Goal: Task Accomplishment & Management: Manage account settings

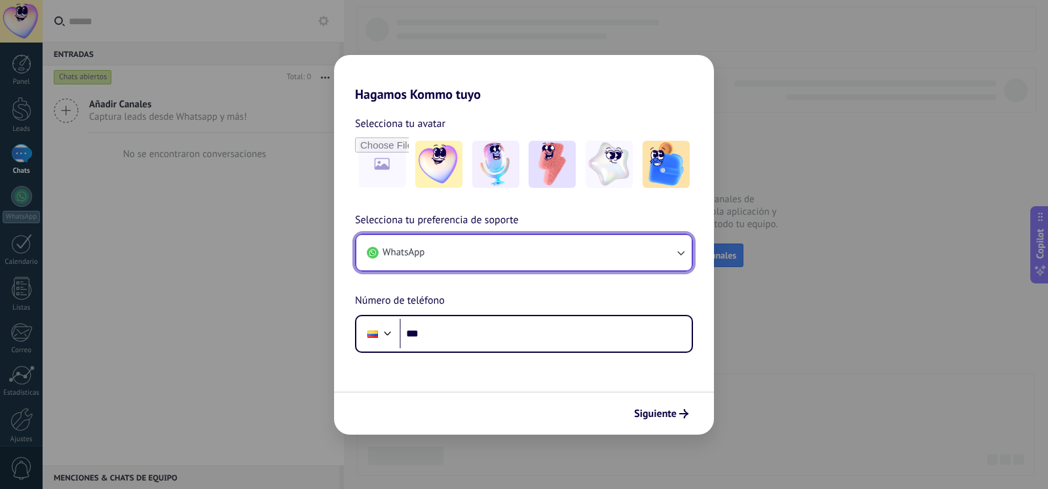
click at [681, 260] on button "WhatsApp" at bounding box center [523, 252] width 335 height 35
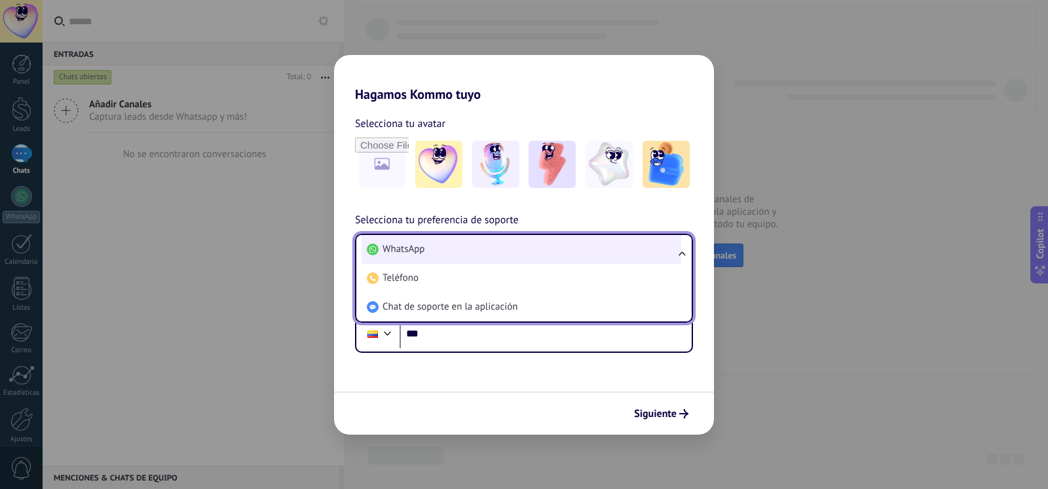
click at [654, 259] on li "WhatsApp" at bounding box center [522, 249] width 320 height 29
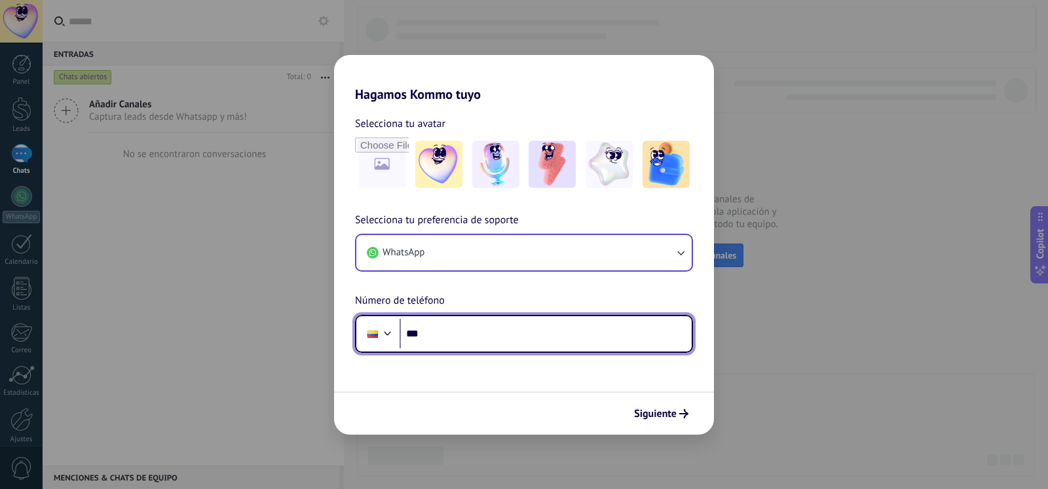
click at [508, 336] on input "***" at bounding box center [546, 334] width 292 height 30
type input "**********"
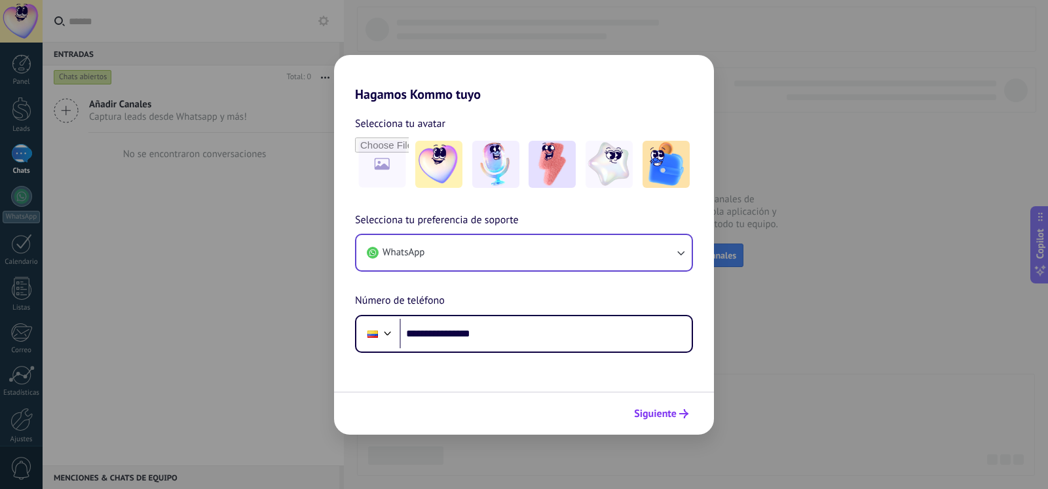
click at [652, 410] on span "Siguiente" at bounding box center [655, 414] width 43 height 9
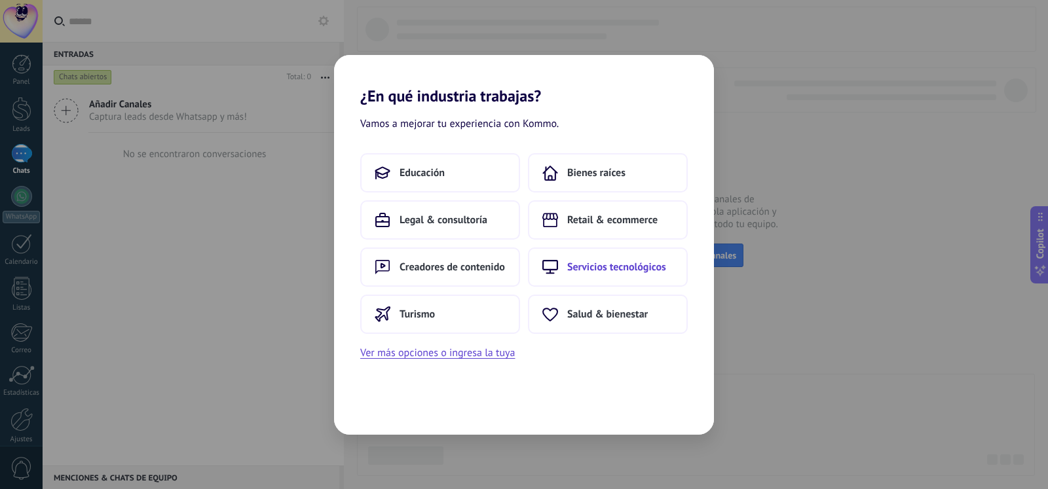
click at [639, 271] on span "Servicios tecnológicos" at bounding box center [616, 267] width 99 height 13
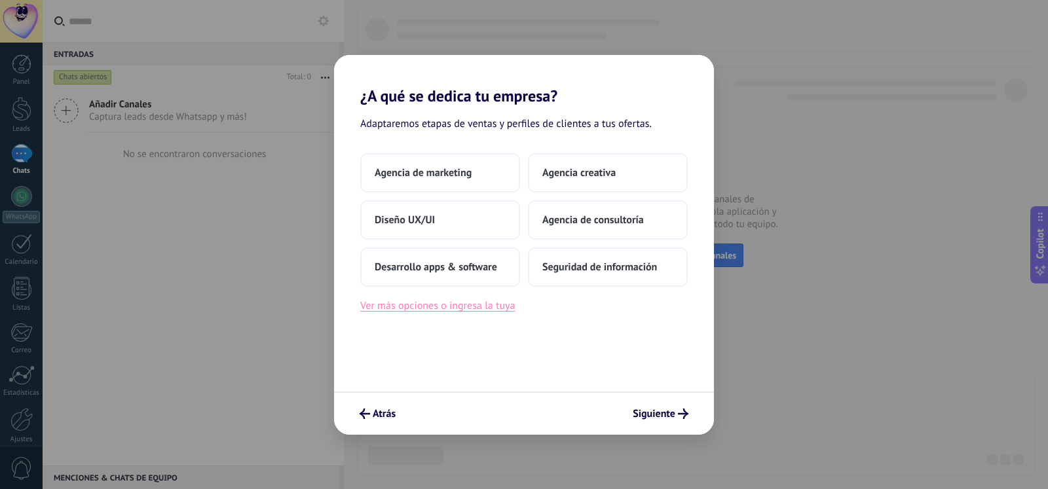
click at [487, 307] on button "Ver más opciones o ingresa la tuya" at bounding box center [437, 305] width 155 height 17
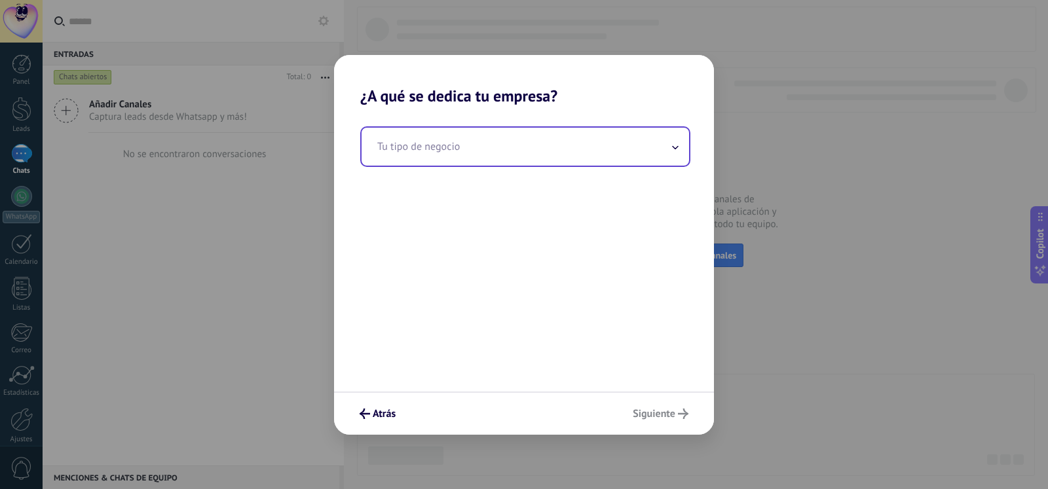
click at [677, 147] on icon at bounding box center [675, 147] width 7 height 4
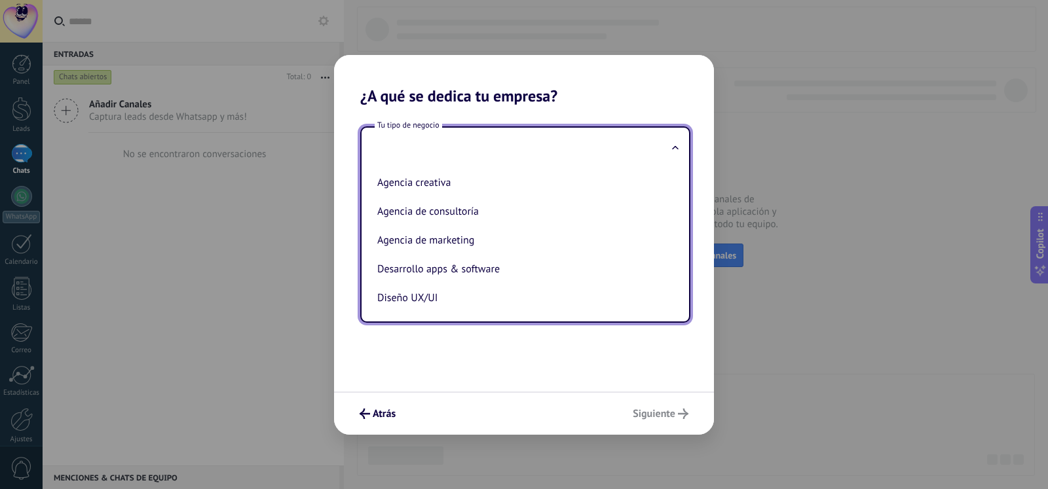
type input "*"
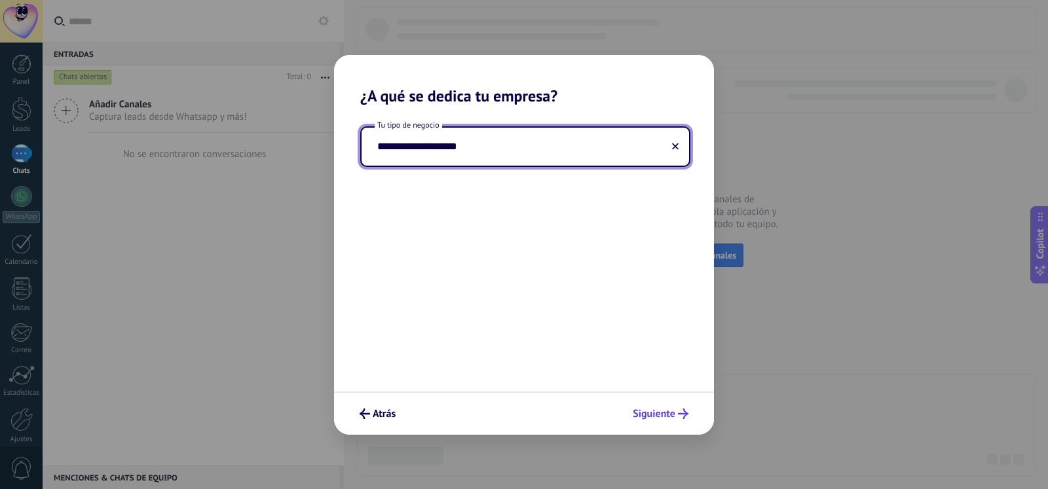
type input "**********"
click at [668, 413] on span "Siguiente" at bounding box center [654, 414] width 43 height 9
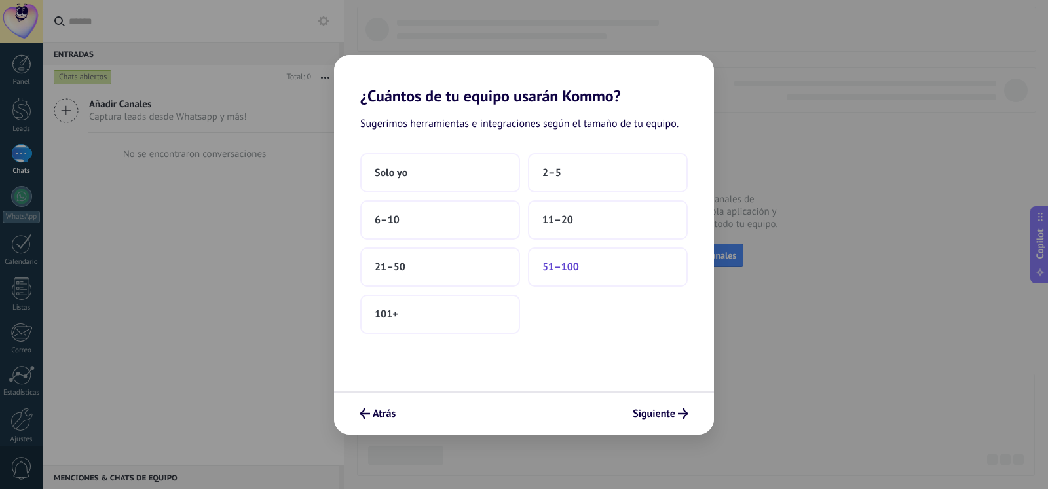
click at [598, 284] on button "51–100" at bounding box center [608, 267] width 160 height 39
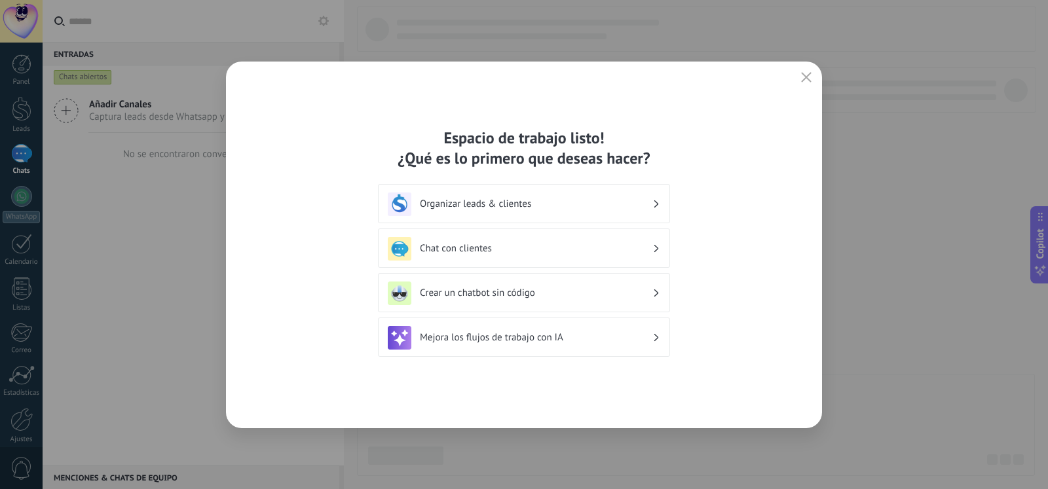
click at [609, 174] on div "Espacio de trabajo listo! ¿Qué es lo primero que deseas hacer? Organizar leads …" at bounding box center [524, 245] width 292 height 235
click at [679, 205] on div "Espacio de trabajo listo! ¿Qué es lo primero que deseas hacer? Organizar leads …" at bounding box center [524, 245] width 596 height 367
click at [544, 208] on h3 "Organizar leads & clientes" at bounding box center [536, 204] width 233 height 12
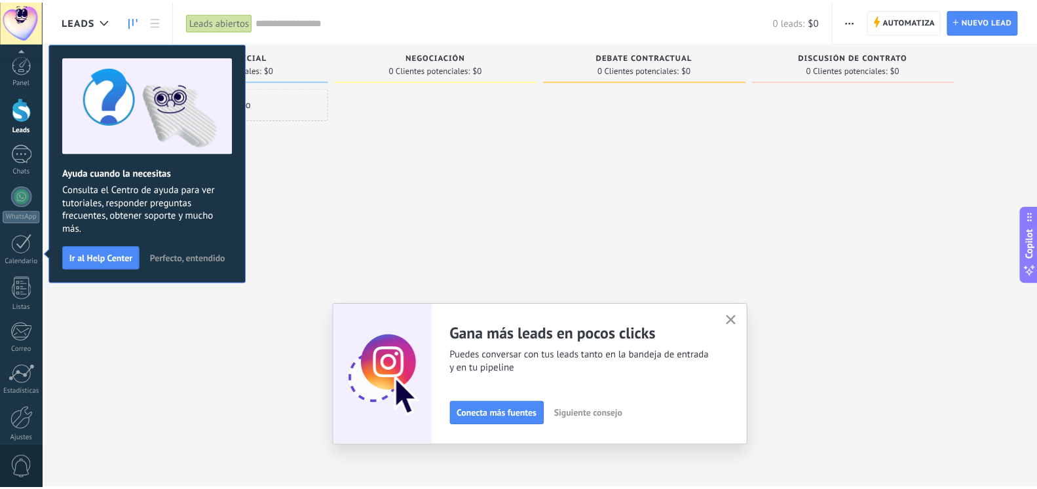
scroll to position [56, 0]
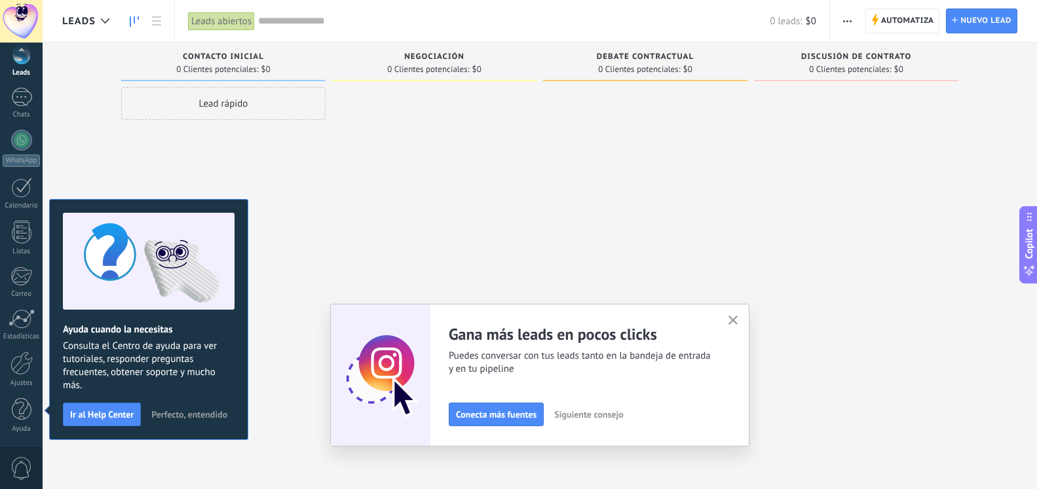
click at [738, 320] on icon "button" at bounding box center [734, 321] width 10 height 10
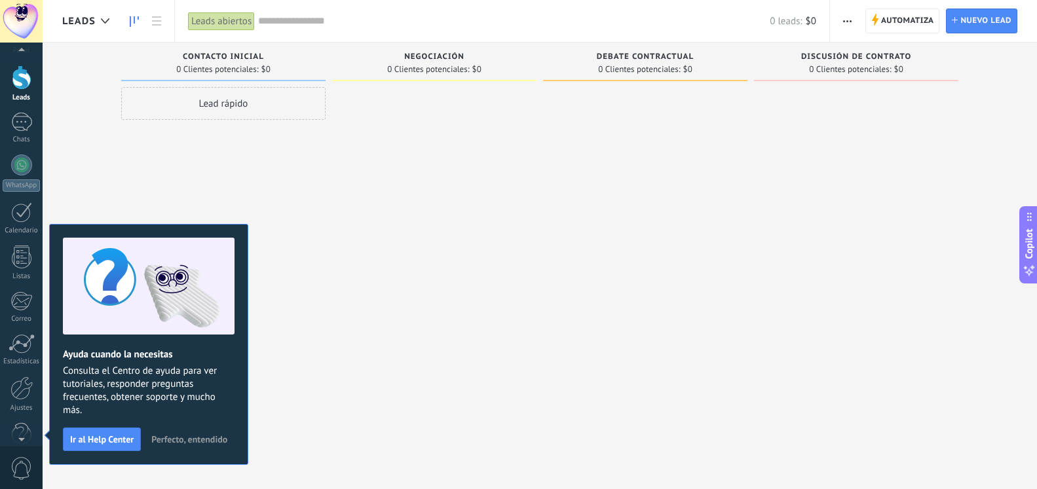
scroll to position [37, 0]
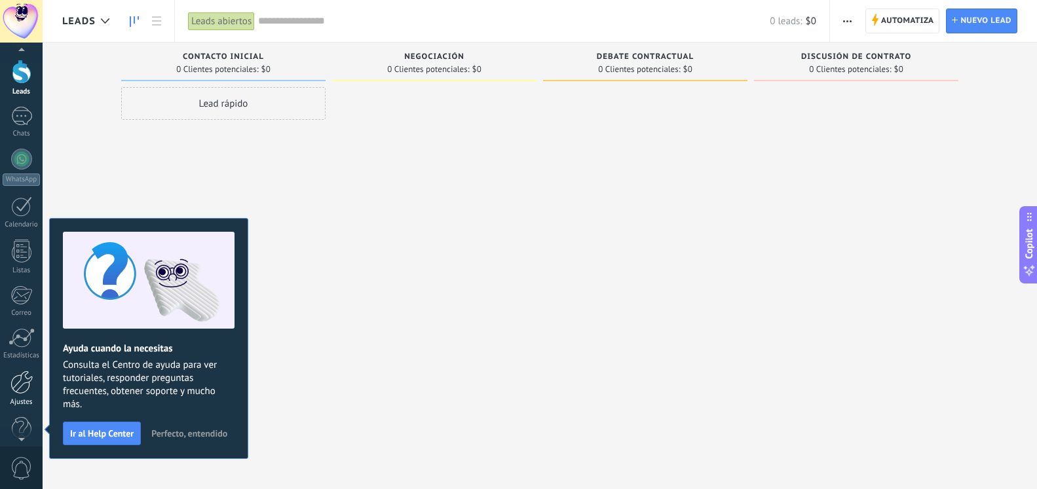
click at [15, 381] on div at bounding box center [21, 383] width 22 height 24
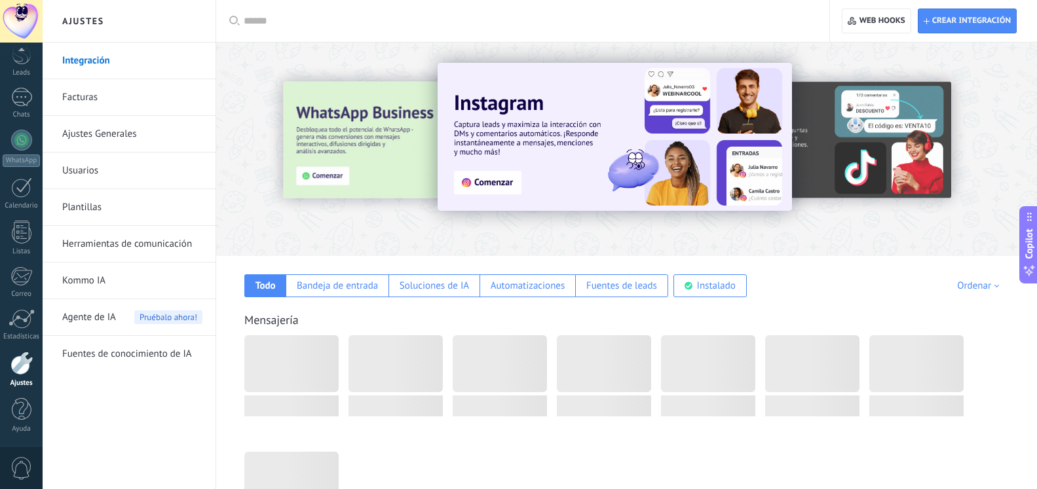
scroll to position [56, 0]
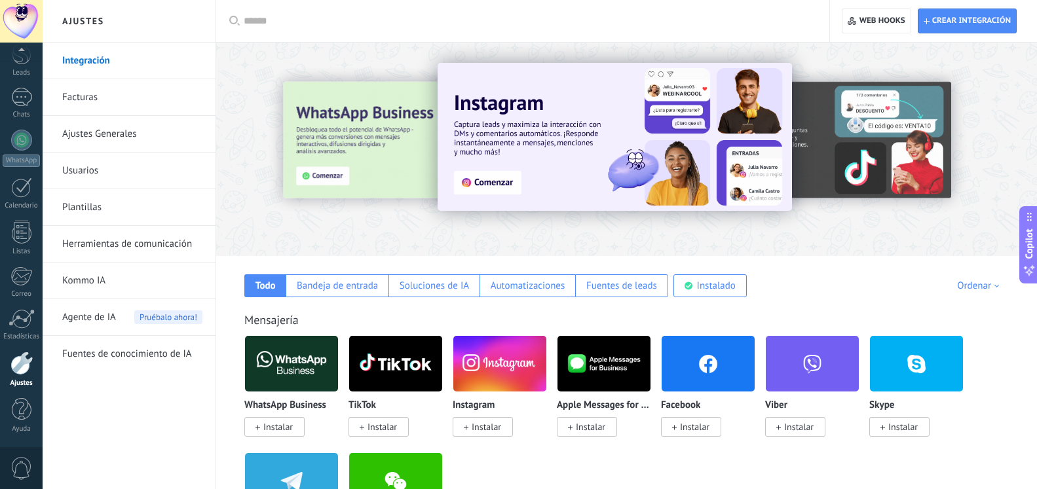
click at [101, 170] on link "Usuarios" at bounding box center [132, 171] width 140 height 37
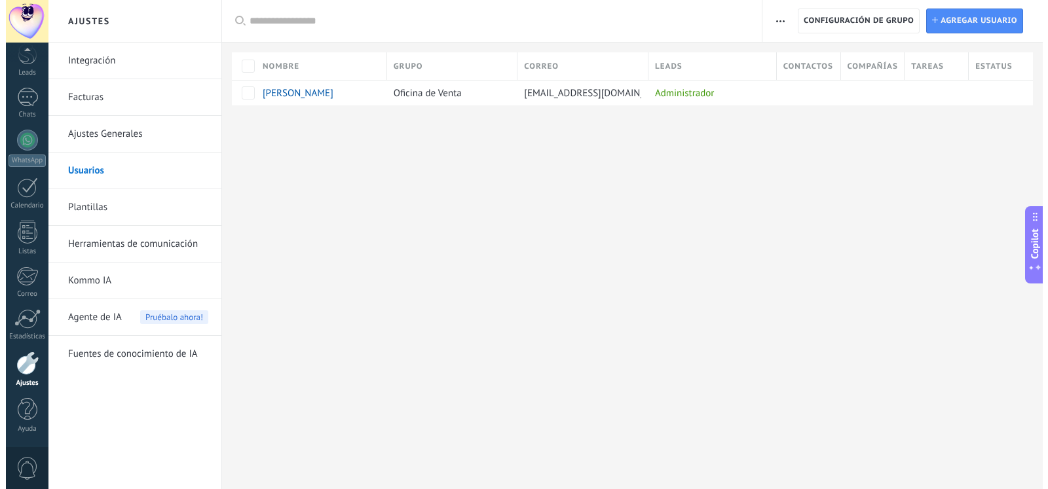
scroll to position [56, 0]
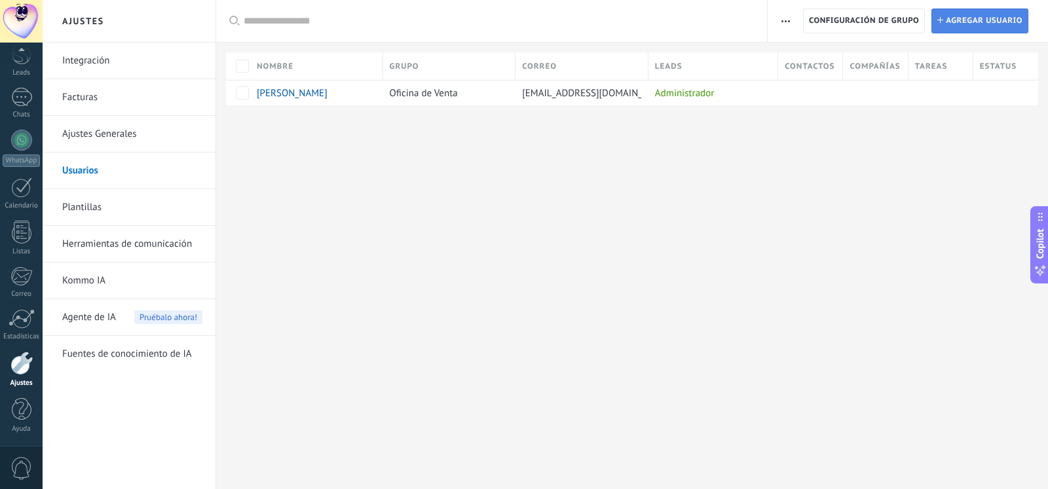
click at [1006, 21] on span "Agregar usuario" at bounding box center [984, 21] width 77 height 24
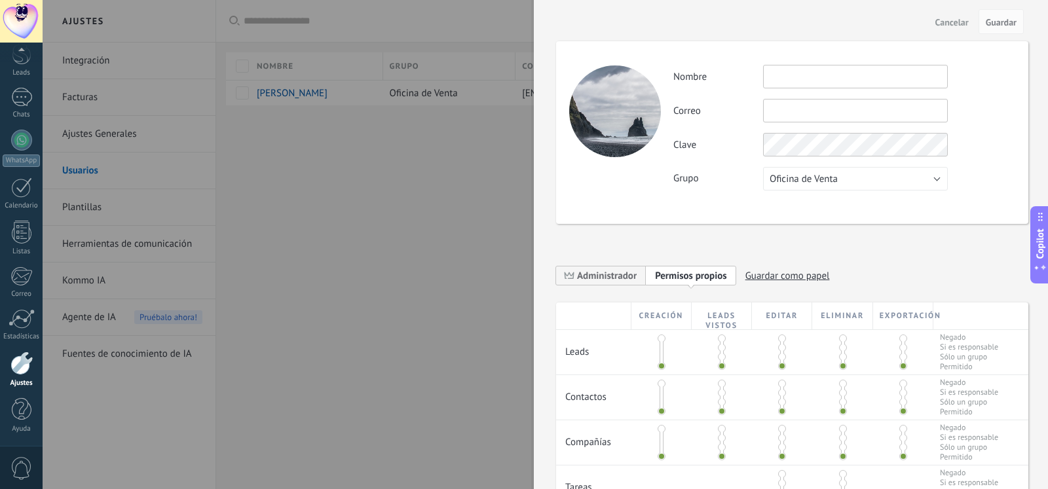
click at [803, 75] on input "text" at bounding box center [855, 77] width 185 height 24
type input "**********"
click at [850, 114] on input "text" at bounding box center [855, 111] width 185 height 24
click at [938, 176] on button "Oficina de Venta" at bounding box center [855, 179] width 185 height 24
click at [938, 176] on span "Oficina de Venta" at bounding box center [849, 179] width 188 height 12
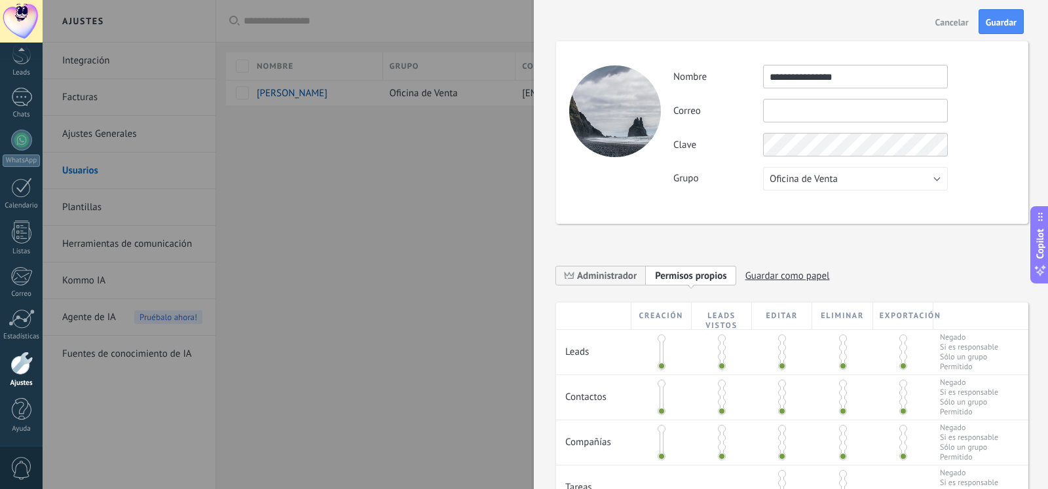
click at [800, 111] on input "text" at bounding box center [855, 111] width 185 height 24
click at [934, 180] on button "Oficina de Venta" at bounding box center [855, 179] width 185 height 24
click at [934, 180] on span "Oficina de Venta" at bounding box center [849, 179] width 188 height 12
click at [953, 22] on span "Cancelar" at bounding box center [952, 22] width 33 height 9
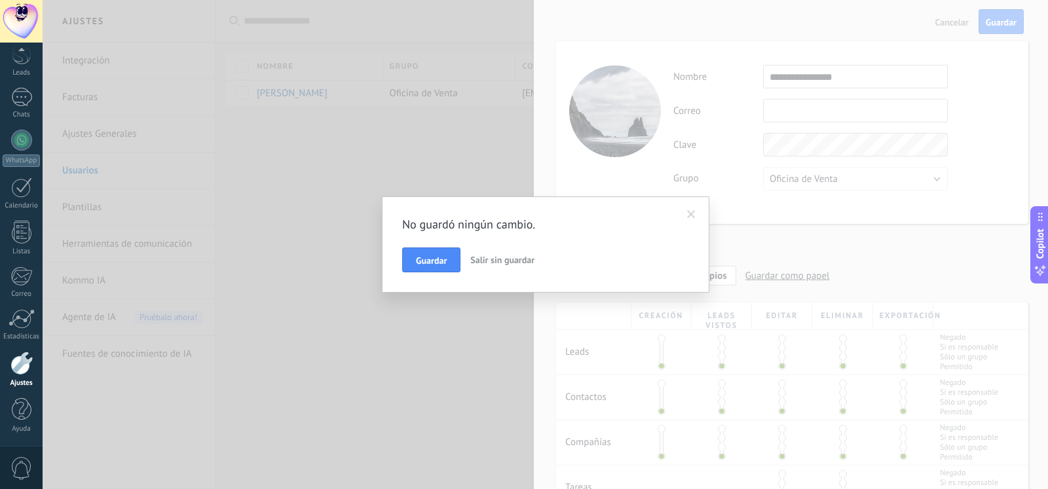
click at [488, 259] on span "Salir sin guardar" at bounding box center [502, 260] width 64 height 12
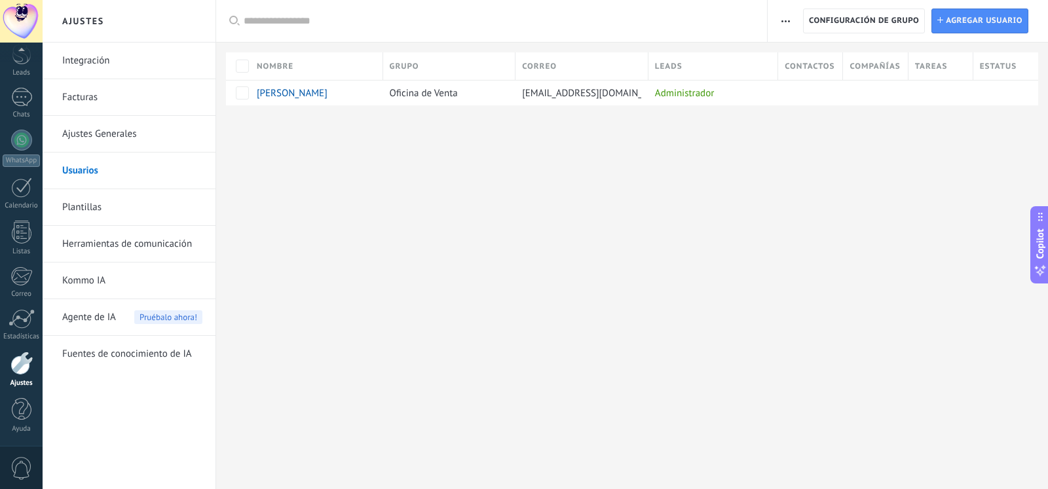
click at [788, 22] on icon "button" at bounding box center [786, 21] width 9 height 2
click at [860, 19] on span "Configuración de grupo" at bounding box center [864, 21] width 110 height 24
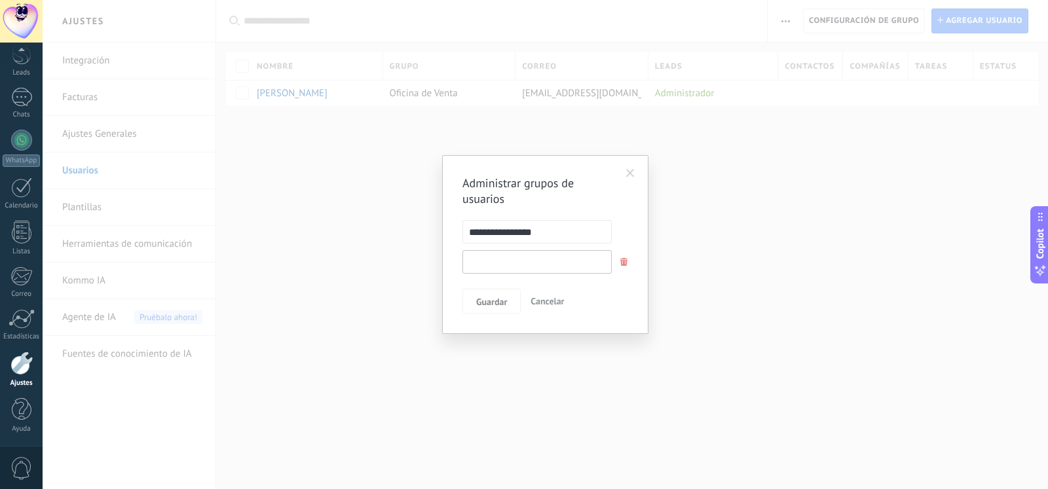
click at [515, 266] on input "text" at bounding box center [537, 262] width 149 height 24
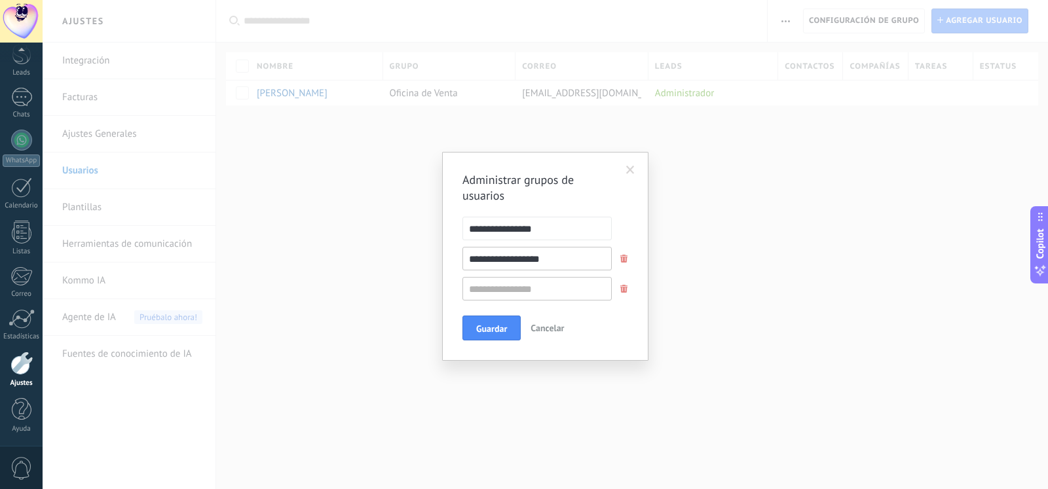
type input "**********"
click at [518, 286] on input "text" at bounding box center [537, 289] width 149 height 24
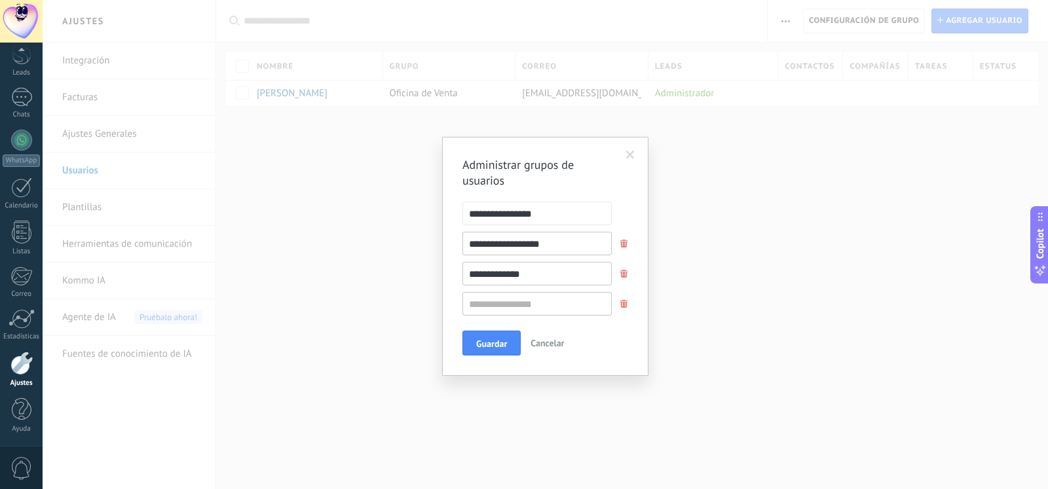
type input "**********"
click at [502, 246] on input "**********" at bounding box center [537, 244] width 149 height 24
type input "**********"
click at [506, 347] on span "Guardar" at bounding box center [491, 343] width 31 height 9
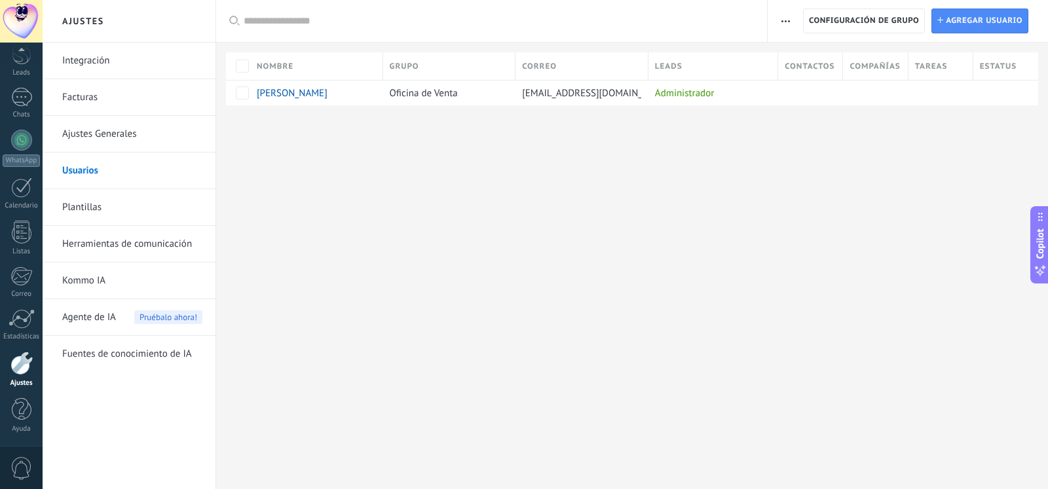
scroll to position [56, 0]
click at [96, 209] on link "Plantillas" at bounding box center [132, 207] width 140 height 37
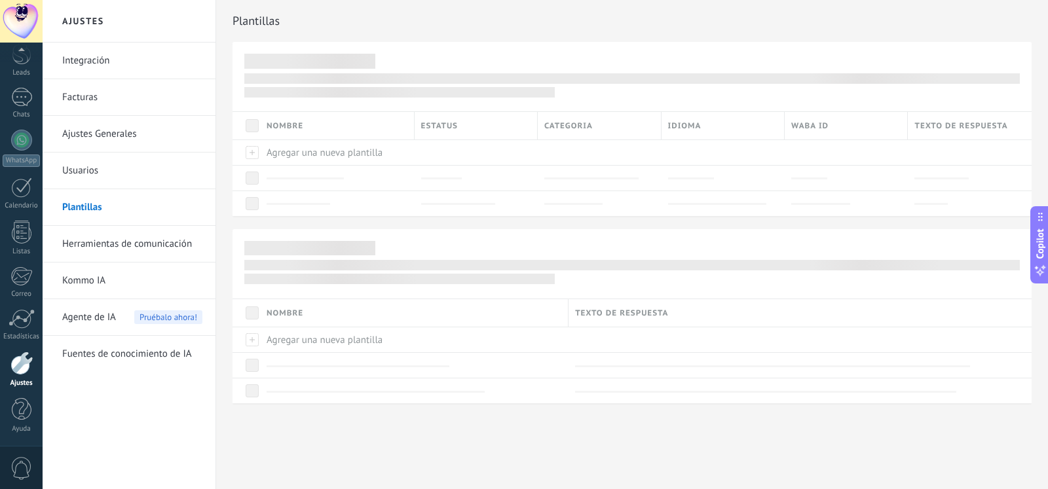
scroll to position [56, 0]
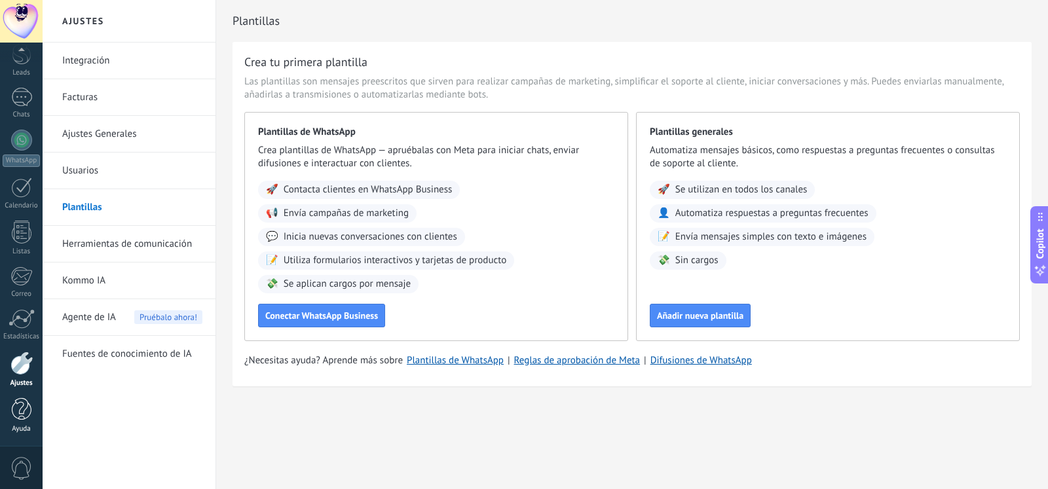
click at [27, 410] on div at bounding box center [22, 409] width 20 height 23
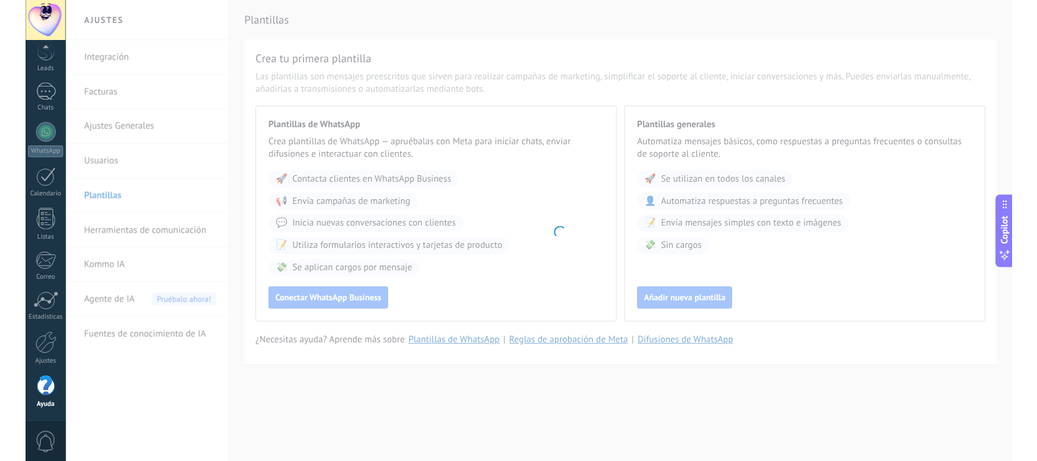
scroll to position [56, 0]
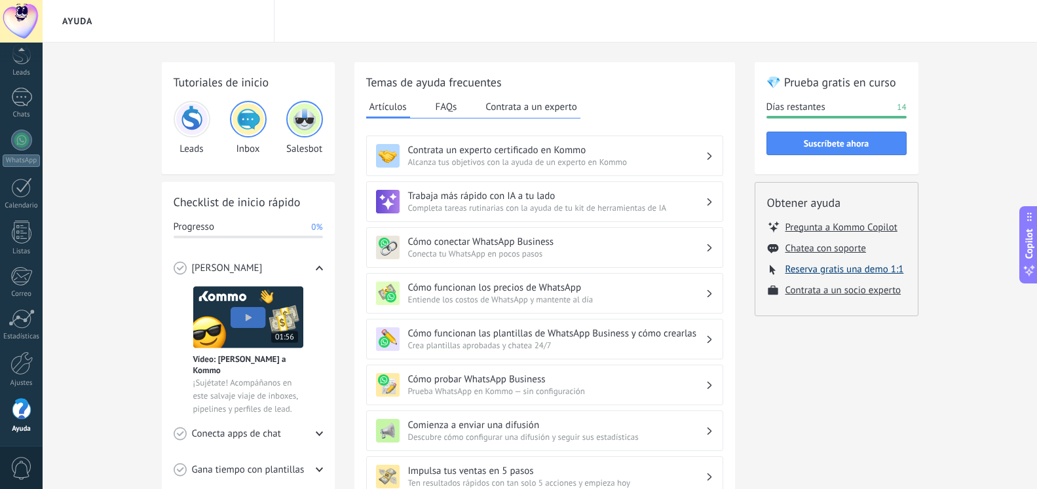
click at [862, 271] on button "Reserva gratis una demo 1:1" at bounding box center [845, 269] width 119 height 12
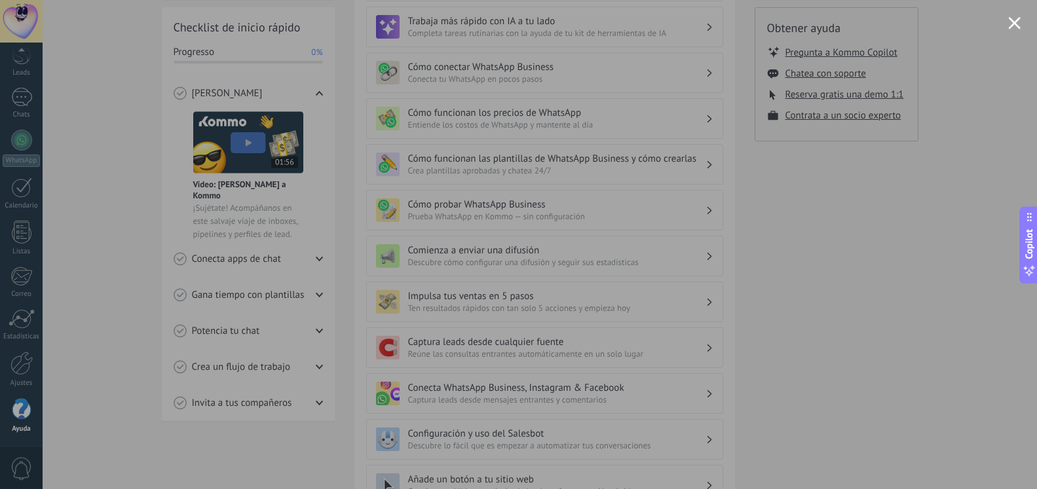
scroll to position [134, 0]
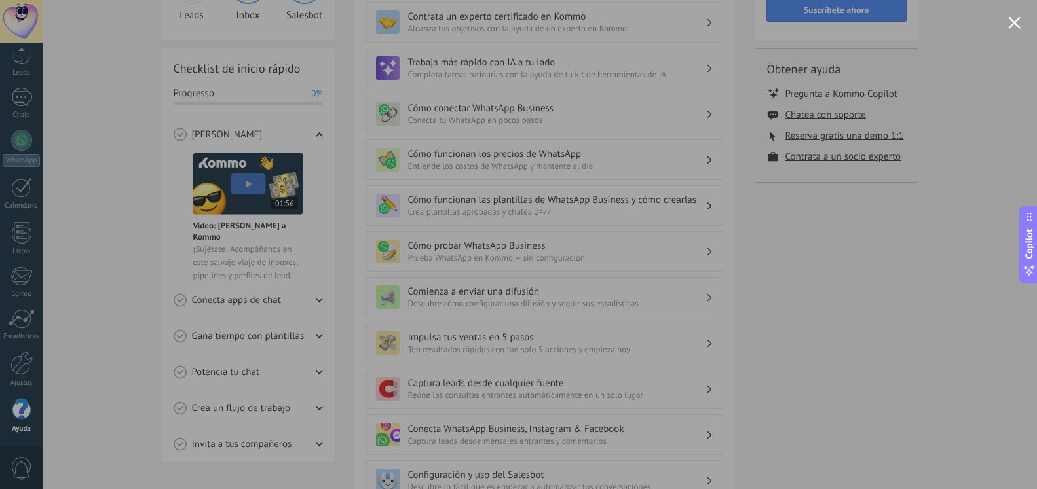
drag, startPoint x: 1016, startPoint y: 25, endPoint x: 1033, endPoint y: 21, distance: 16.8
click at [1033, 21] on div at bounding box center [518, 244] width 1037 height 489
click at [1012, 23] on button "Close modal" at bounding box center [1014, 22] width 12 height 12
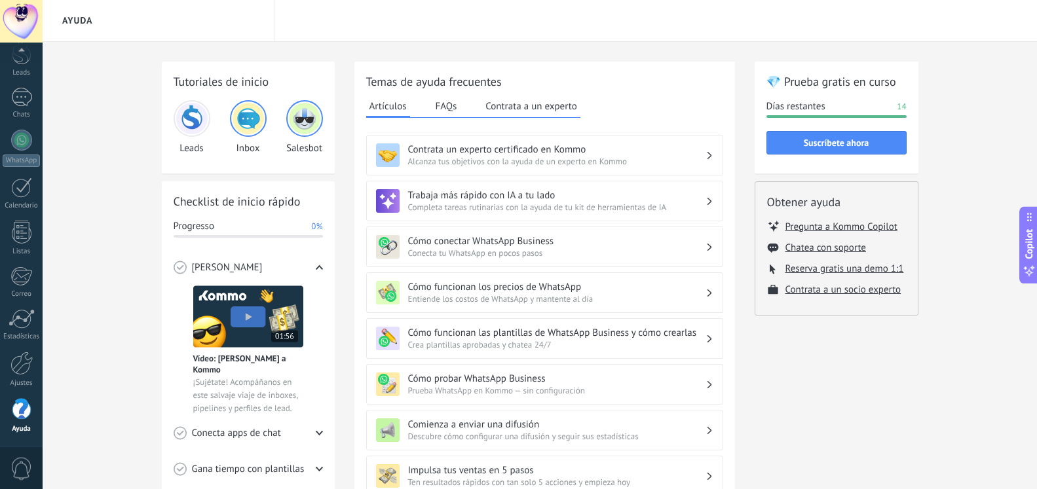
scroll to position [0, 0]
click at [25, 358] on div at bounding box center [21, 364] width 22 height 24
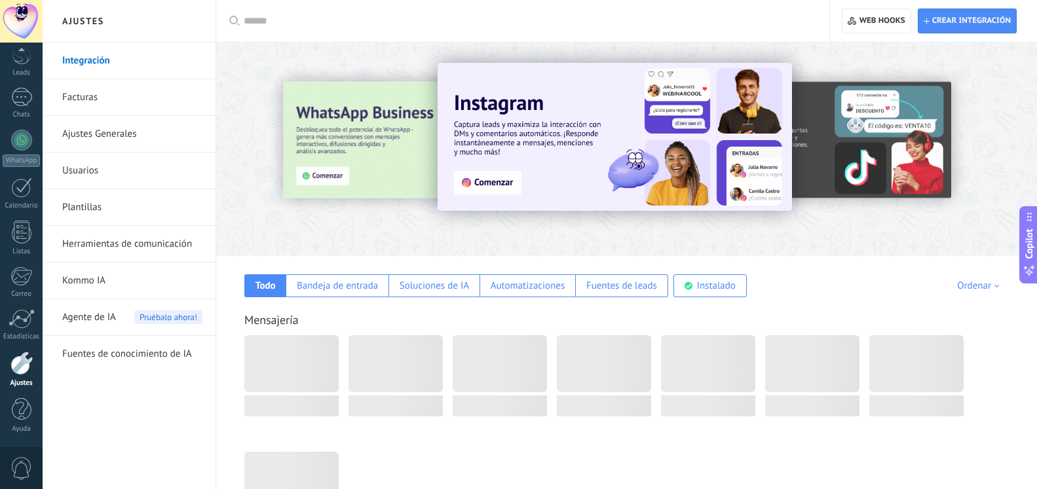
scroll to position [56, 0]
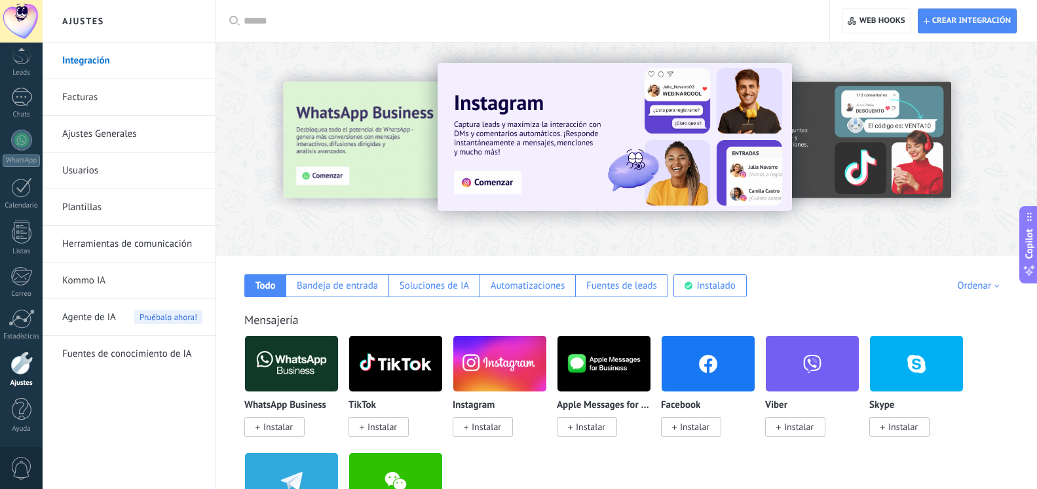
click at [126, 133] on link "Ajustes Generales" at bounding box center [132, 134] width 140 height 37
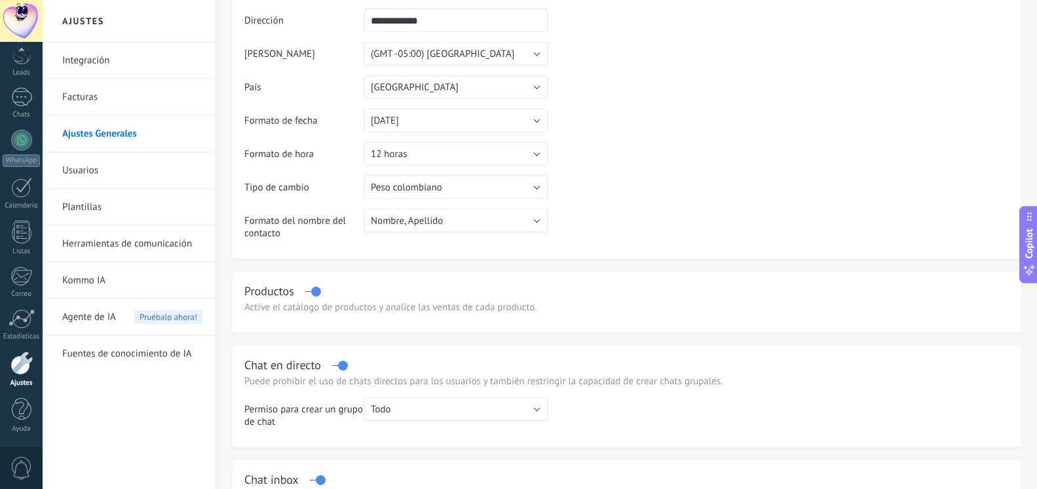
scroll to position [134, 0]
click at [539, 216] on button "Nombre, Apellido" at bounding box center [455, 218] width 183 height 24
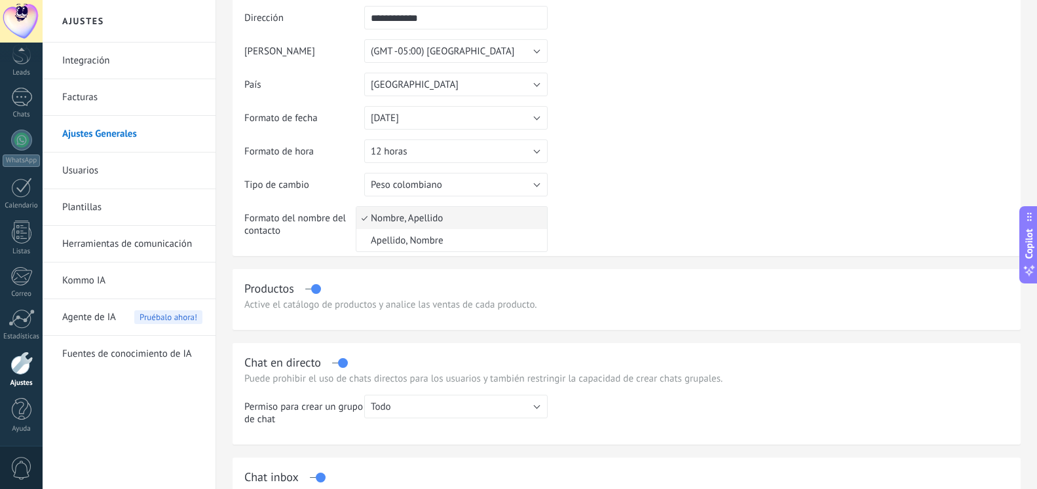
click at [539, 216] on span "Nombre, Apellido" at bounding box center [449, 218] width 187 height 12
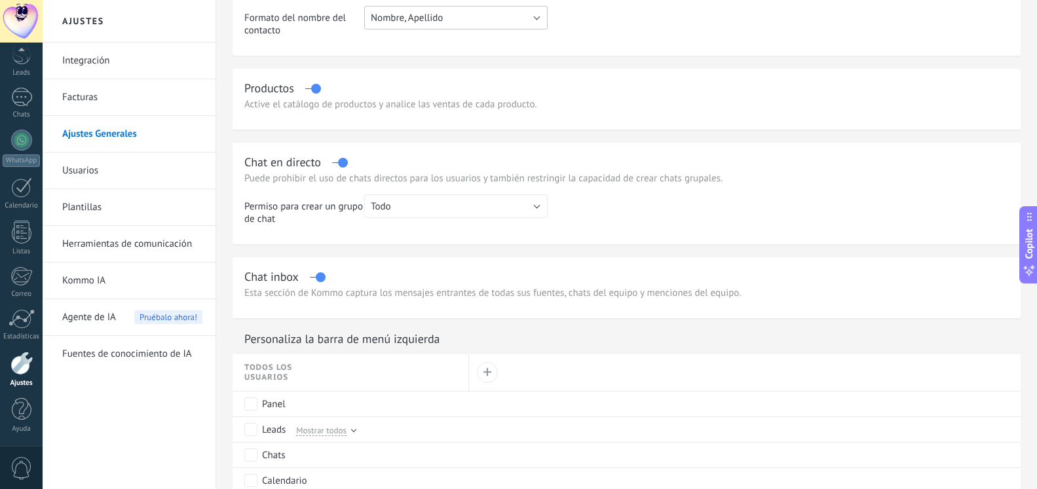
scroll to position [401, 0]
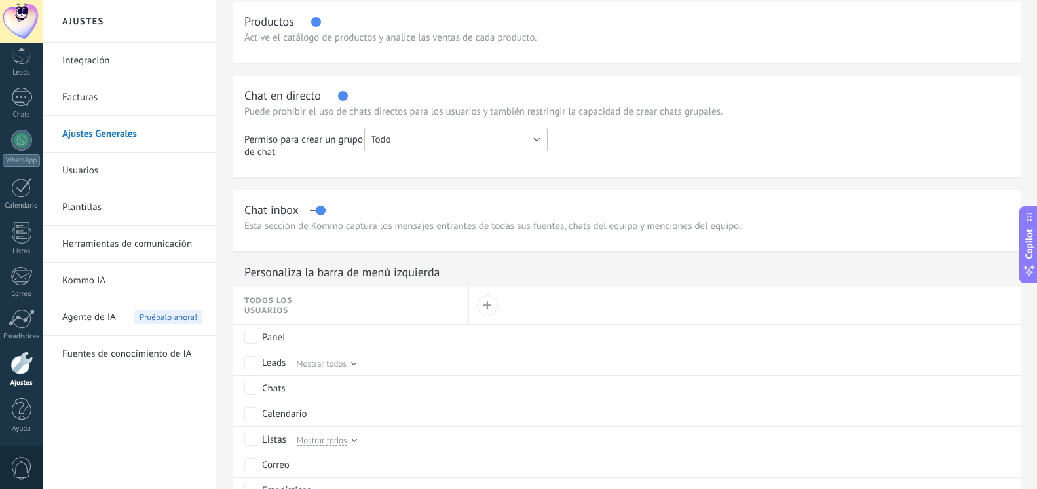
click at [543, 141] on button "Todo" at bounding box center [455, 140] width 183 height 24
click at [543, 141] on span "Todo" at bounding box center [449, 140] width 187 height 12
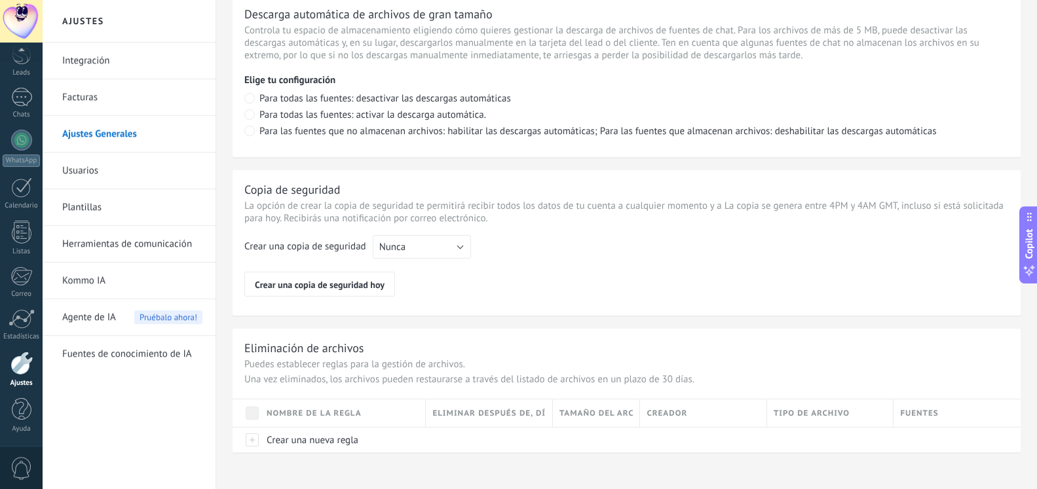
scroll to position [955, 0]
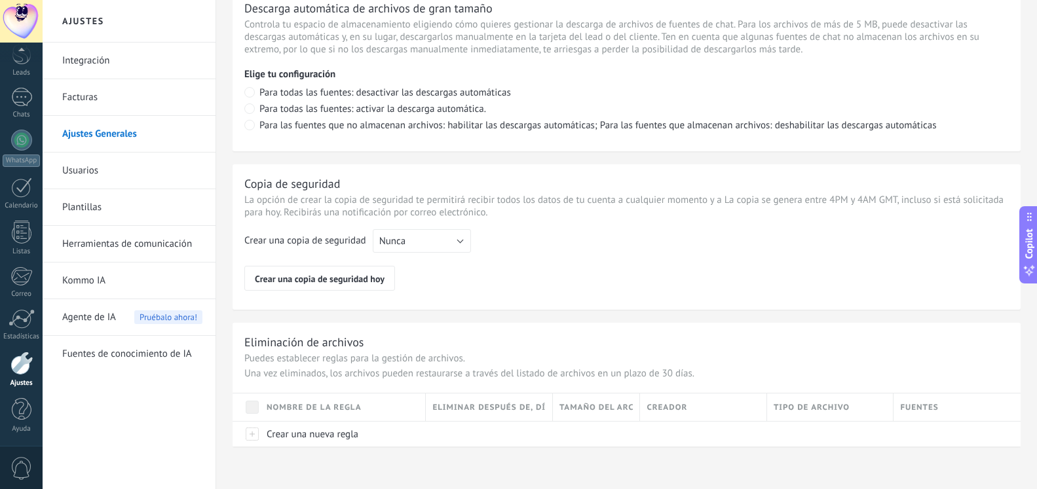
click at [81, 168] on link "Usuarios" at bounding box center [132, 171] width 140 height 37
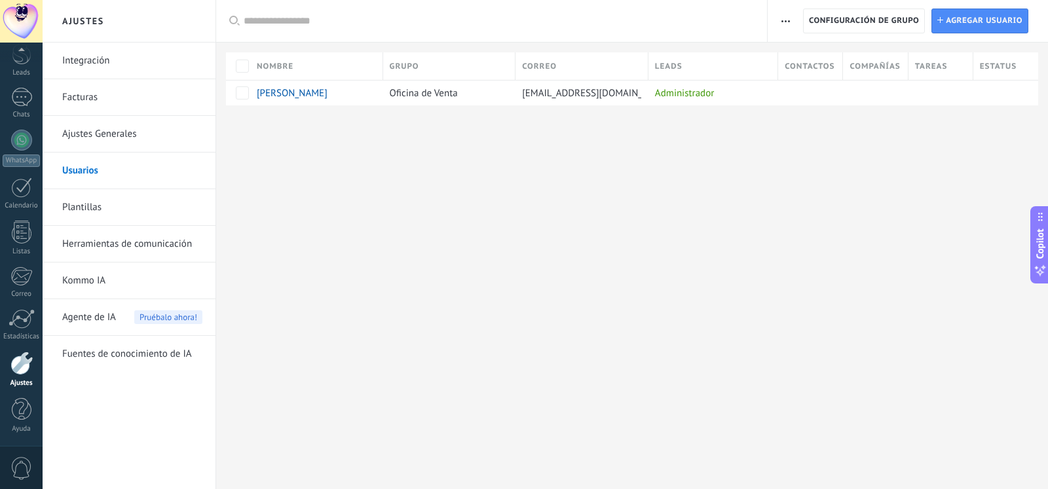
scroll to position [56, 0]
click at [85, 213] on link "Plantillas" at bounding box center [132, 207] width 140 height 37
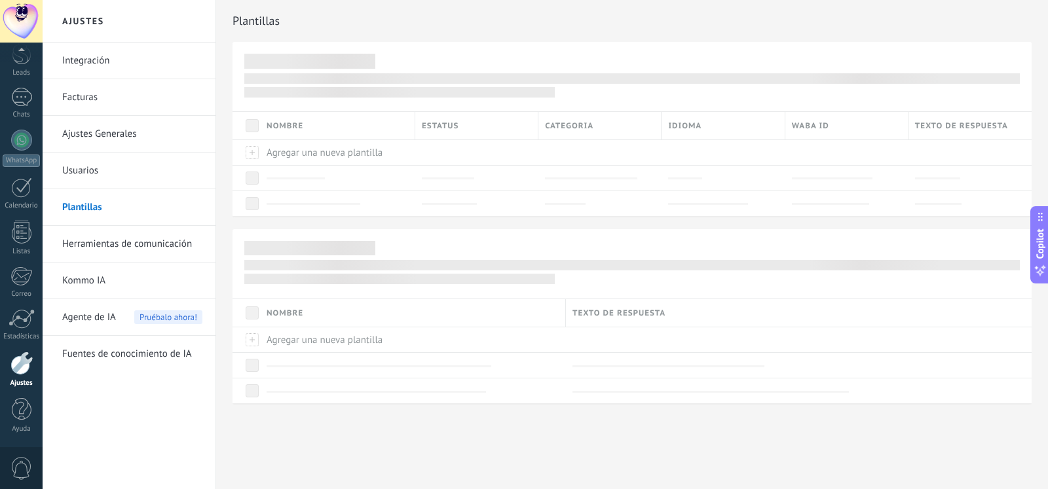
scroll to position [56, 0]
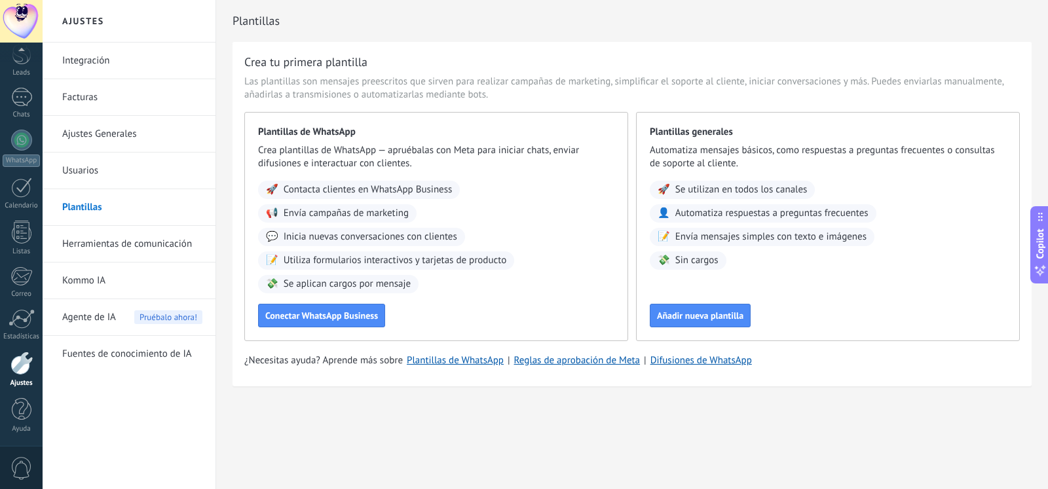
click at [99, 244] on link "Herramientas de comunicación" at bounding box center [132, 244] width 140 height 37
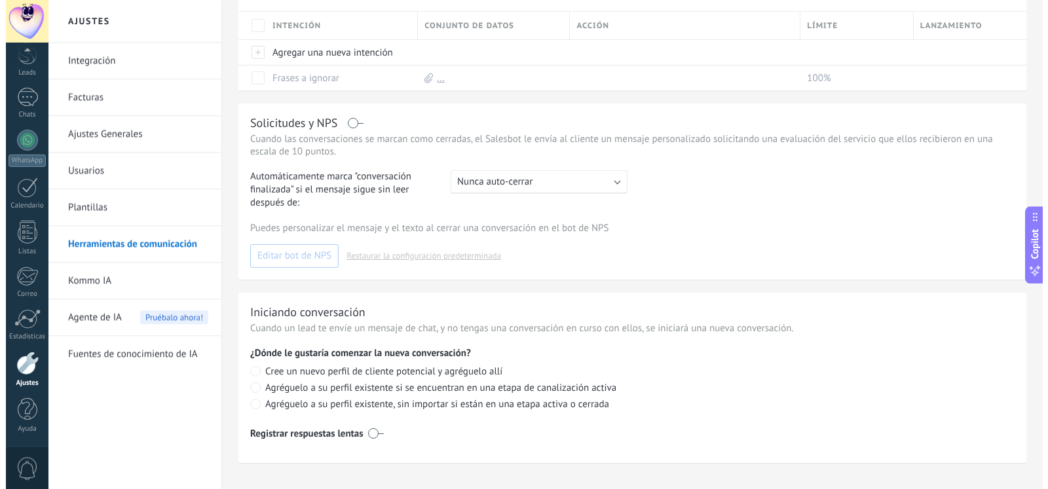
scroll to position [320, 0]
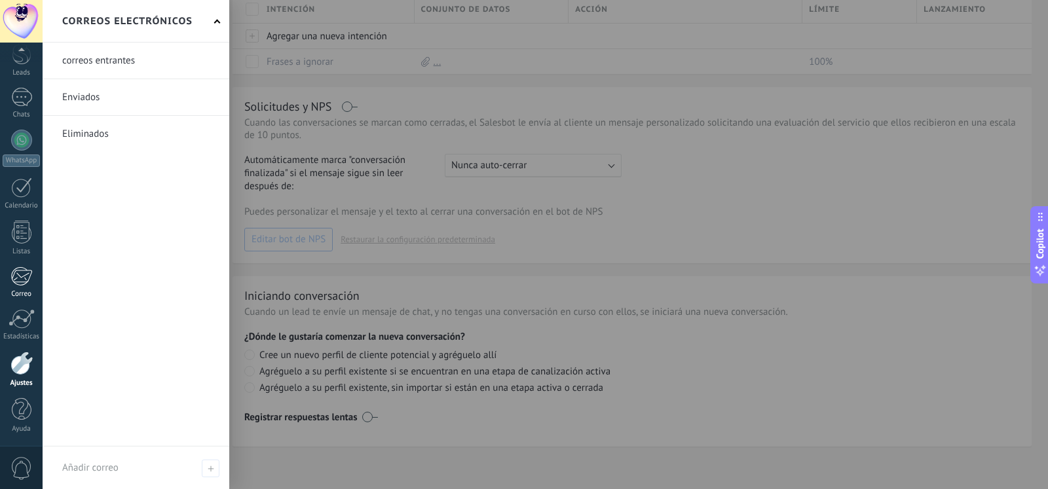
click at [25, 276] on div at bounding box center [21, 277] width 22 height 20
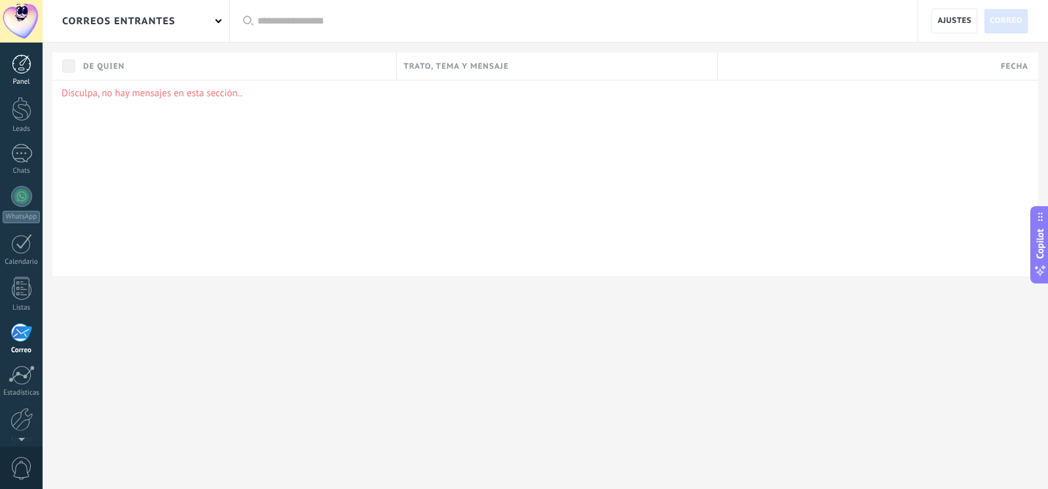
click at [18, 56] on div at bounding box center [22, 64] width 20 height 20
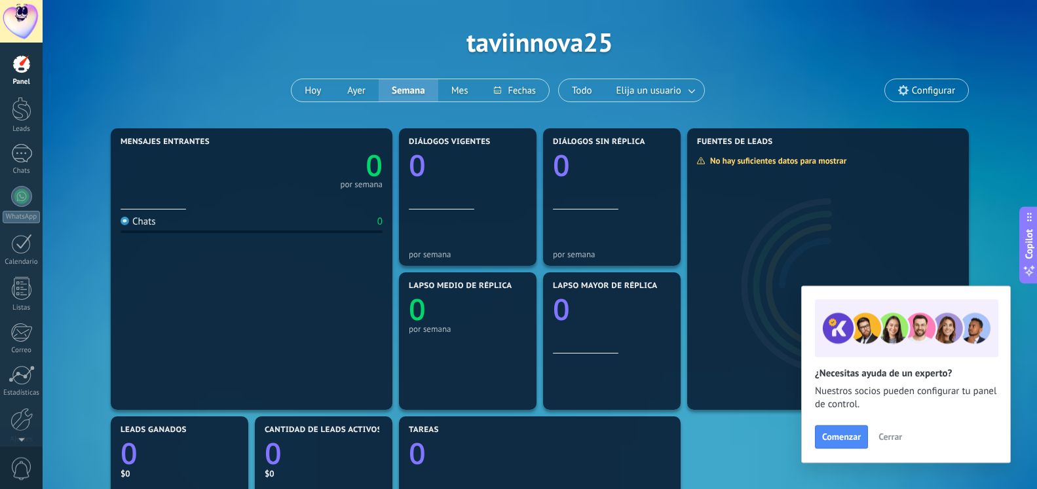
scroll to position [67, 0]
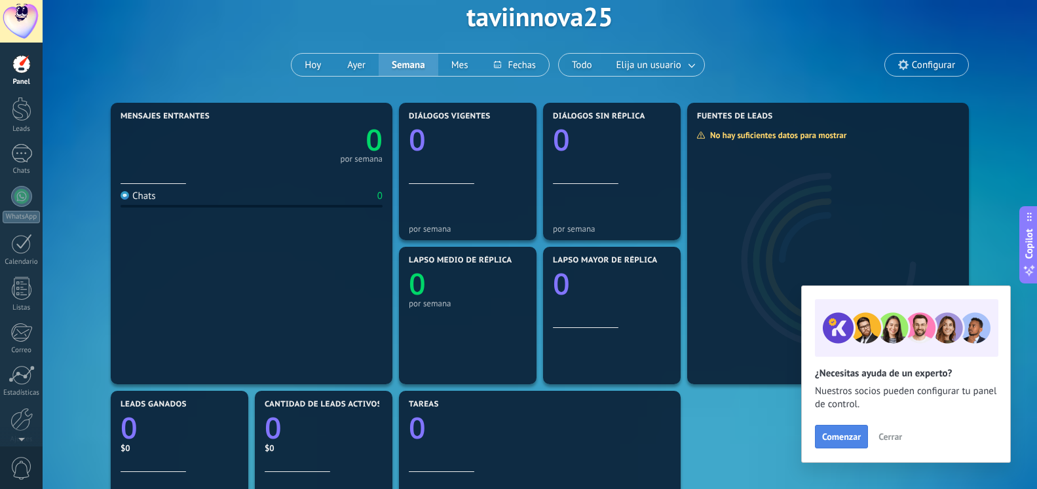
click at [833, 436] on span "Comenzar" at bounding box center [841, 436] width 39 height 9
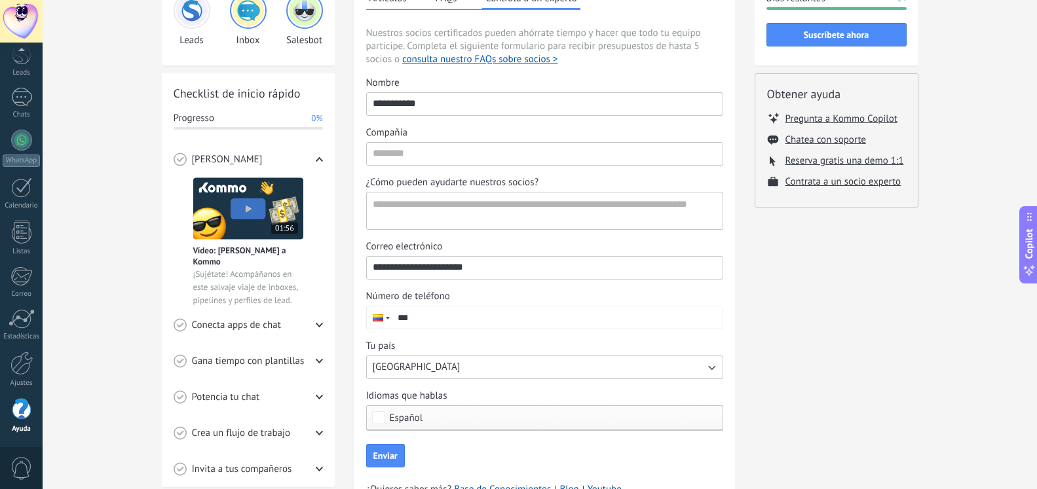
scroll to position [176, 0]
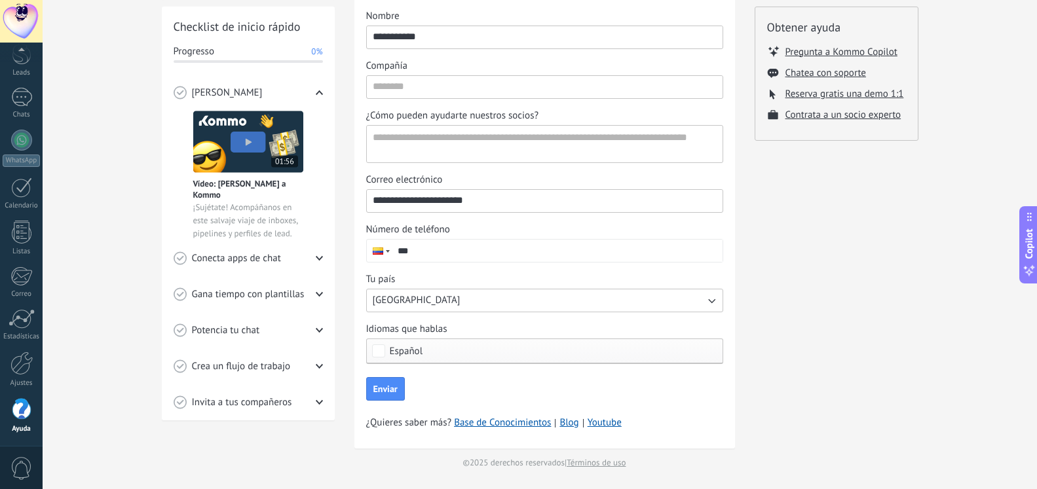
click at [318, 256] on use at bounding box center [318, 258] width 7 height 5
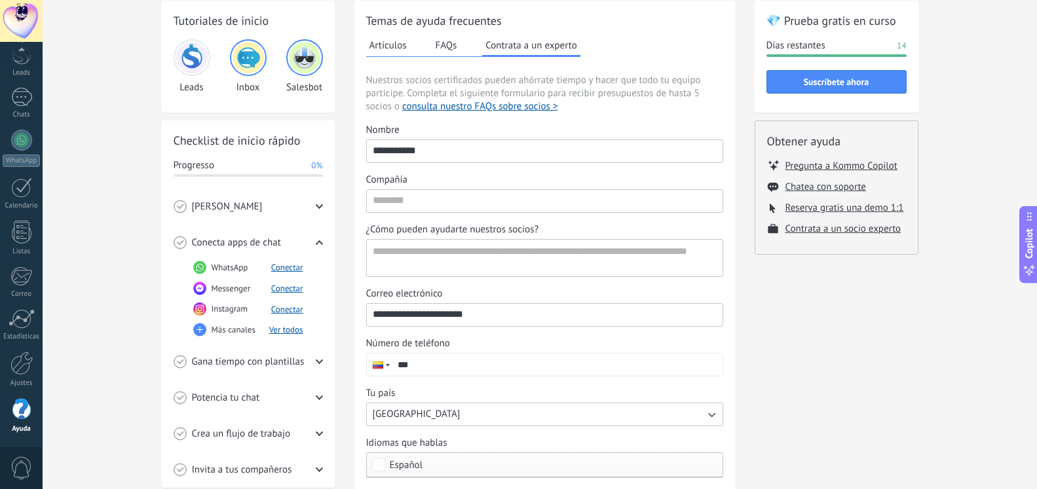
scroll to position [42, 0]
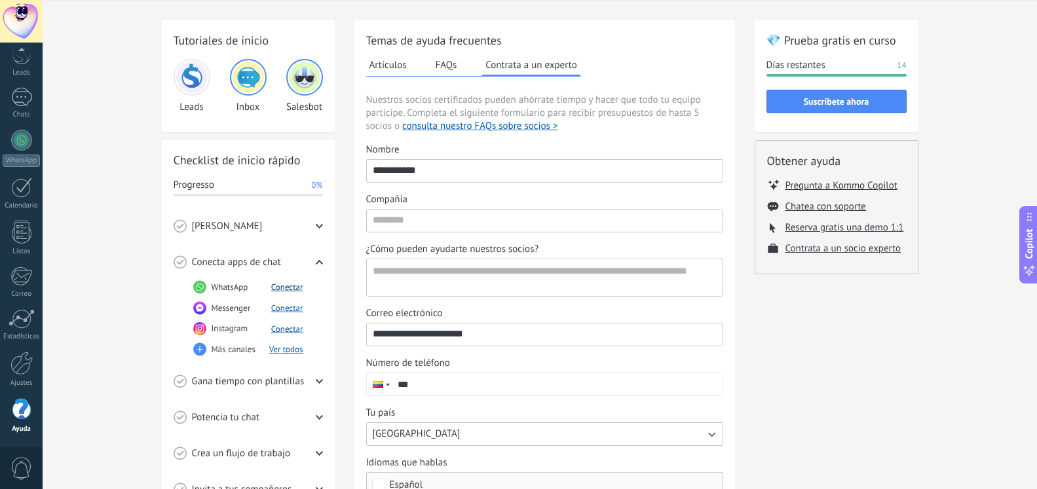
click at [286, 286] on button "Conectar" at bounding box center [287, 287] width 32 height 11
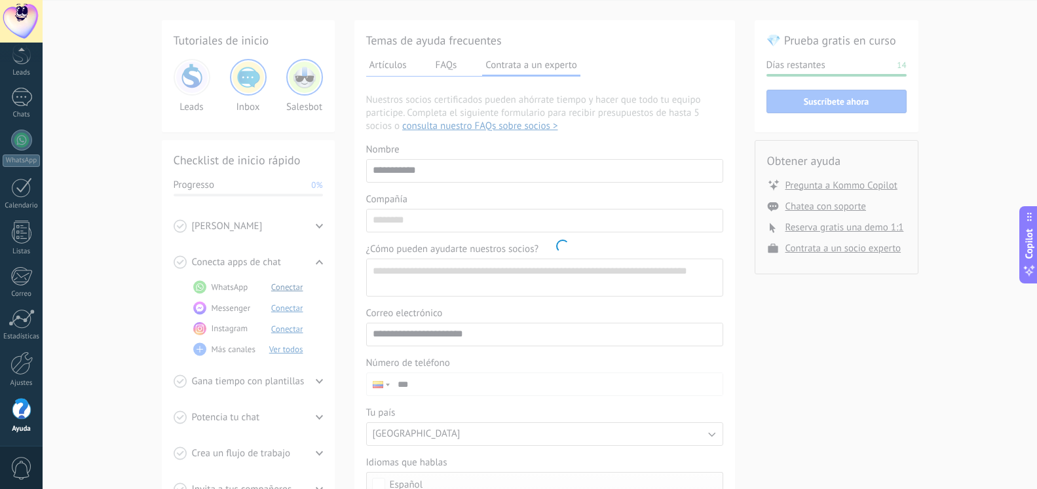
scroll to position [56, 0]
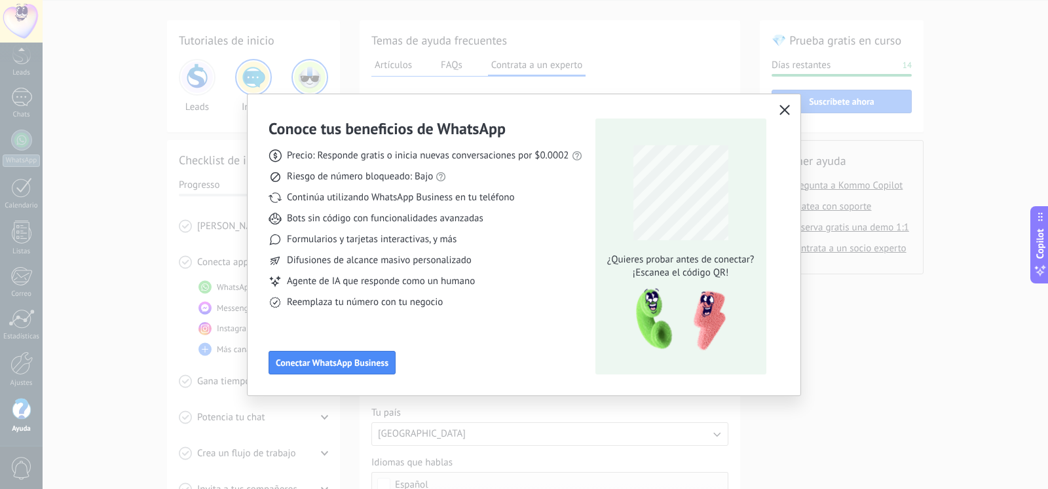
click at [782, 111] on icon "button" at bounding box center [785, 110] width 10 height 10
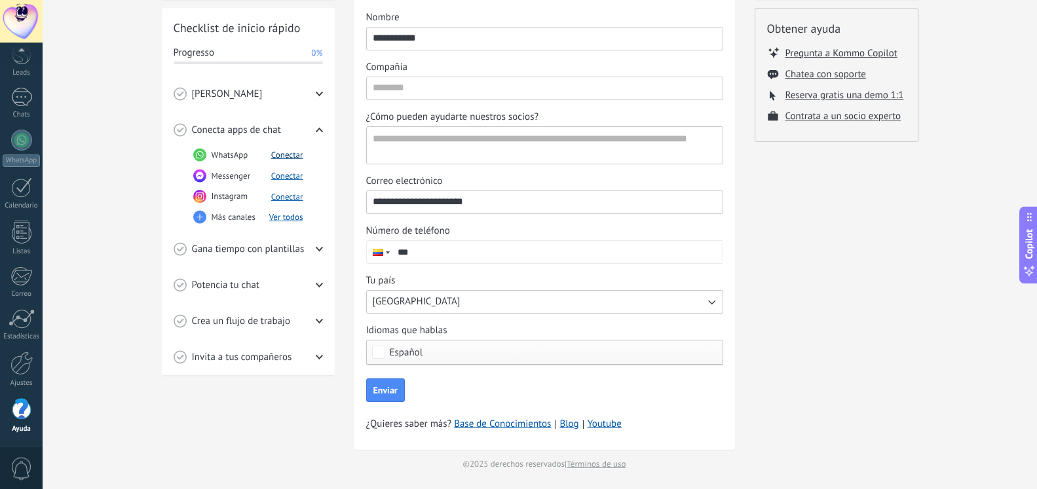
scroll to position [176, 0]
click at [318, 248] on use at bounding box center [318, 248] width 7 height 5
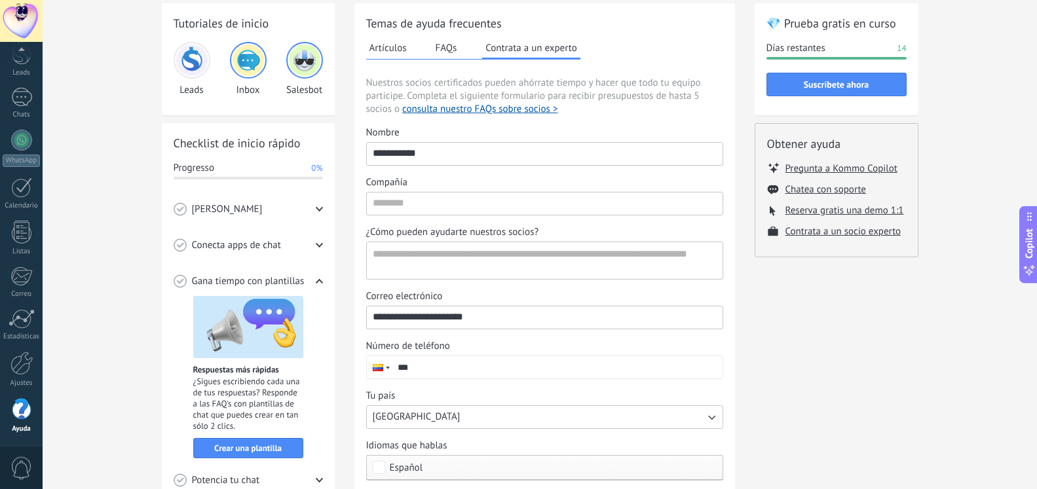
scroll to position [0, 0]
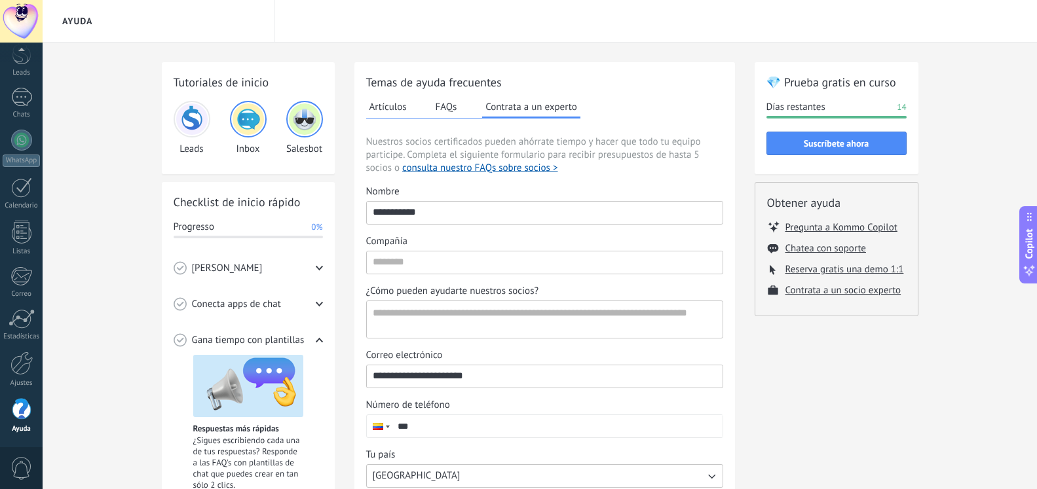
click at [318, 341] on icon at bounding box center [319, 340] width 7 height 7
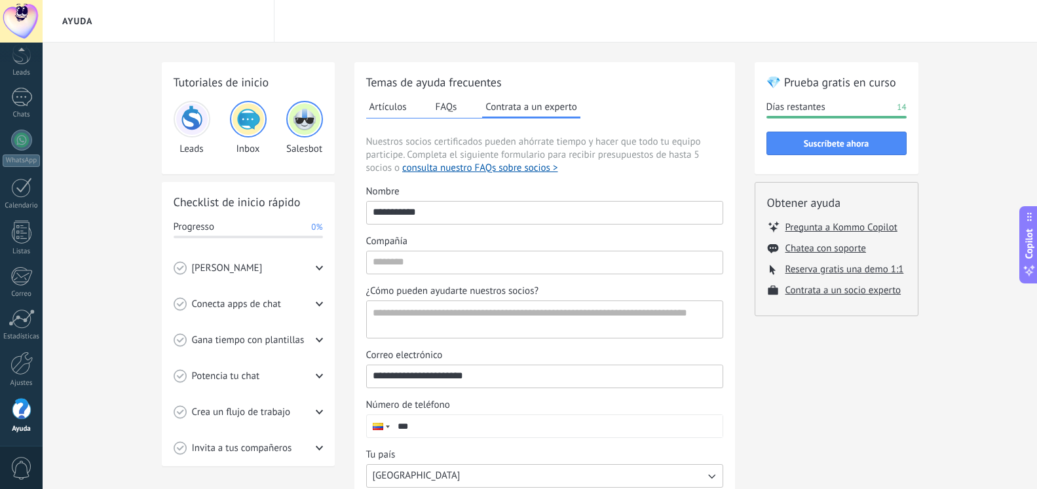
click at [313, 265] on div "[PERSON_NAME]" at bounding box center [248, 268] width 149 height 36
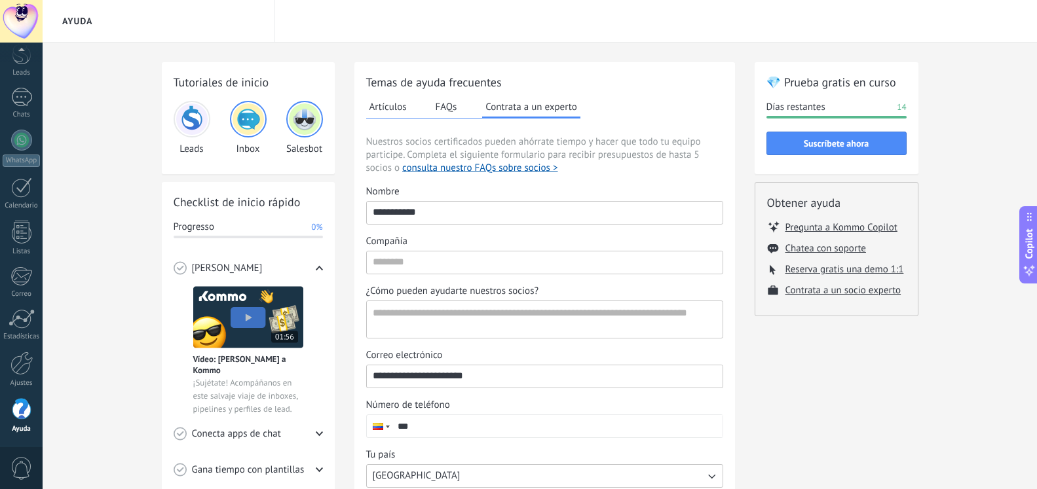
click at [251, 309] on img at bounding box center [248, 317] width 110 height 62
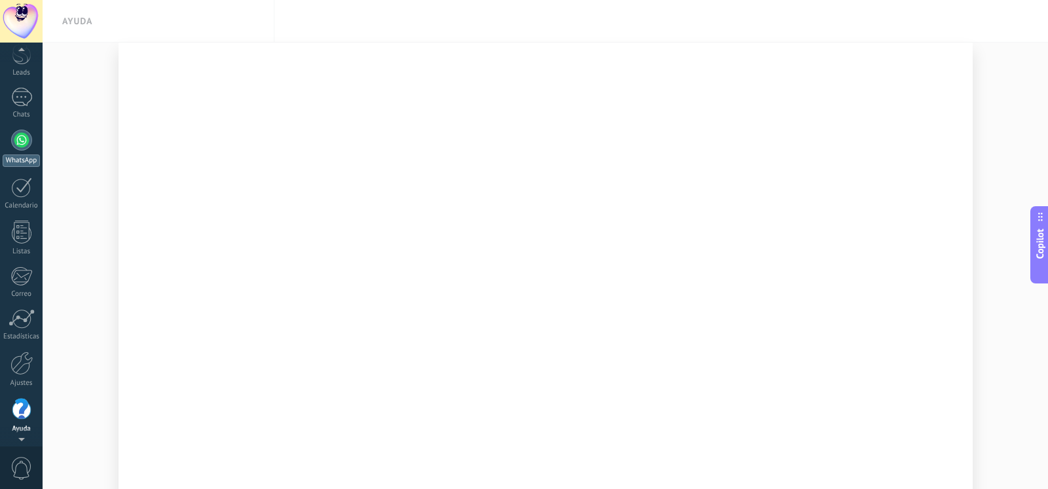
click at [20, 140] on div at bounding box center [21, 140] width 21 height 21
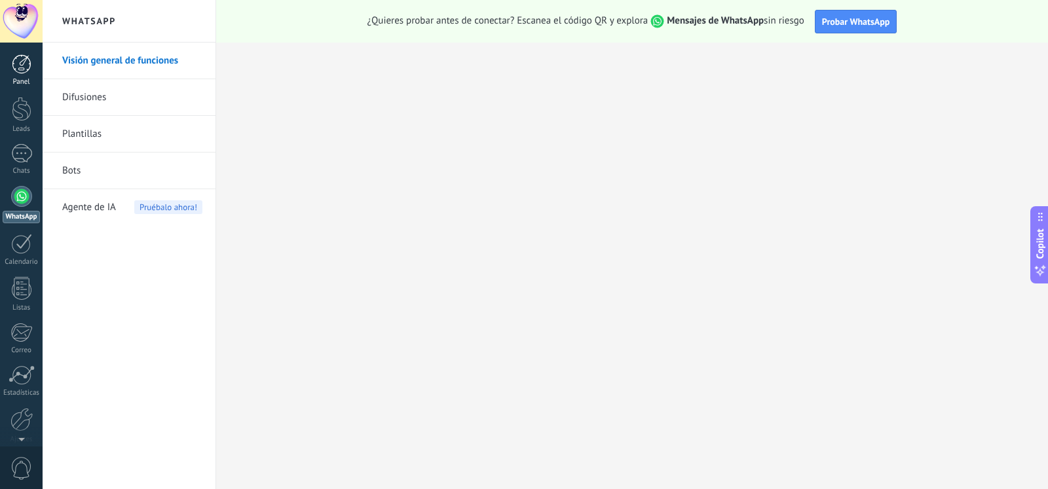
click at [14, 69] on div at bounding box center [22, 64] width 20 height 20
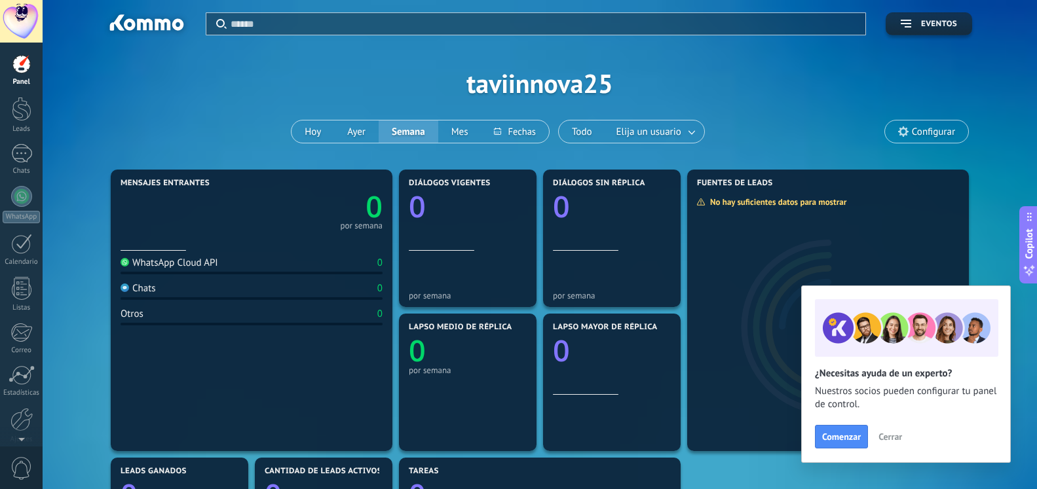
click at [894, 436] on span "Cerrar" at bounding box center [891, 436] width 24 height 9
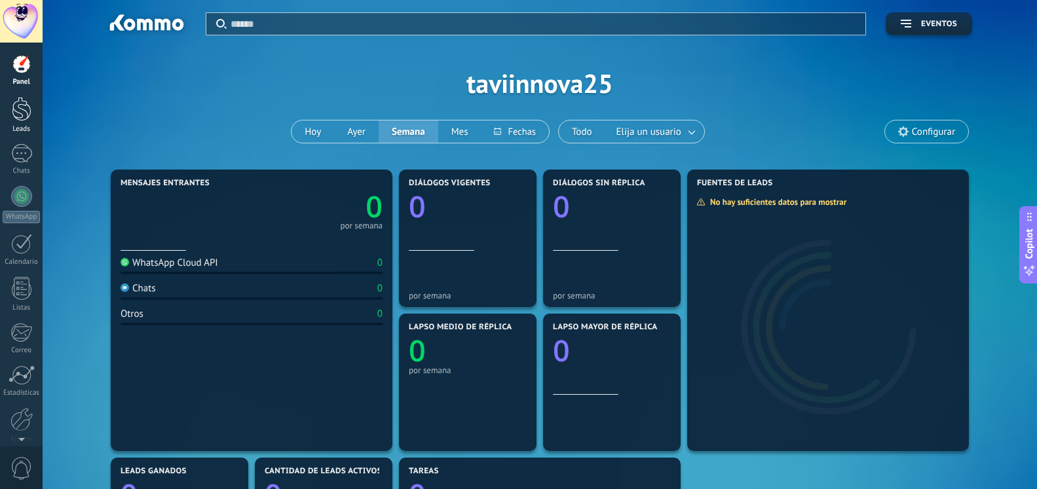
click at [25, 112] on div at bounding box center [22, 109] width 20 height 24
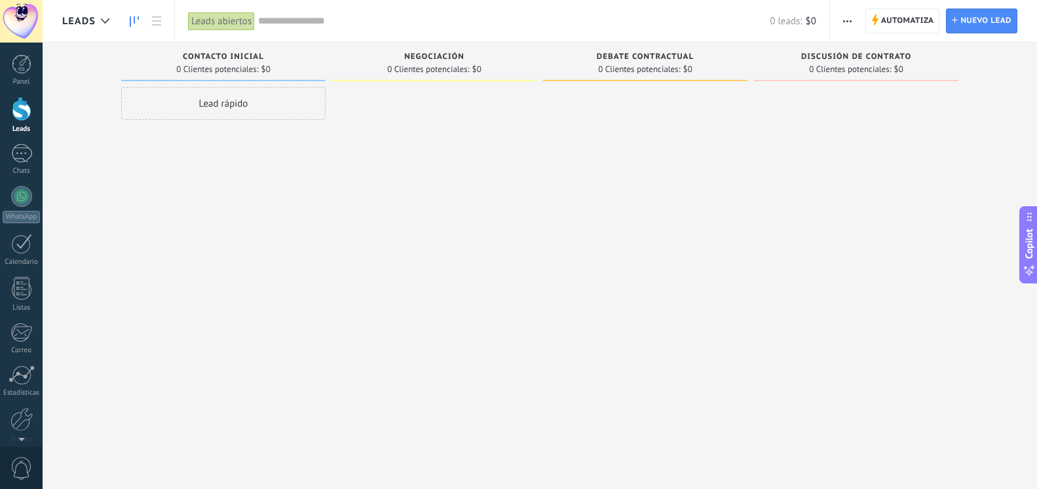
click at [847, 20] on icon "button" at bounding box center [847, 21] width 9 height 2
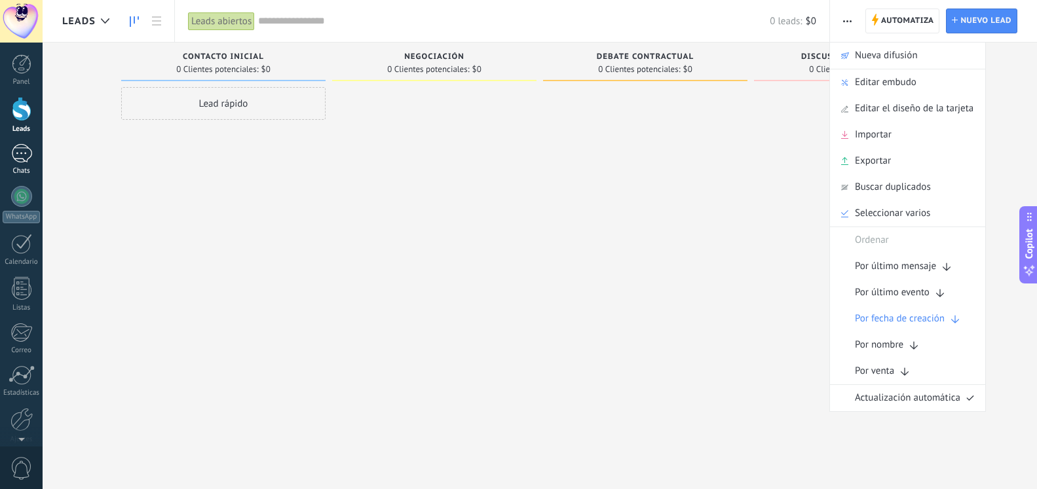
click at [25, 151] on div at bounding box center [21, 153] width 21 height 19
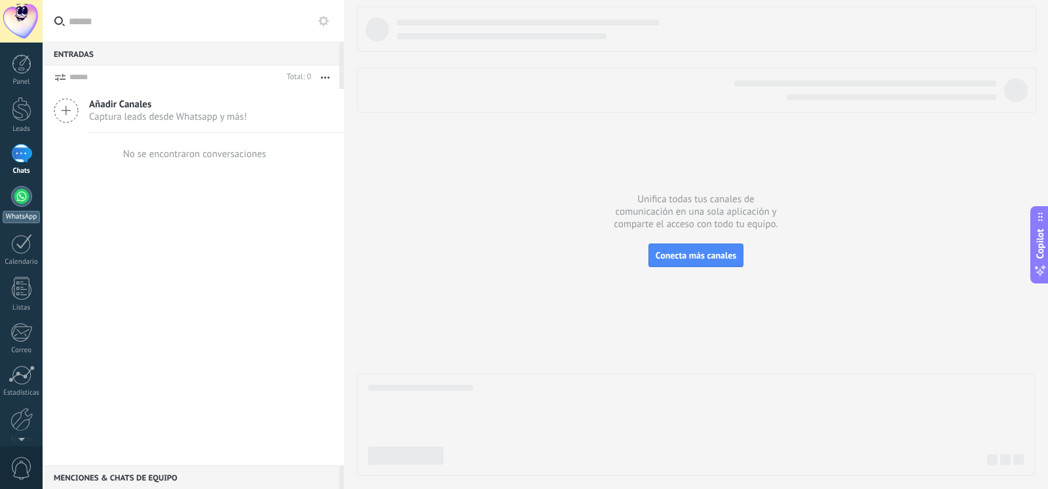
click at [28, 200] on div at bounding box center [21, 196] width 21 height 21
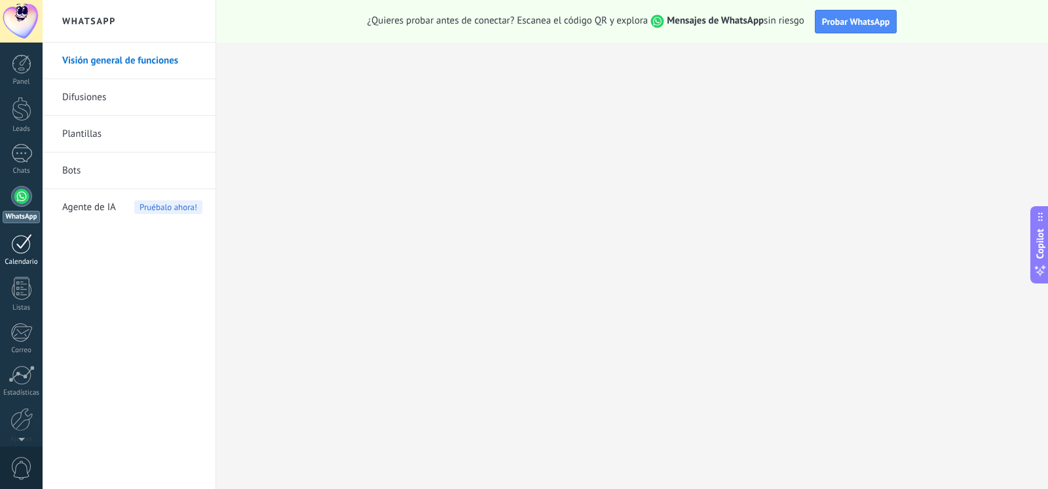
click at [26, 247] on div at bounding box center [21, 244] width 21 height 20
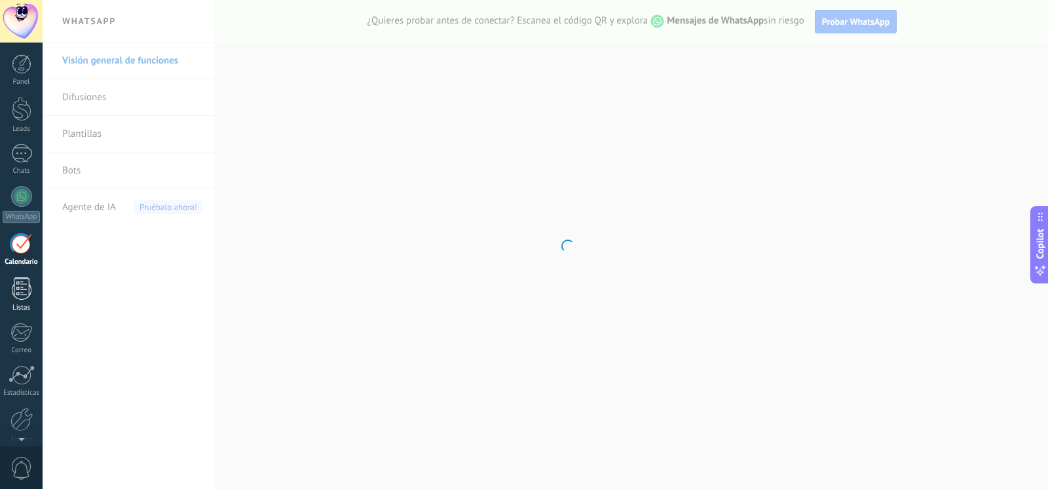
click at [32, 292] on link "Listas" at bounding box center [21, 294] width 43 height 35
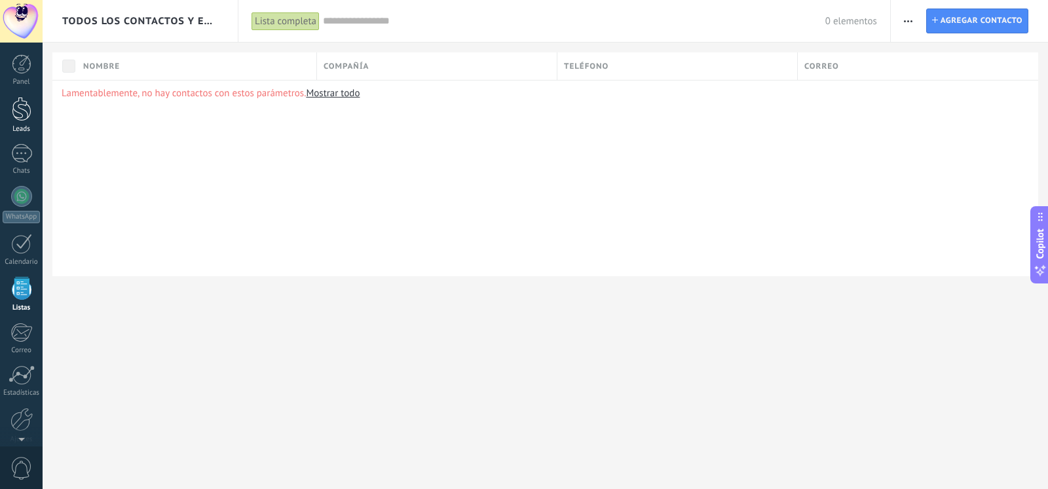
click at [27, 105] on div at bounding box center [22, 109] width 20 height 24
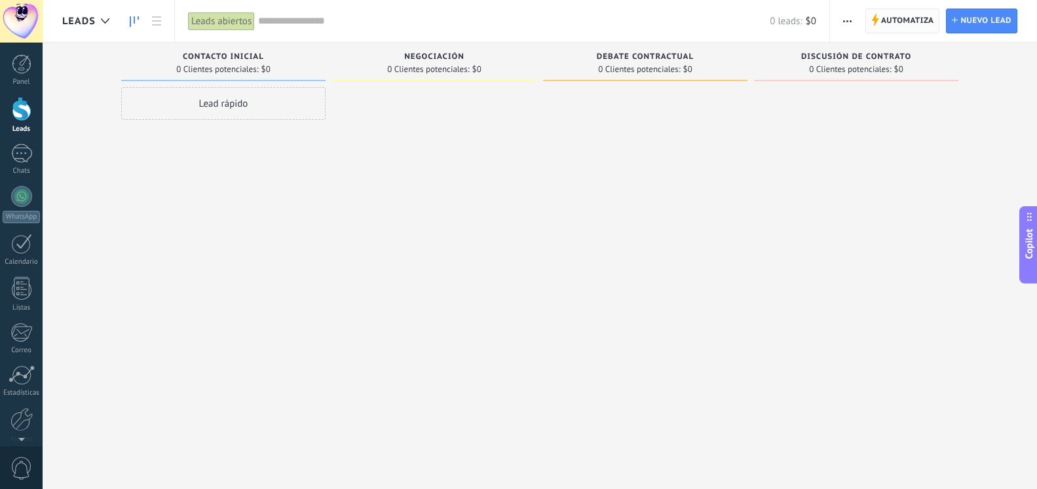
click at [905, 19] on span "Automatiza" at bounding box center [907, 21] width 53 height 24
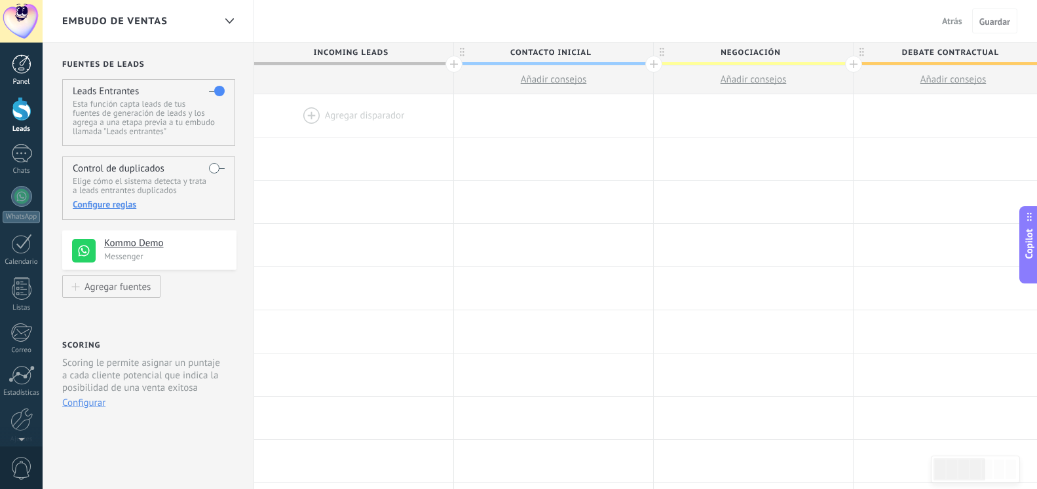
click at [22, 66] on div at bounding box center [22, 64] width 20 height 20
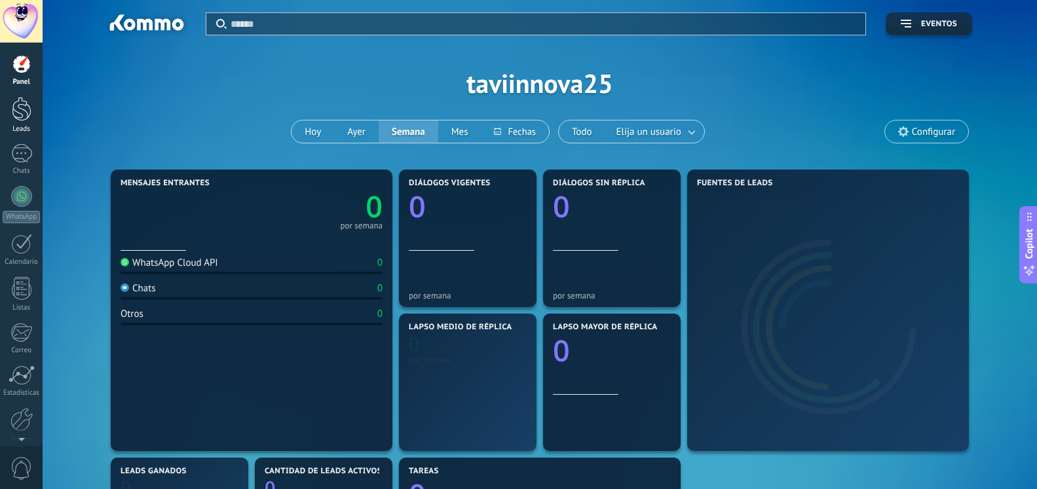
click at [26, 115] on div at bounding box center [22, 109] width 20 height 24
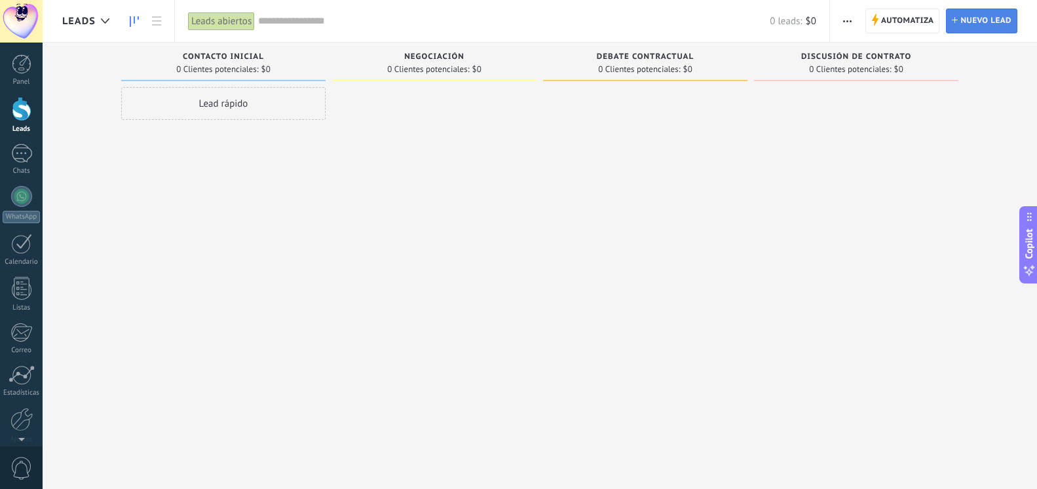
click at [974, 16] on span "Nuevo lead" at bounding box center [986, 21] width 51 height 24
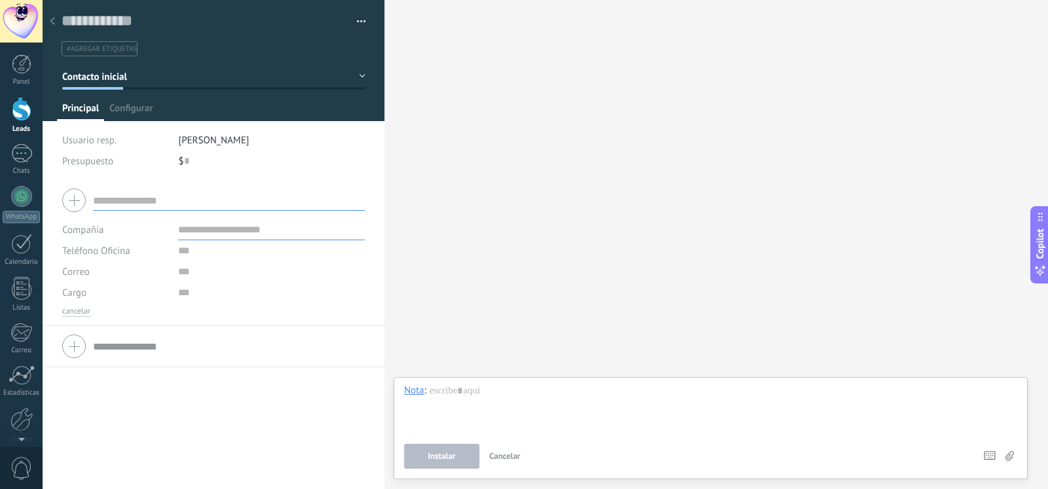
click at [353, 22] on button "button" at bounding box center [356, 22] width 19 height 20
click at [499, 62] on div "Buscar Carga más Participantes: 0 Agregar usuario Bots: 0" at bounding box center [717, 244] width 664 height 489
click at [23, 77] on div "Panel" at bounding box center [21, 70] width 43 height 32
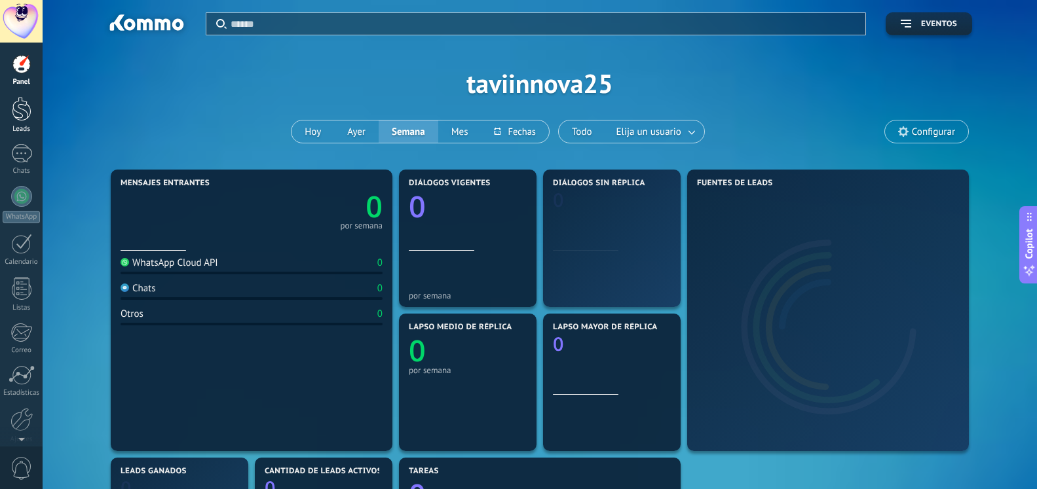
click at [20, 110] on div at bounding box center [22, 109] width 20 height 24
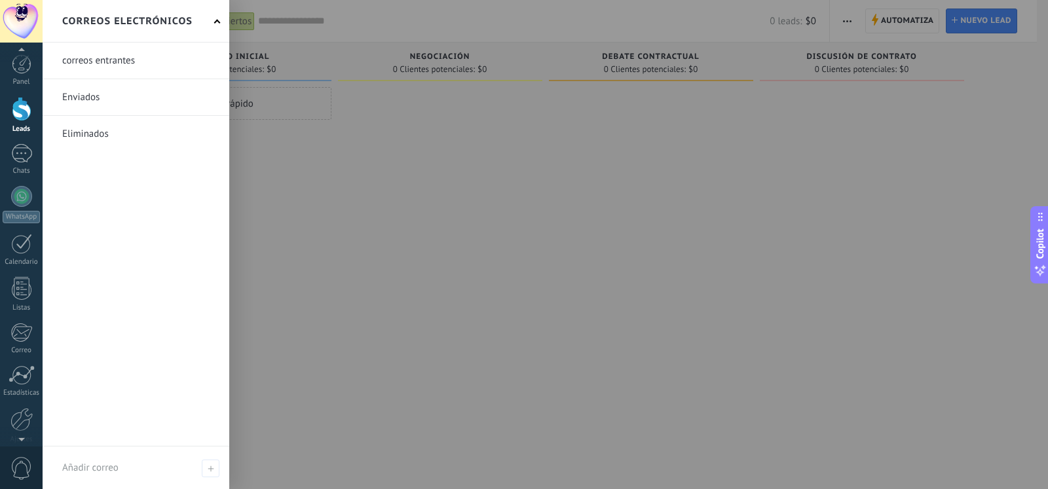
scroll to position [56, 0]
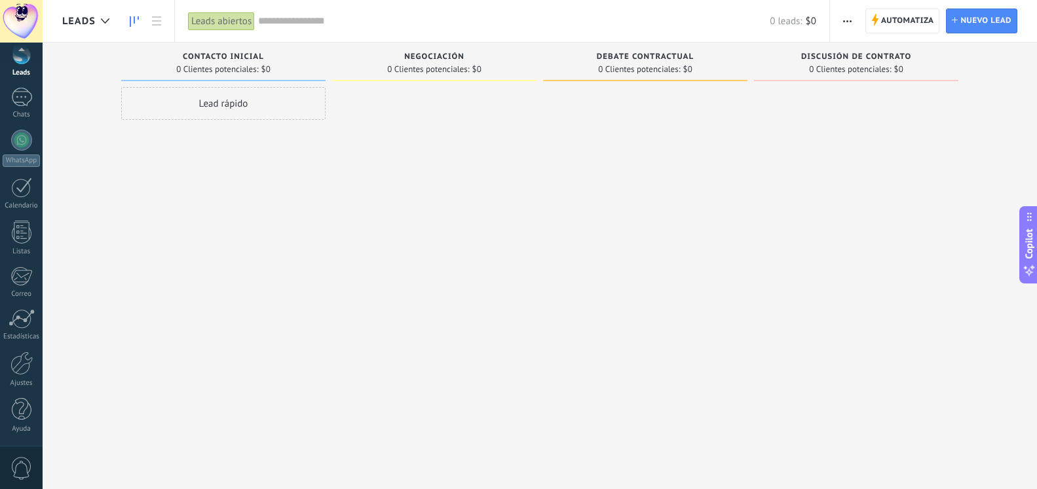
click at [24, 459] on span "0" at bounding box center [21, 468] width 22 height 23
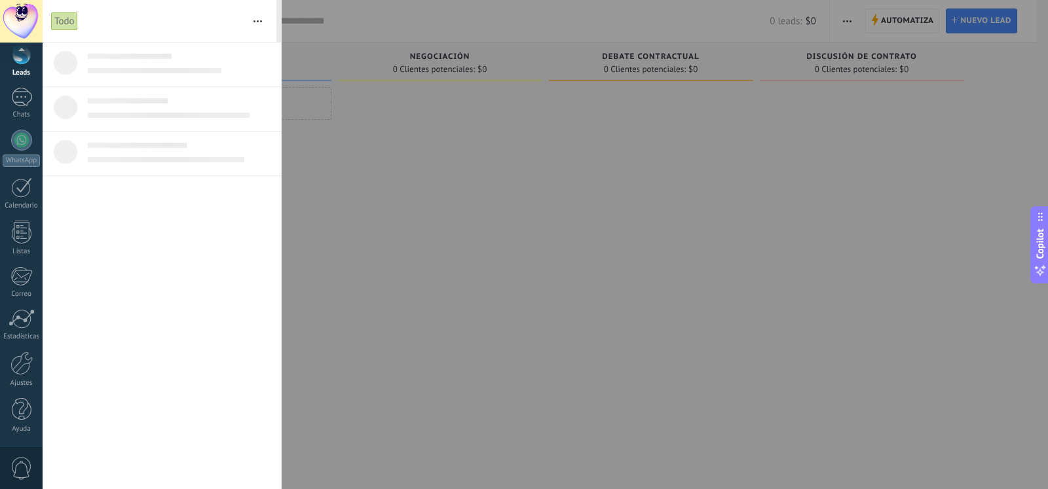
scroll to position [0, 0]
click at [261, 23] on button "button" at bounding box center [258, 21] width 28 height 42
click at [17, 404] on div at bounding box center [22, 409] width 20 height 23
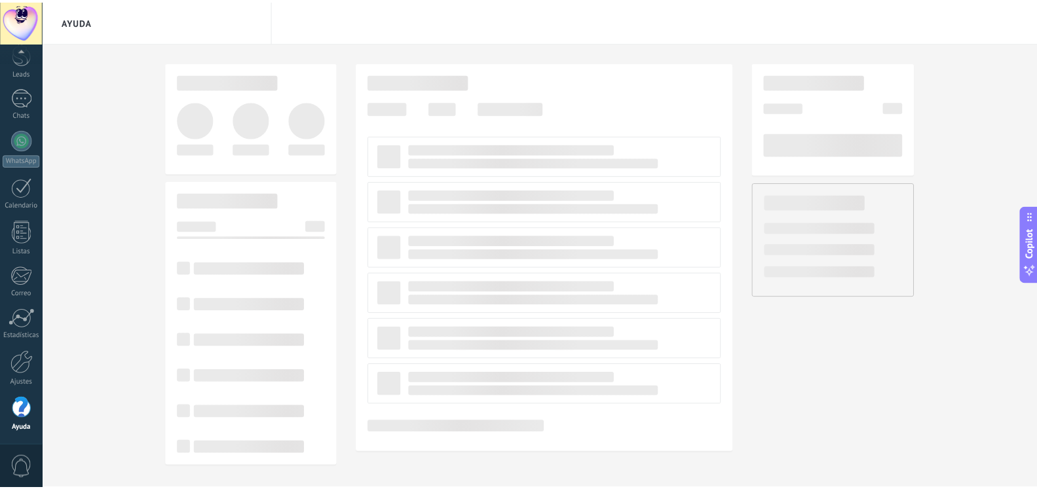
scroll to position [56, 0]
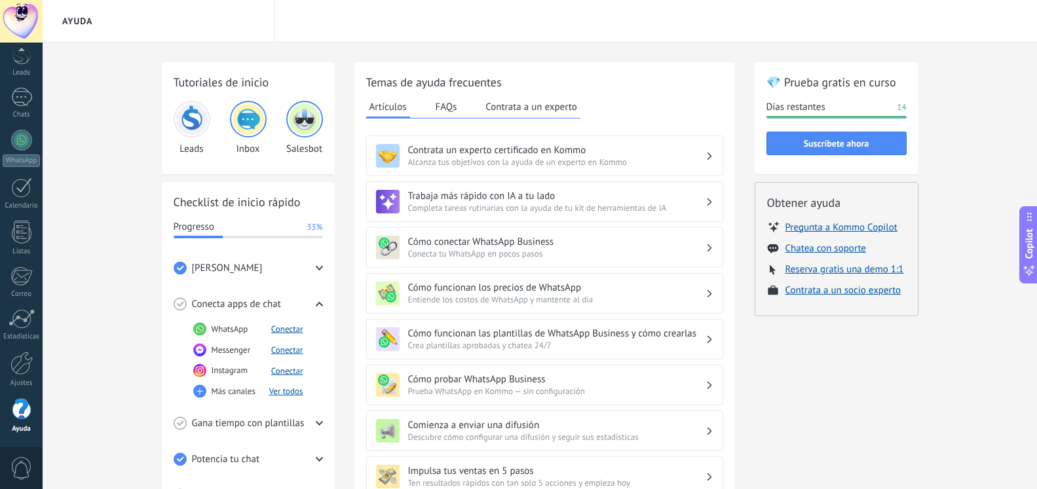
click at [190, 123] on img at bounding box center [191, 119] width 31 height 31
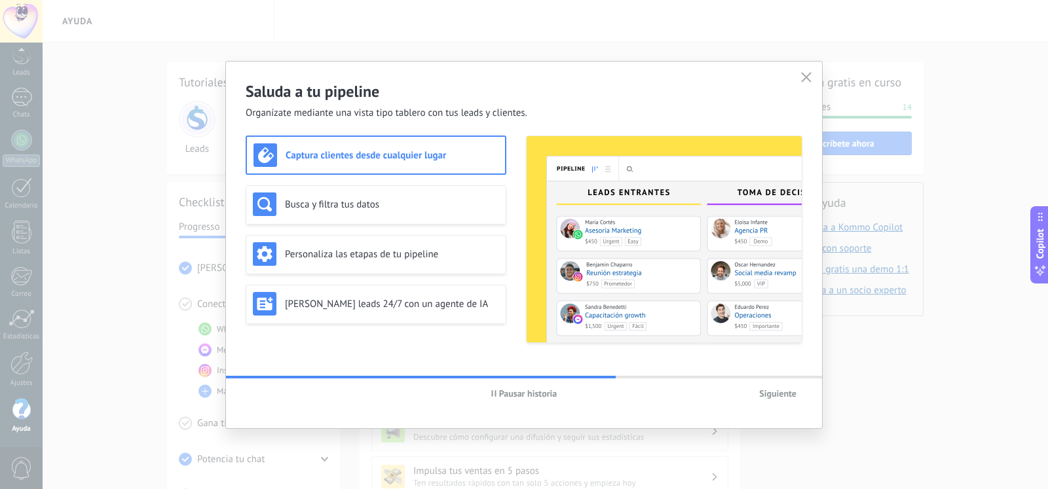
click at [349, 153] on h3 "Captura clientes desde cualquier lugar" at bounding box center [392, 155] width 213 height 12
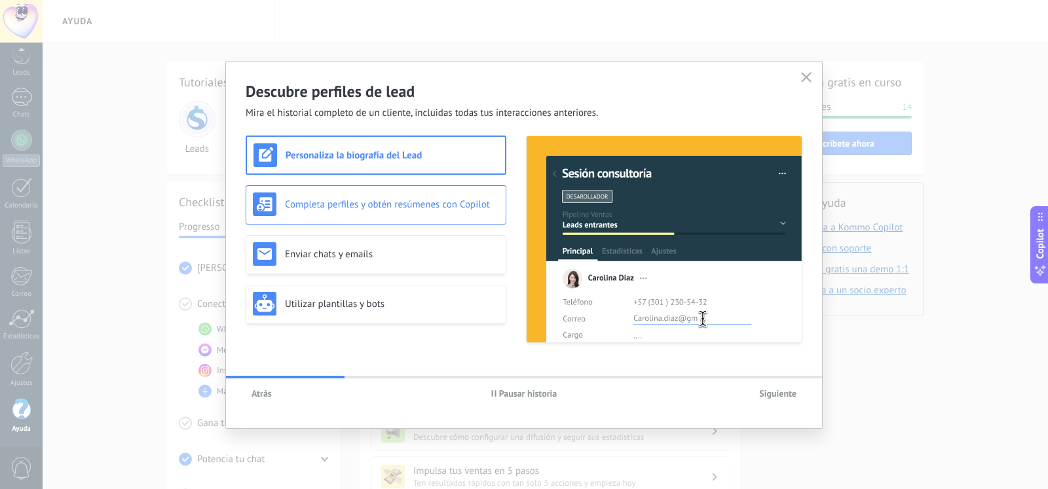
click at [321, 211] on div "Completa perfiles y obtén resúmenes con Copilot" at bounding box center [376, 205] width 246 height 24
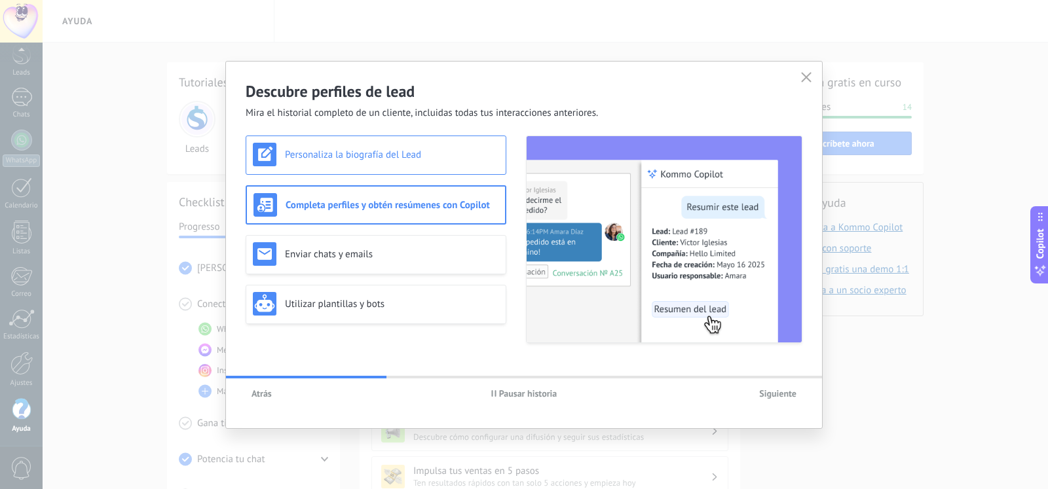
click at [328, 154] on h3 "Personaliza la biografía del Lead" at bounding box center [392, 155] width 214 height 12
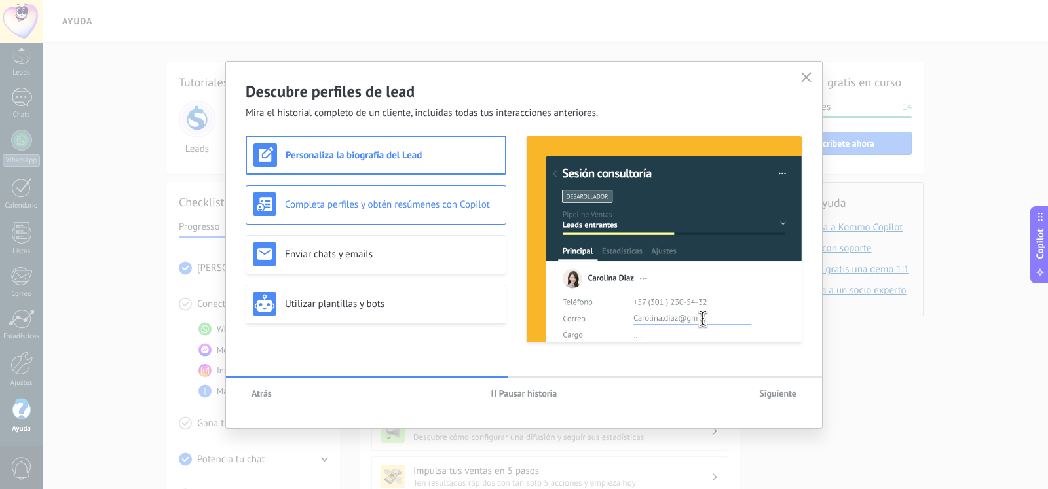
click at [357, 218] on div "Completa perfiles y obtén resúmenes con Copilot" at bounding box center [376, 204] width 261 height 39
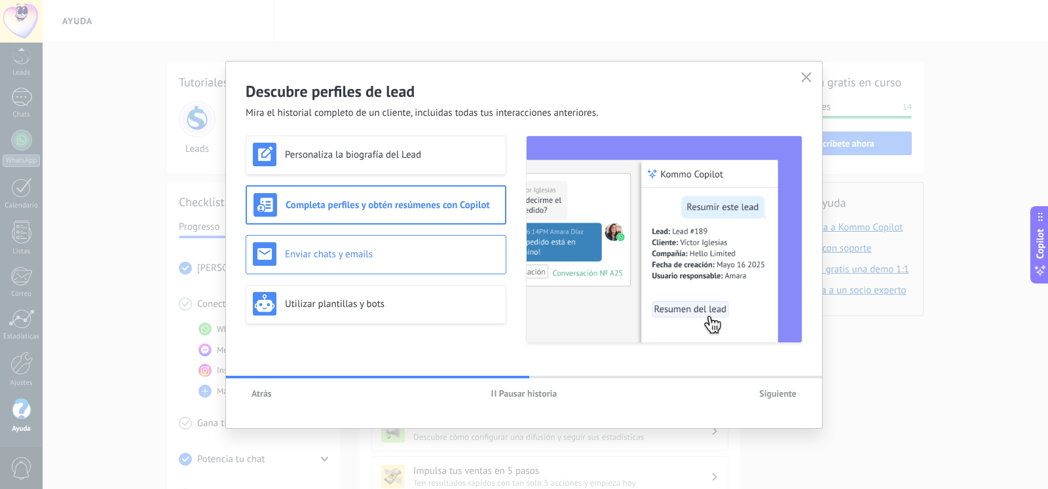
click at [339, 261] on div "Enviar chats y emails" at bounding box center [376, 254] width 246 height 24
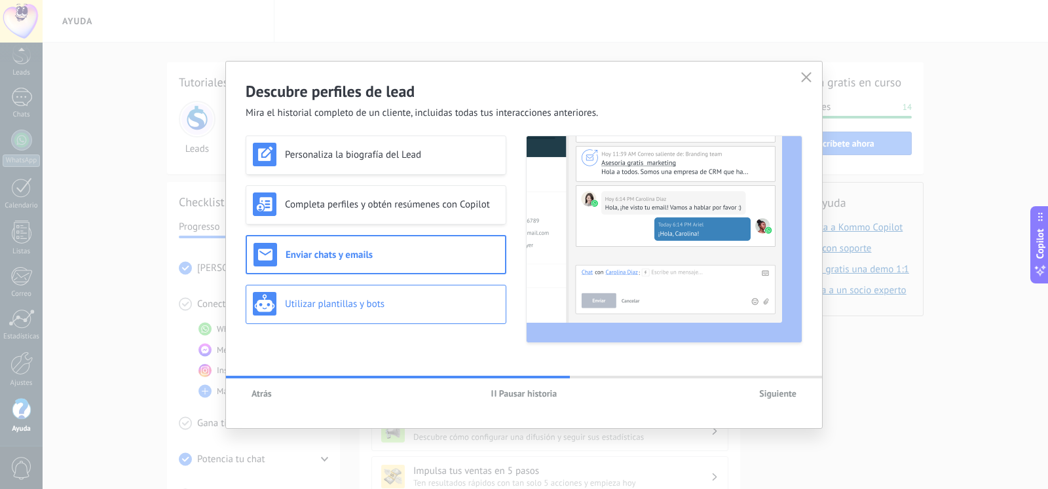
click at [347, 295] on div "Utilizar plantillas y bots" at bounding box center [376, 304] width 246 height 24
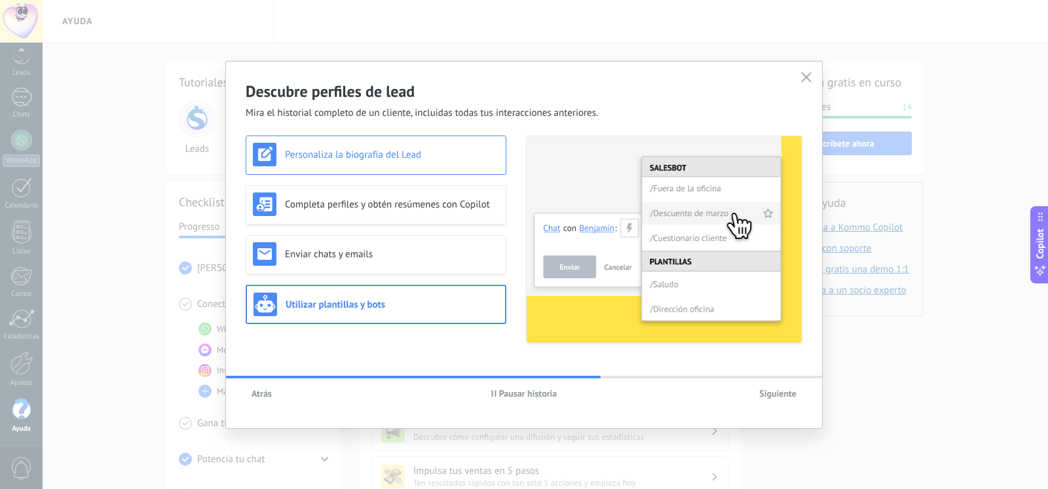
click at [338, 154] on h3 "Personaliza la biografía del Lead" at bounding box center [392, 155] width 214 height 12
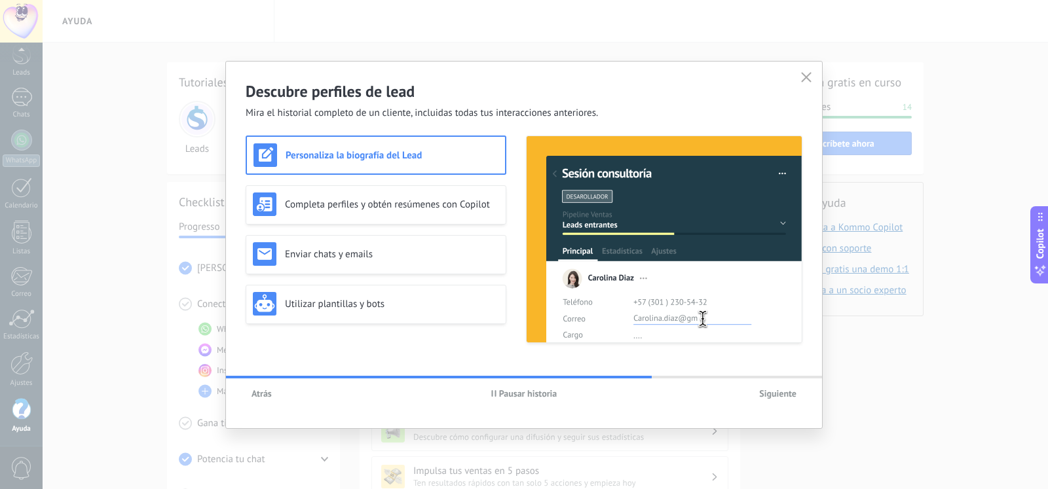
click at [654, 189] on img at bounding box center [664, 239] width 275 height 206
click at [658, 256] on img at bounding box center [664, 239] width 275 height 206
click at [657, 280] on img at bounding box center [664, 239] width 275 height 206
click at [657, 286] on img at bounding box center [664, 239] width 275 height 206
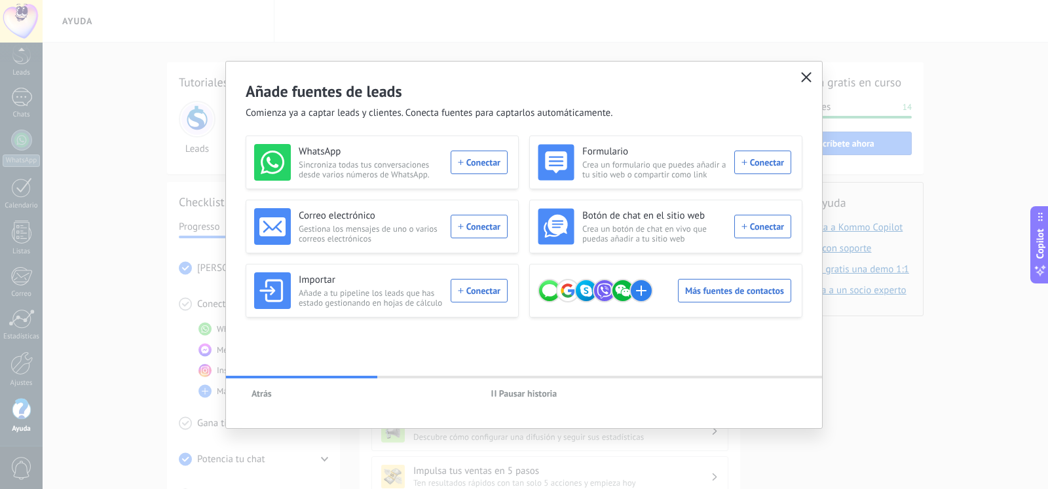
click at [802, 76] on button "button" at bounding box center [806, 78] width 17 height 18
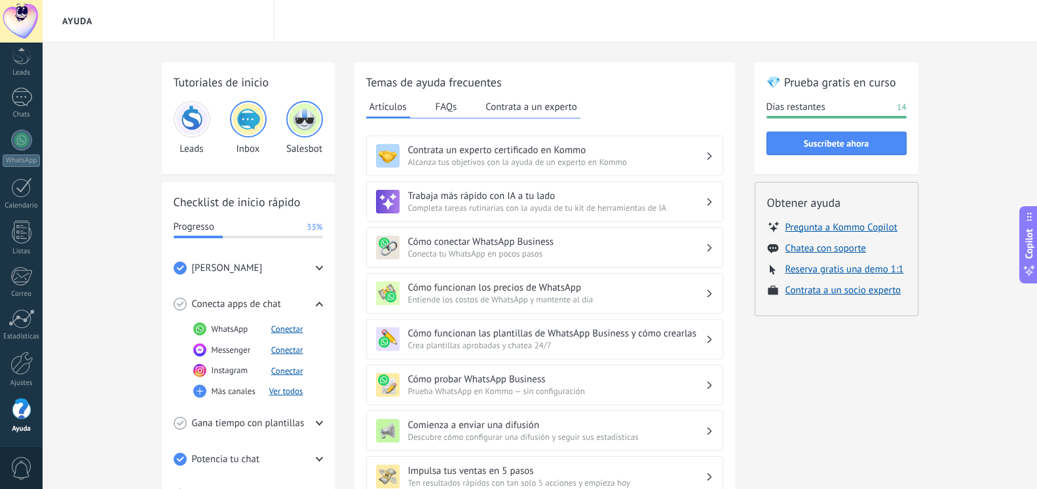
click at [187, 115] on img at bounding box center [191, 119] width 31 height 31
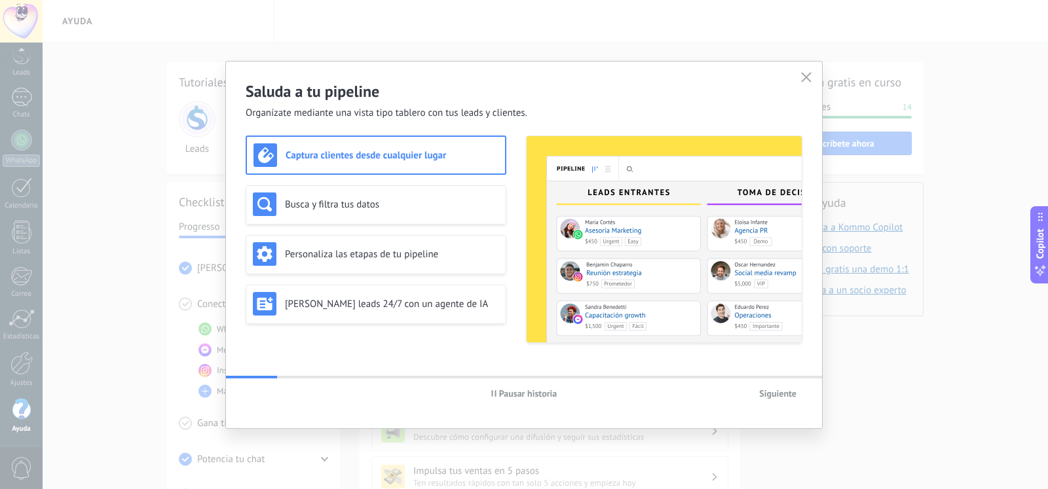
click at [399, 156] on h3 "Captura clientes desde cualquier lugar" at bounding box center [392, 155] width 213 height 12
click at [598, 174] on img at bounding box center [664, 239] width 275 height 206
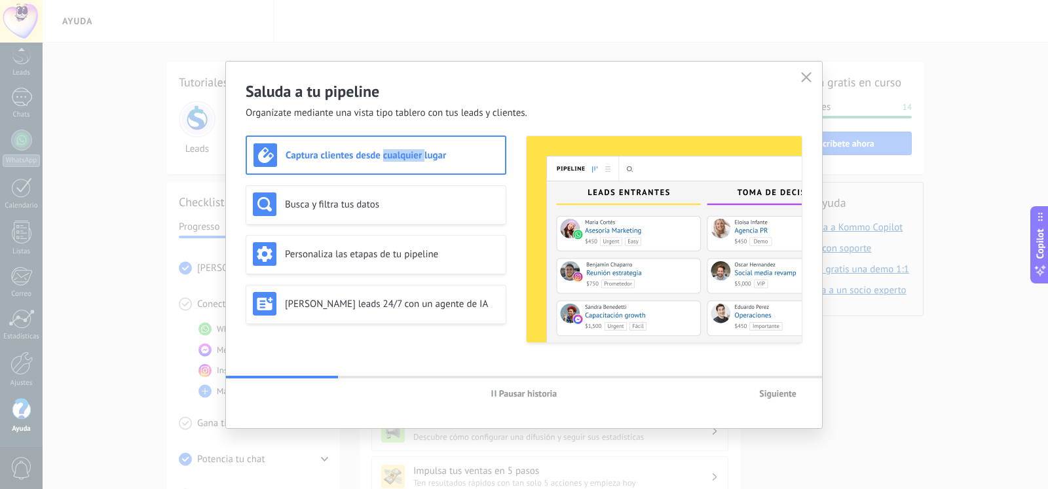
click at [598, 174] on img at bounding box center [664, 239] width 275 height 206
click at [634, 219] on img at bounding box center [664, 239] width 275 height 206
click at [780, 392] on span "Siguiente" at bounding box center [777, 393] width 37 height 9
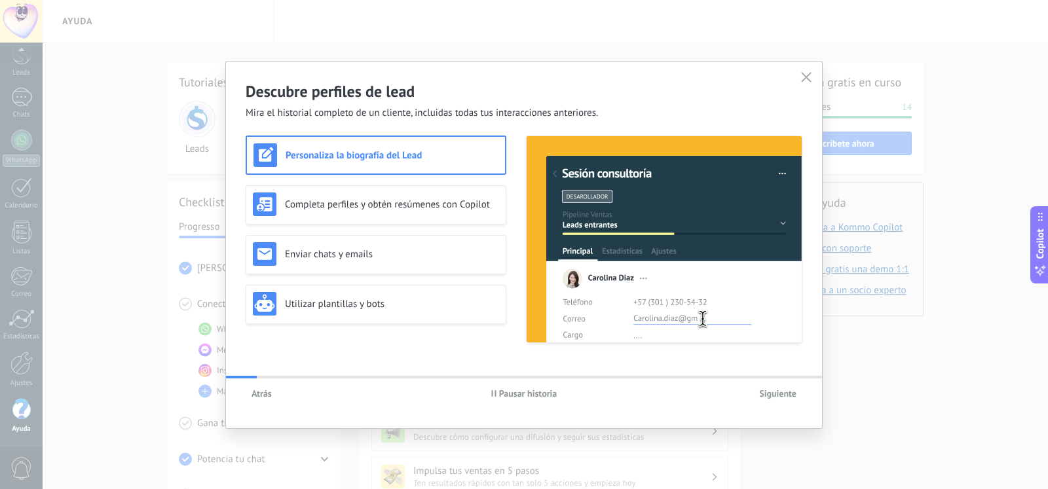
click at [780, 392] on span "Siguiente" at bounding box center [777, 393] width 37 height 9
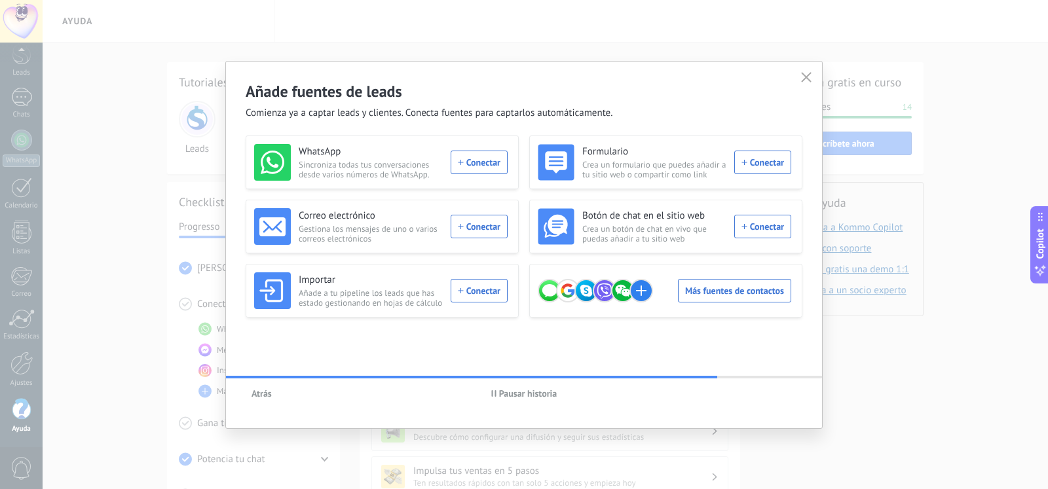
click at [269, 394] on span "Atrás" at bounding box center [262, 393] width 20 height 9
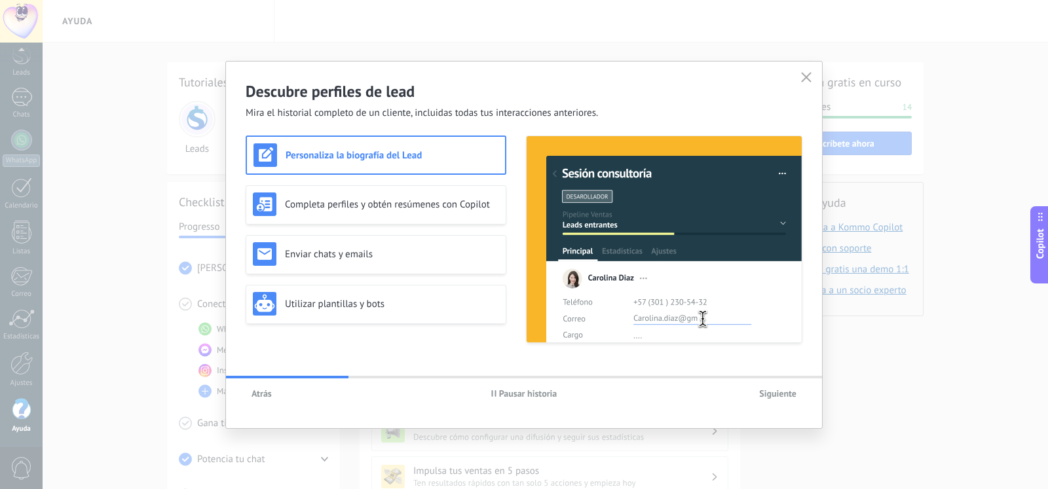
click at [303, 158] on h3 "Personaliza la biografía del Lead" at bounding box center [392, 155] width 213 height 12
click at [259, 152] on img at bounding box center [266, 155] width 24 height 24
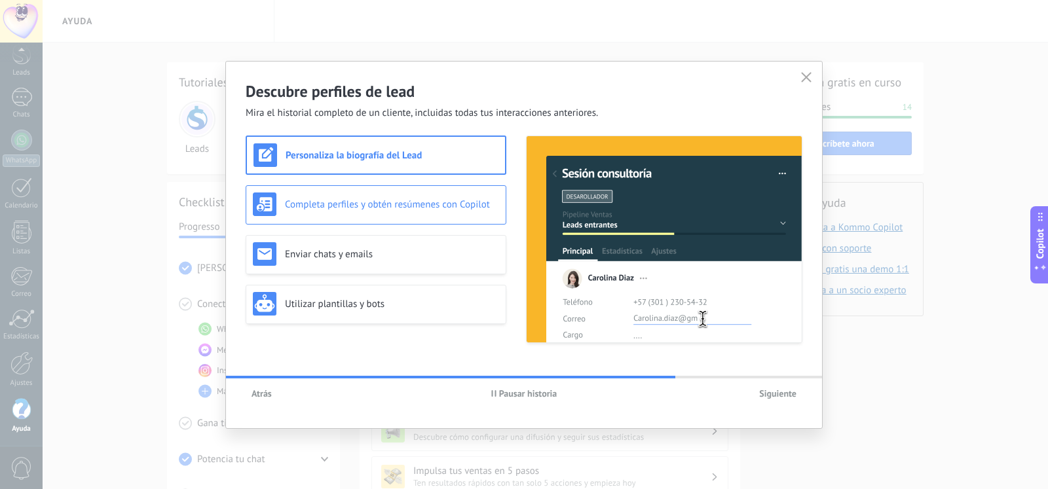
click at [382, 202] on h3 "Completa perfiles y obtén resúmenes con Copilot" at bounding box center [392, 205] width 214 height 12
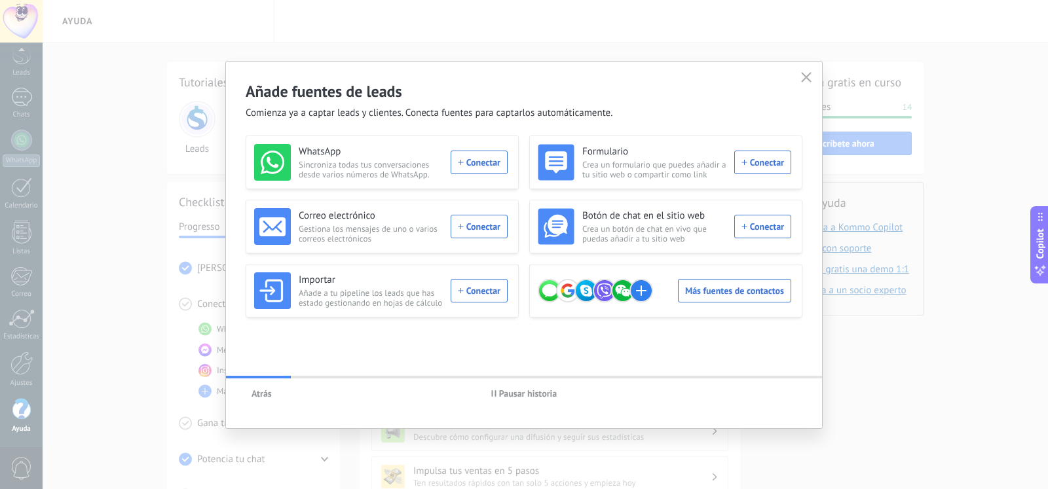
click at [256, 389] on span "Atrás" at bounding box center [262, 393] width 20 height 9
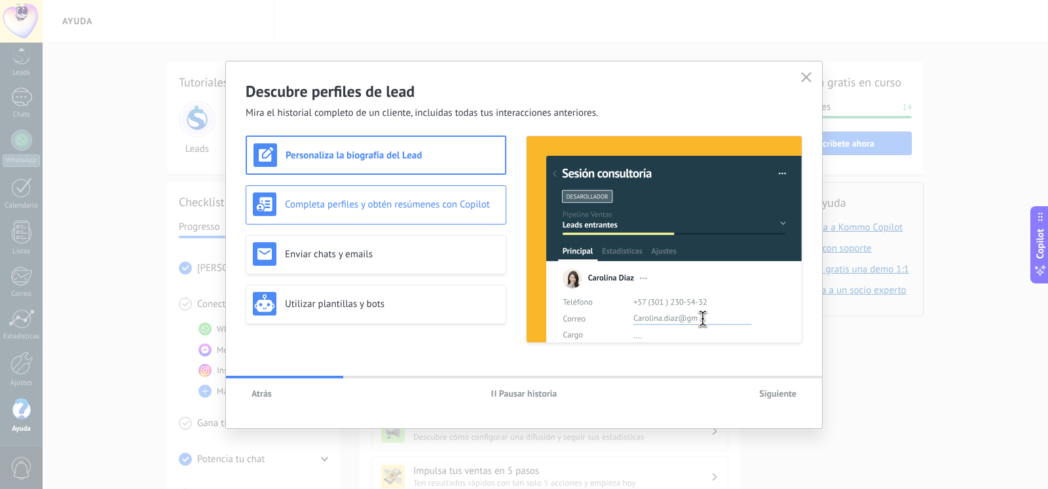
click at [328, 214] on div "Completa perfiles y obtén resúmenes con Copilot" at bounding box center [376, 205] width 246 height 24
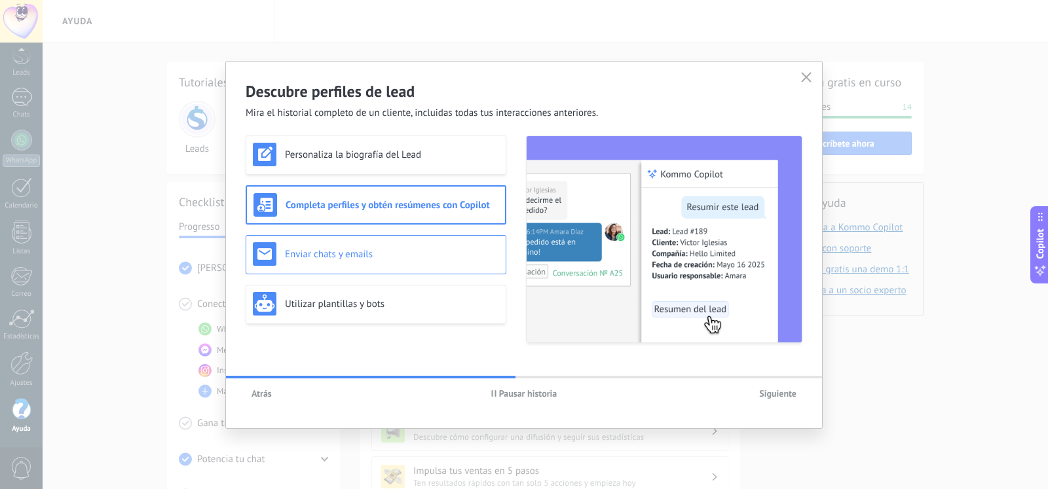
click at [345, 257] on h3 "Enviar chats y emails" at bounding box center [392, 254] width 214 height 12
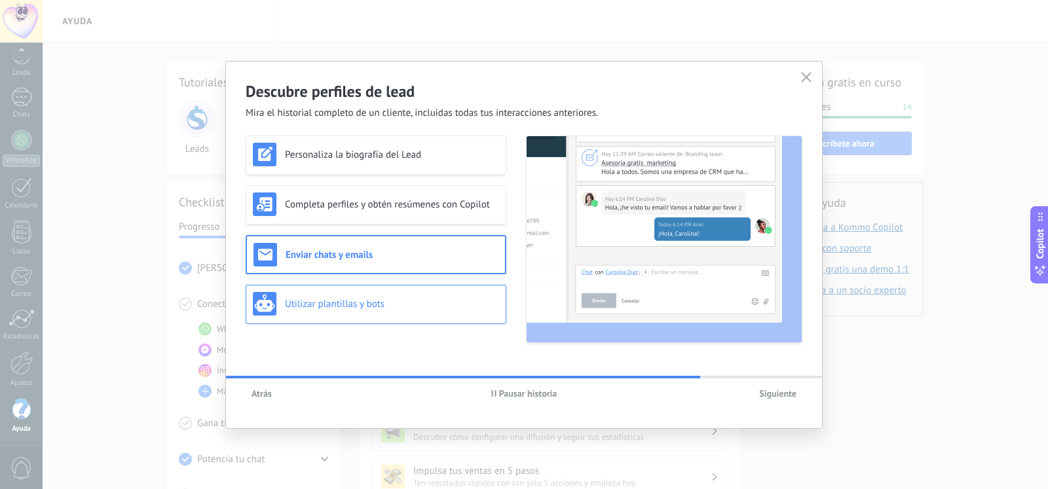
click at [344, 312] on div "Utilizar plantillas y bots" at bounding box center [376, 304] width 246 height 24
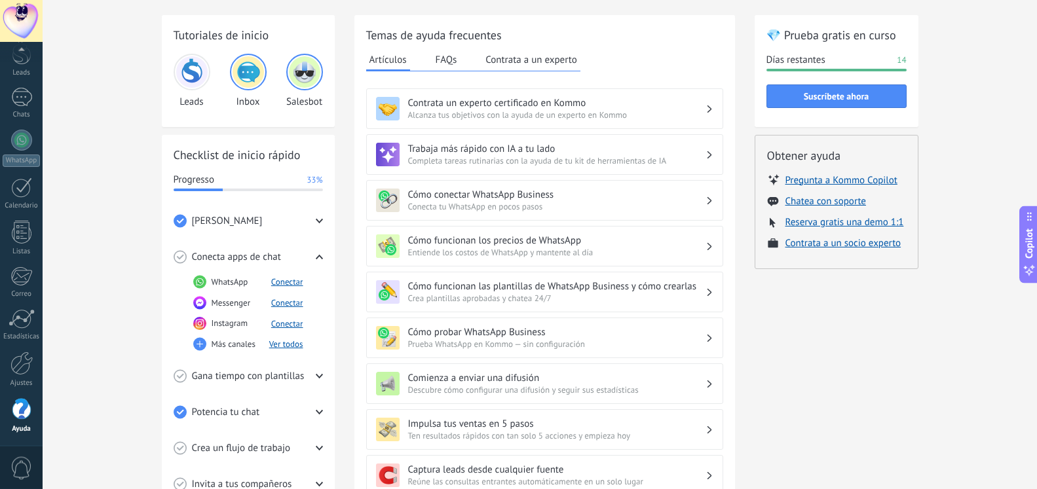
scroll to position [0, 0]
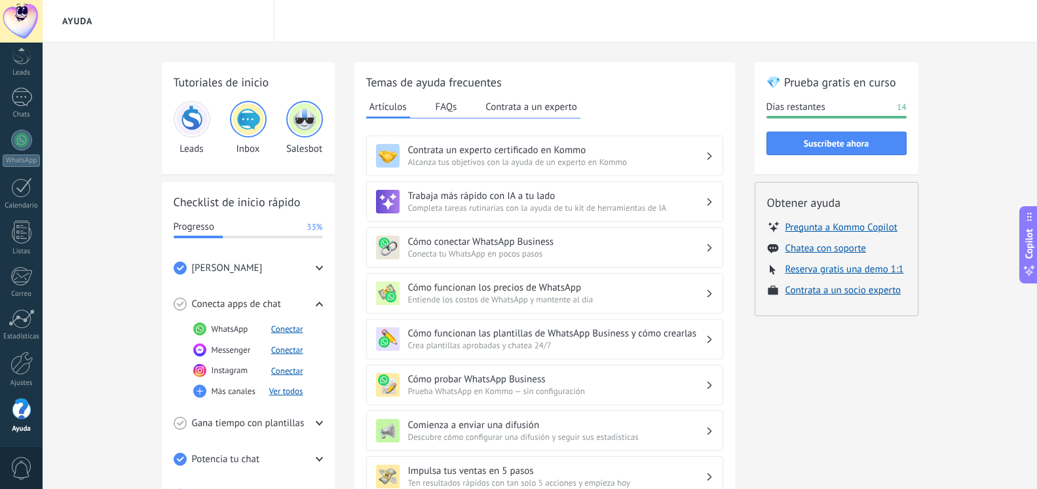
click at [520, 241] on h3 "Cómo conectar WhatsApp Business" at bounding box center [556, 242] width 297 height 12
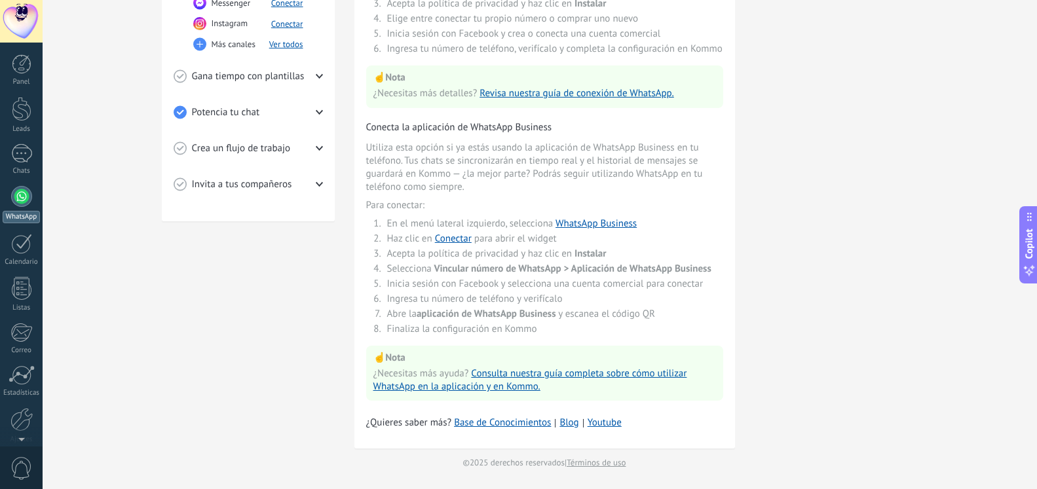
click at [25, 196] on div at bounding box center [21, 196] width 21 height 21
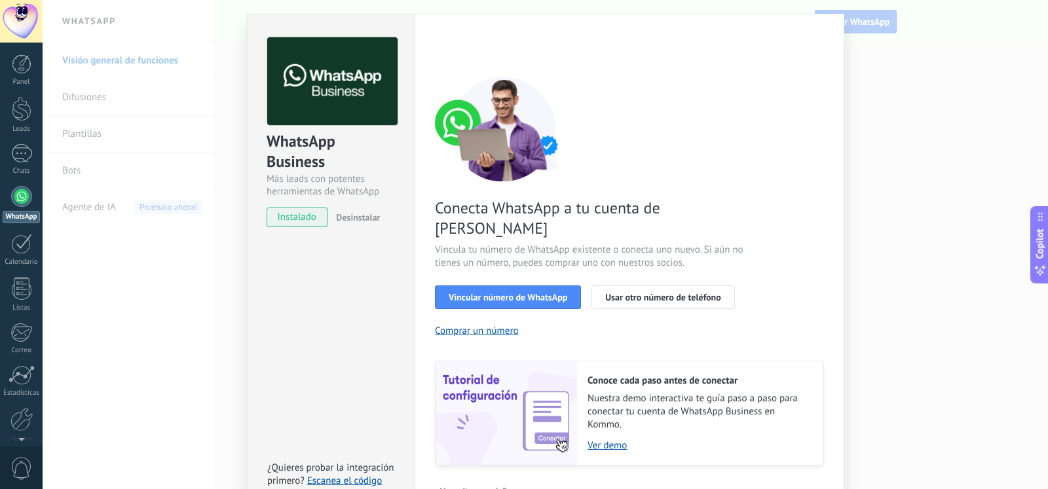
scroll to position [50, 0]
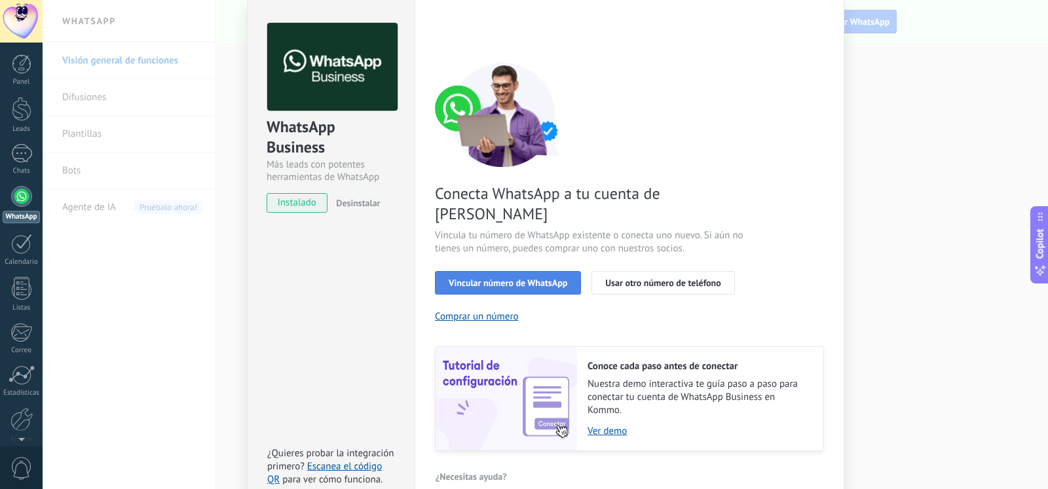
click at [506, 278] on span "Vincular número de WhatsApp" at bounding box center [508, 282] width 119 height 9
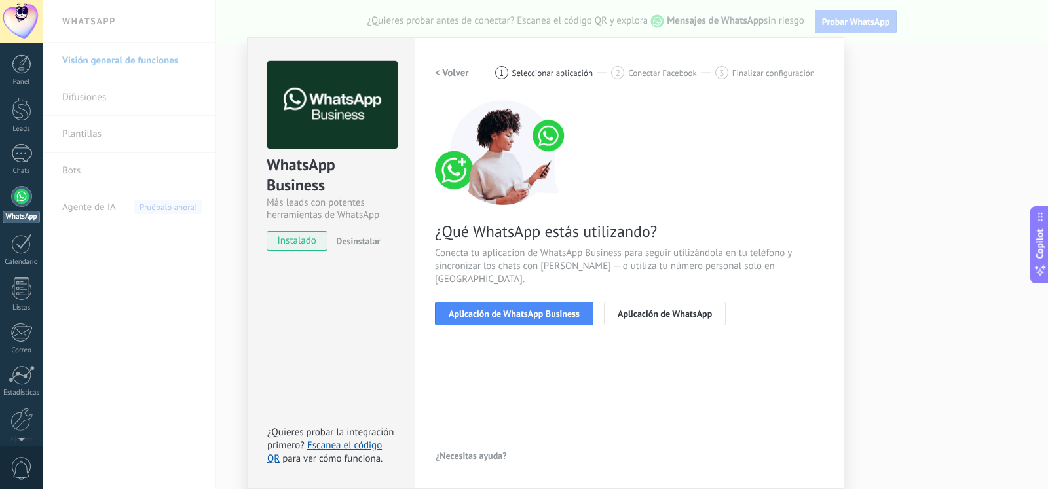
scroll to position [12, 0]
click at [641, 309] on span "Aplicación de WhatsApp" at bounding box center [665, 313] width 94 height 9
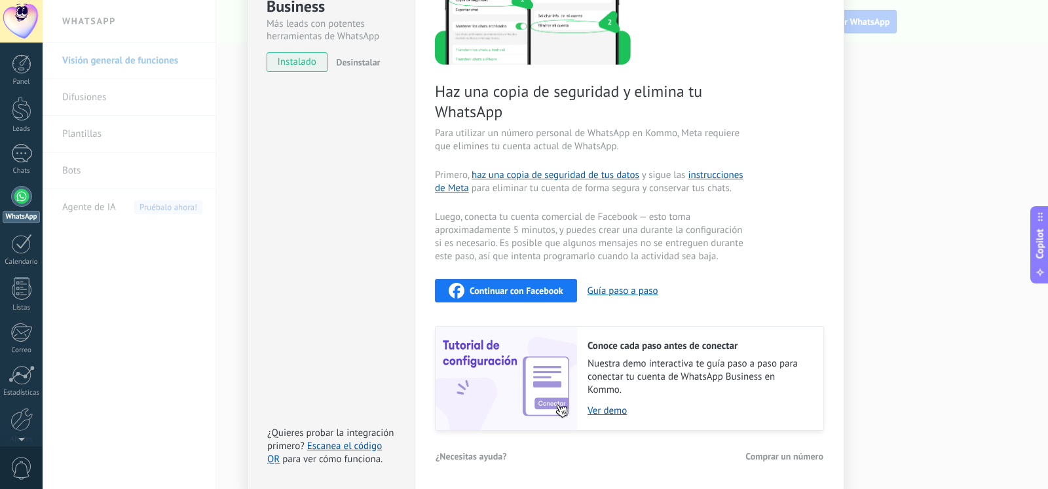
scroll to position [0, 0]
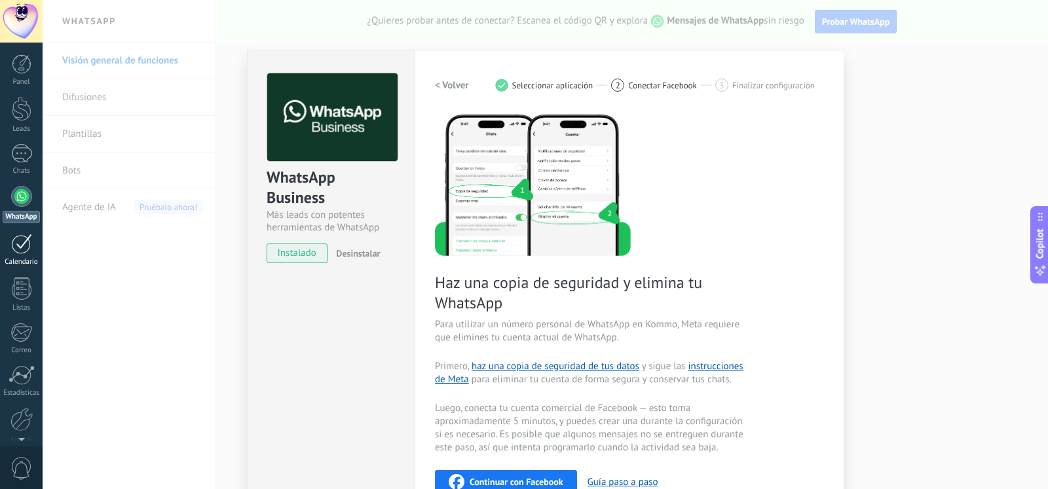
click at [25, 242] on div at bounding box center [21, 244] width 21 height 20
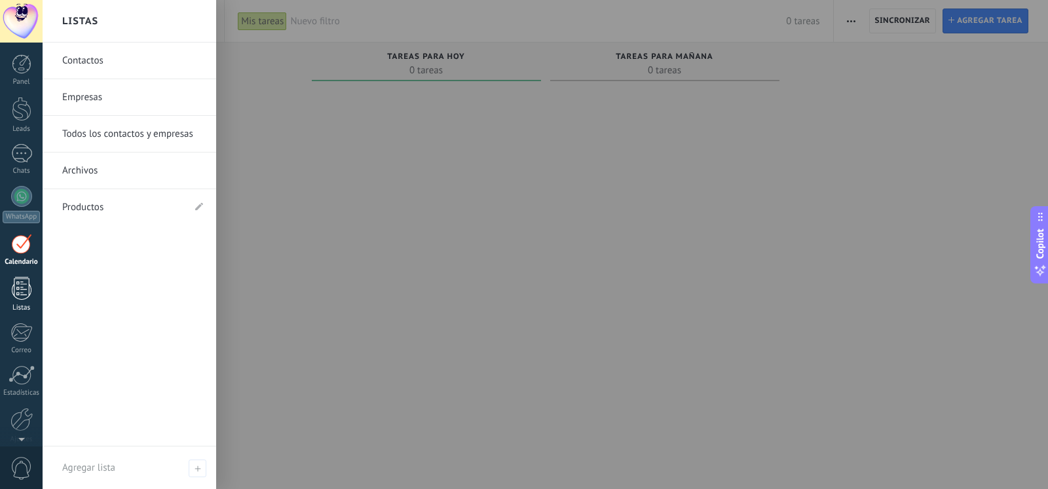
click at [18, 294] on div at bounding box center [22, 288] width 20 height 23
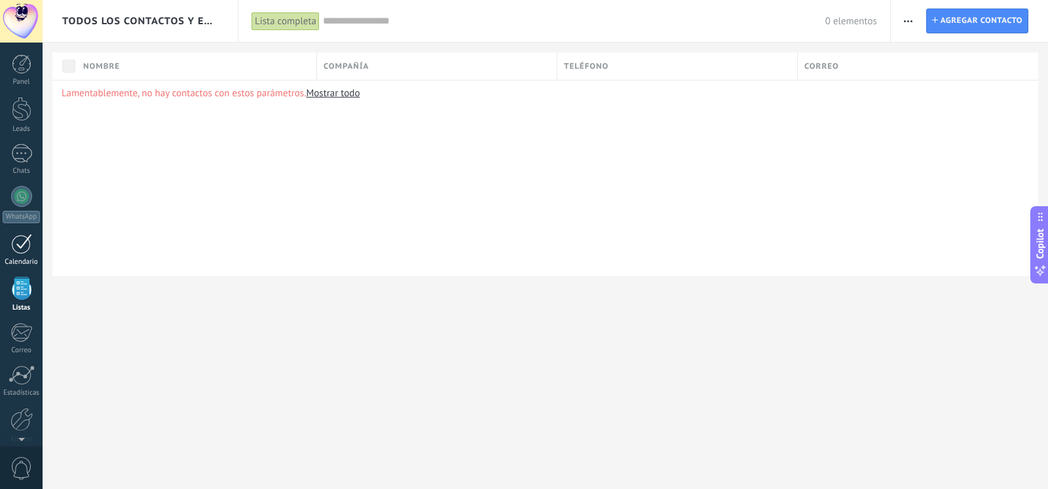
click at [19, 246] on div at bounding box center [21, 244] width 21 height 20
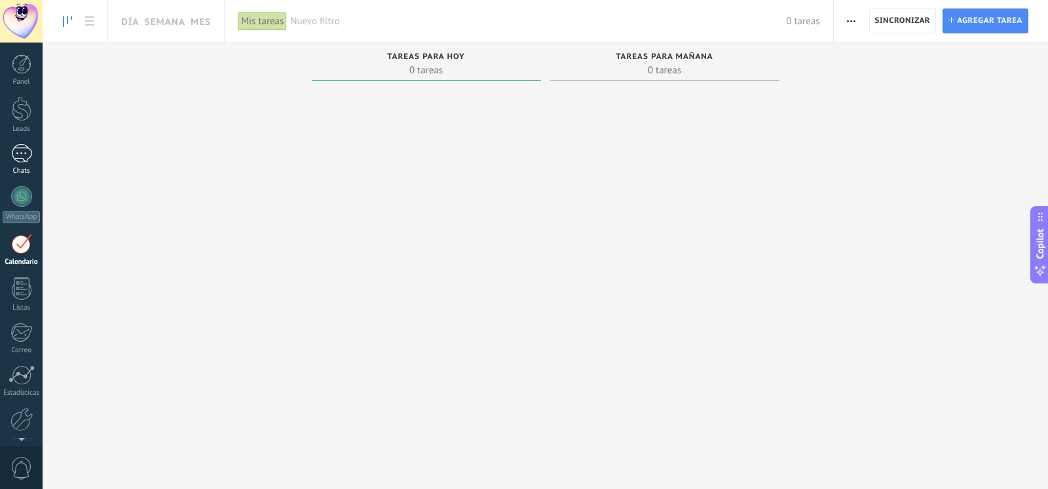
click at [25, 152] on div at bounding box center [21, 153] width 21 height 19
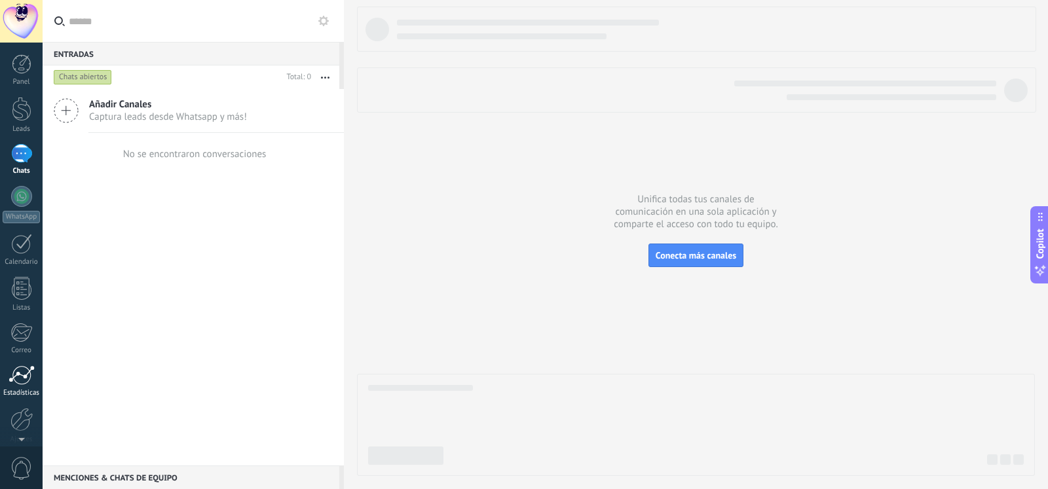
click at [21, 372] on div at bounding box center [22, 376] width 26 height 20
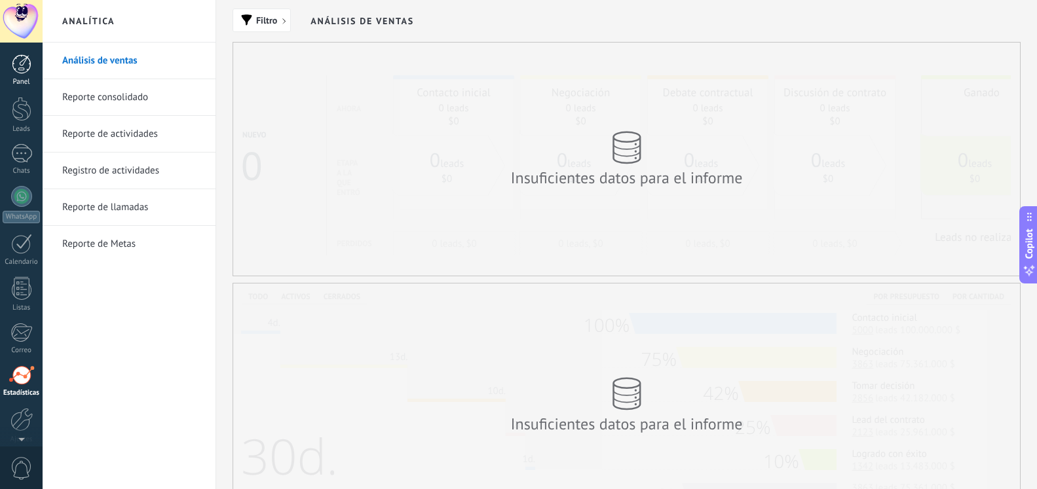
click at [26, 66] on div at bounding box center [22, 64] width 20 height 20
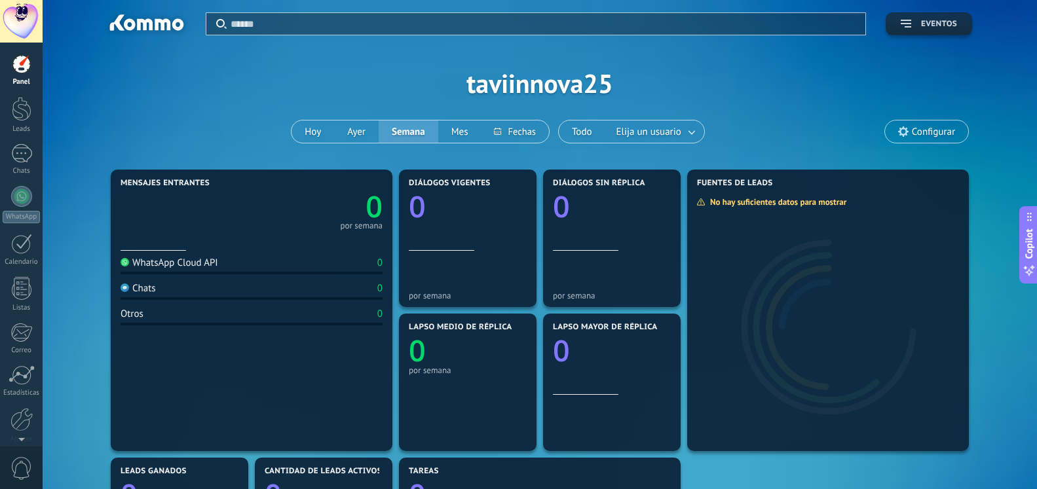
click at [949, 26] on span "Eventos" at bounding box center [939, 24] width 36 height 9
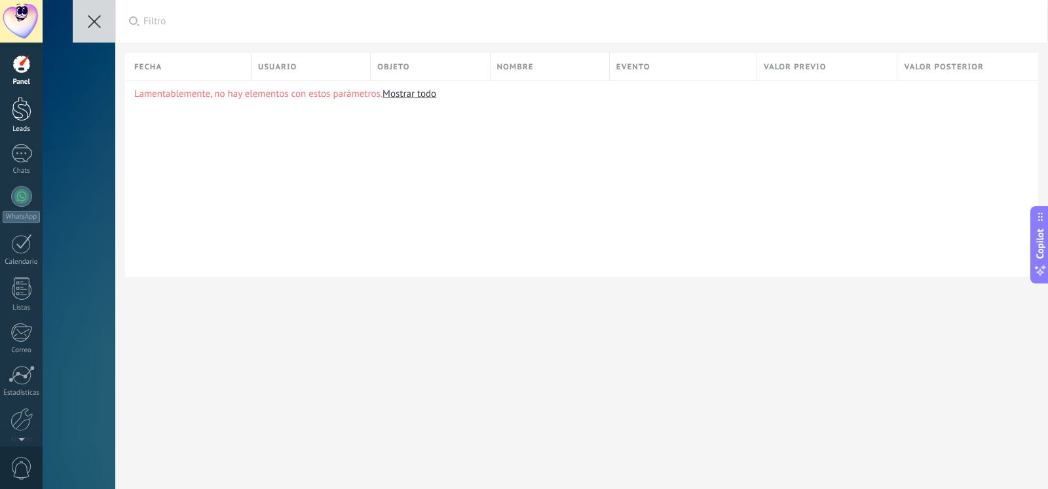
click at [22, 113] on div at bounding box center [22, 109] width 20 height 24
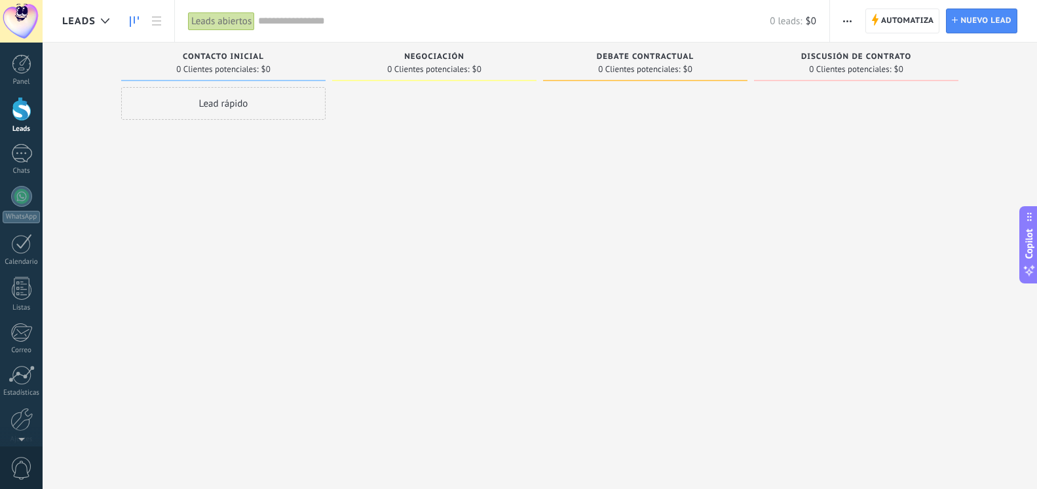
click at [843, 19] on button "button" at bounding box center [847, 21] width 19 height 25
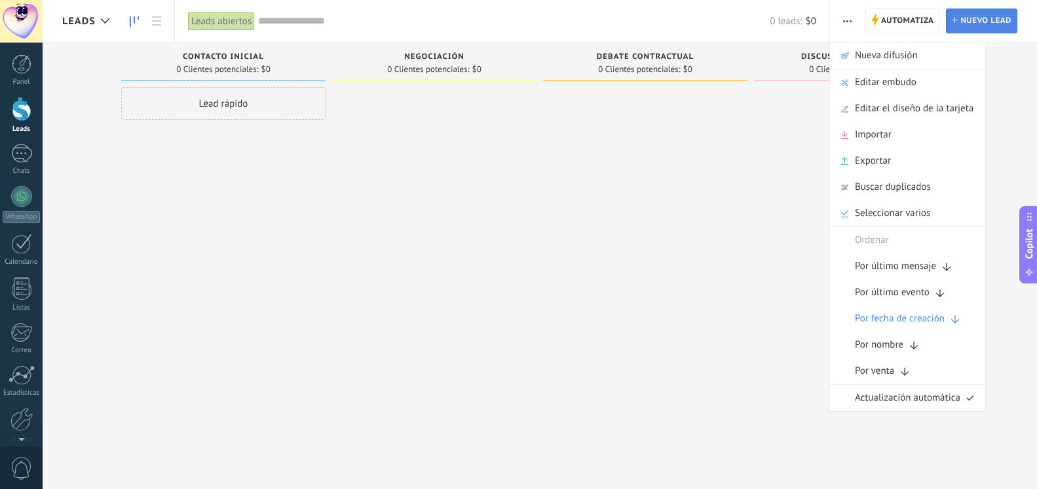
click at [982, 24] on span "Nuevo lead" at bounding box center [986, 21] width 51 height 24
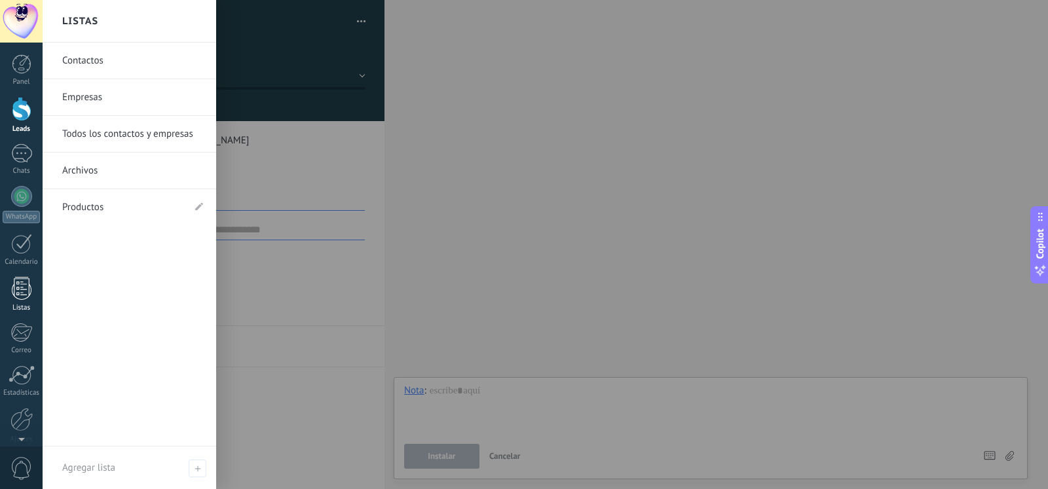
click at [22, 282] on div at bounding box center [22, 288] width 20 height 23
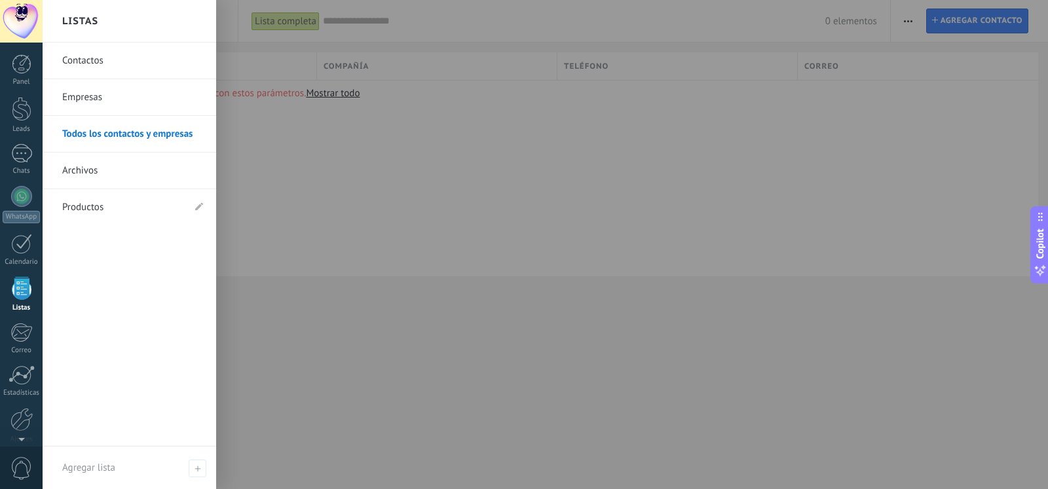
click at [97, 58] on link "Contactos" at bounding box center [132, 61] width 141 height 37
click at [107, 210] on link "Productos" at bounding box center [122, 207] width 121 height 37
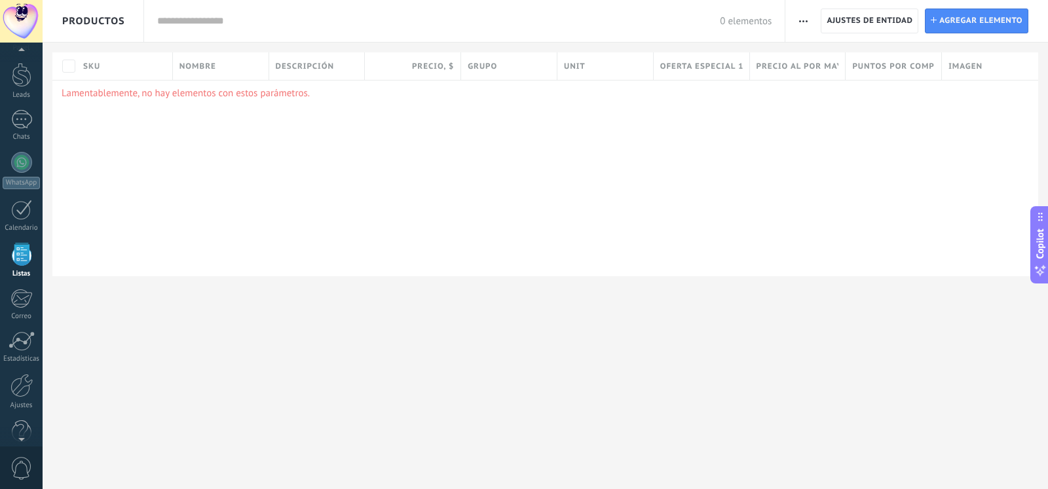
scroll to position [34, 0]
click at [960, 26] on span "Agregar elemento" at bounding box center [981, 21] width 83 height 24
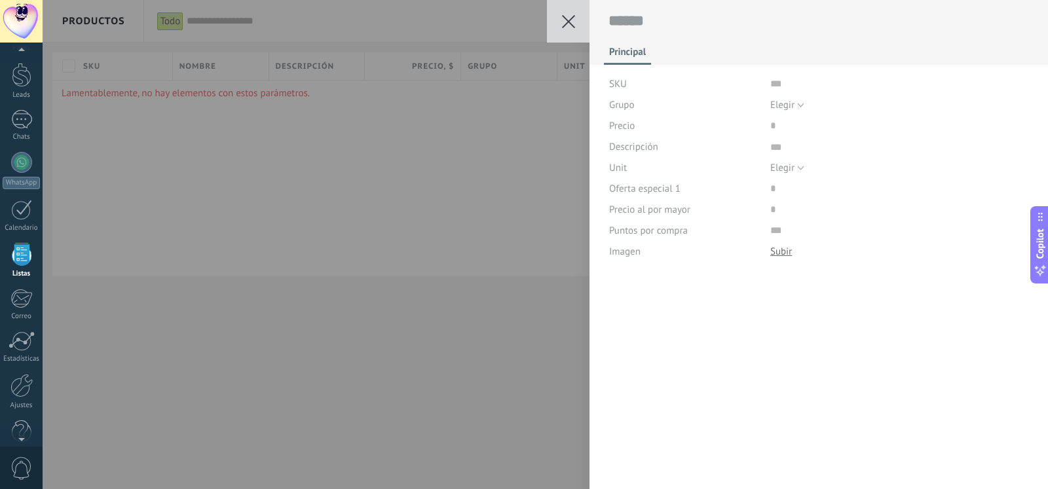
scroll to position [13, 0]
click at [795, 102] on button "Elegir" at bounding box center [788, 104] width 34 height 21
click at [795, 102] on span "Elegir" at bounding box center [887, 105] width 262 height 12
click at [792, 166] on button "Elegir" at bounding box center [788, 167] width 34 height 21
click at [792, 166] on span "Elegir" at bounding box center [887, 168] width 262 height 12
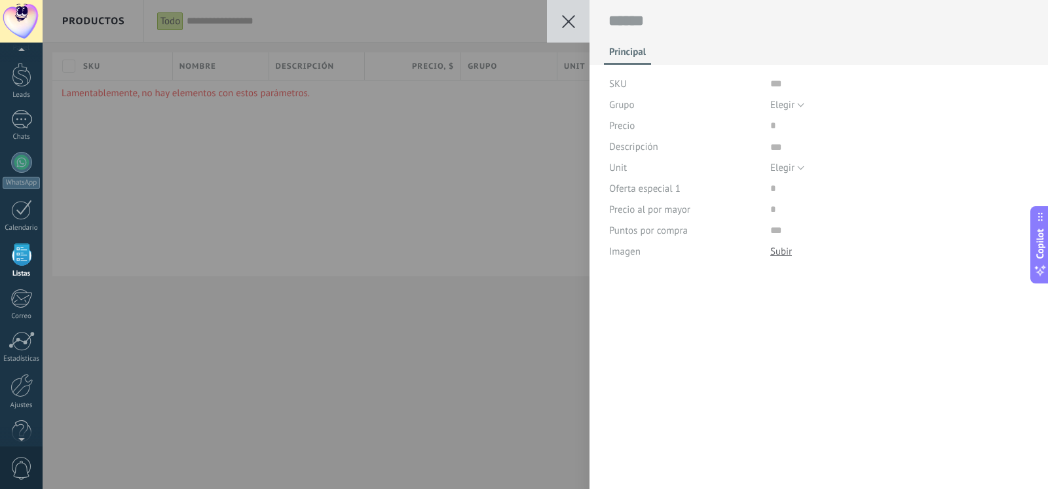
click at [570, 18] on icon at bounding box center [568, 21] width 13 height 13
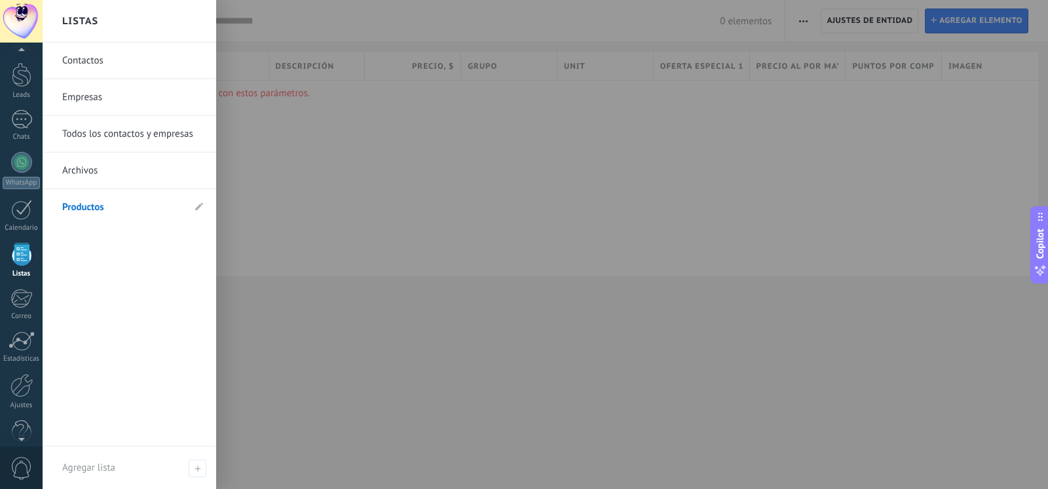
click at [81, 174] on link "Archivos" at bounding box center [132, 171] width 141 height 37
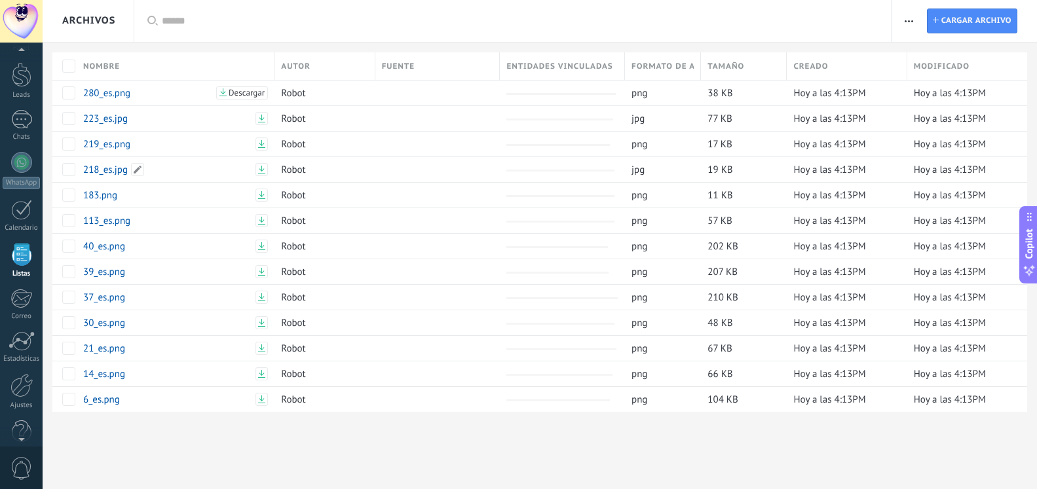
scroll to position [34, 0]
click at [139, 94] on span at bounding box center [140, 92] width 13 height 13
click at [164, 122] on span "Cancelar" at bounding box center [166, 123] width 33 height 12
click at [251, 90] on span "Descargar" at bounding box center [247, 92] width 36 height 9
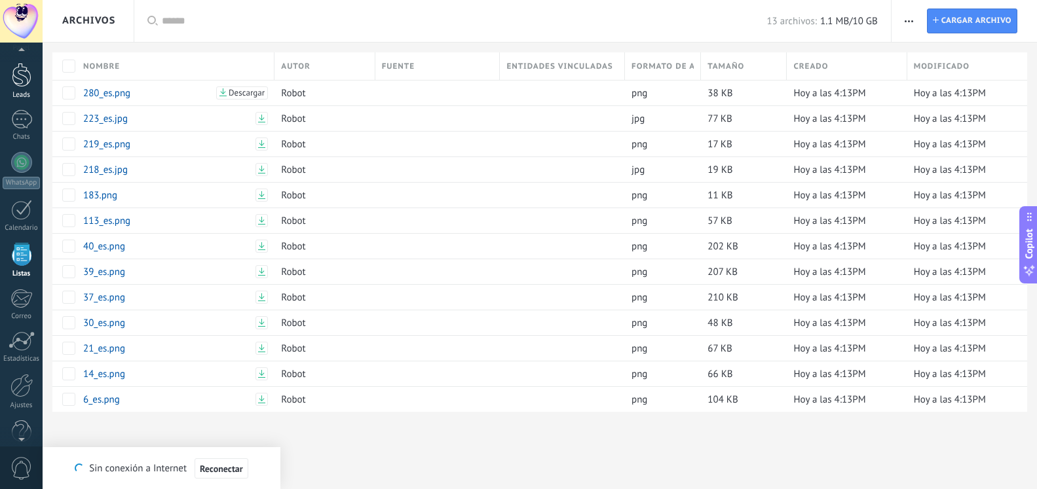
click at [20, 77] on div at bounding box center [22, 75] width 20 height 24
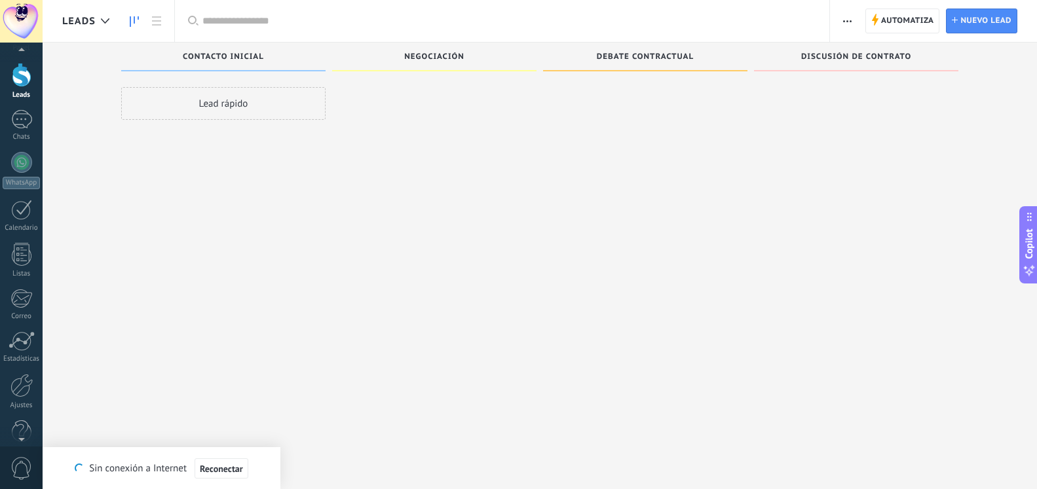
scroll to position [34, 0]
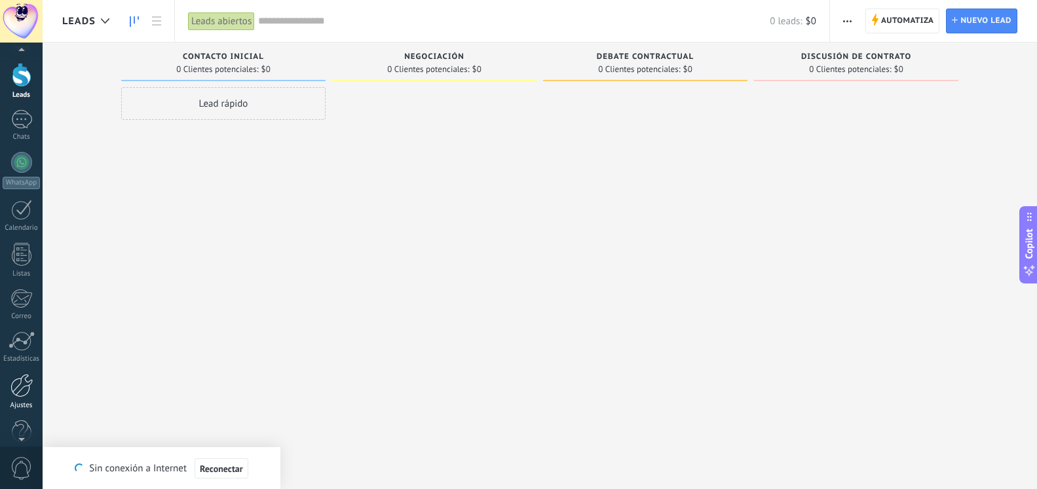
click at [22, 383] on div at bounding box center [21, 386] width 22 height 24
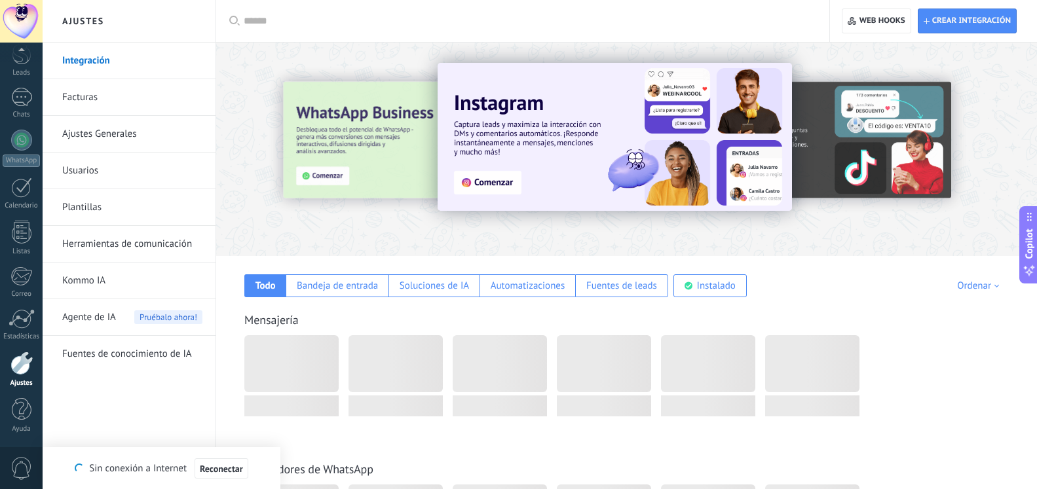
scroll to position [56, 0]
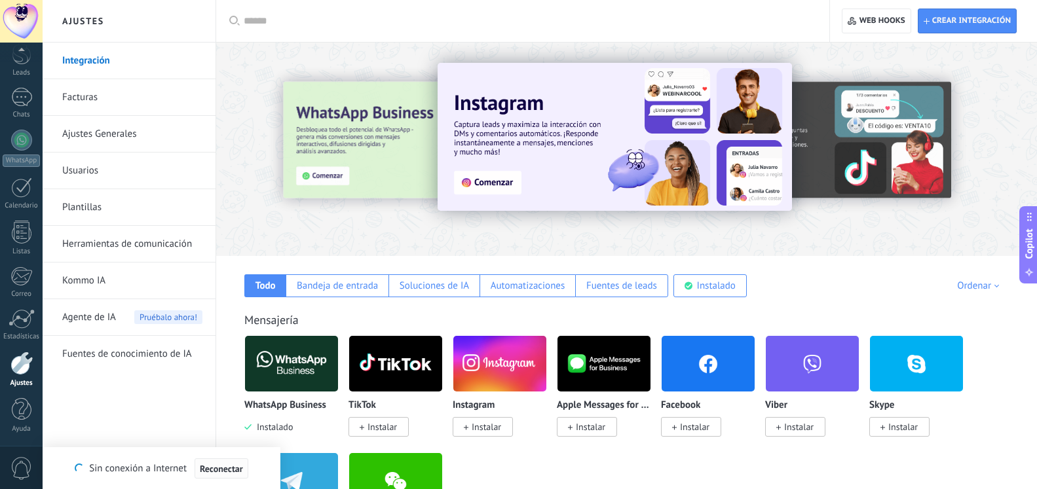
click at [211, 469] on span "Reconectar" at bounding box center [221, 469] width 43 height 9
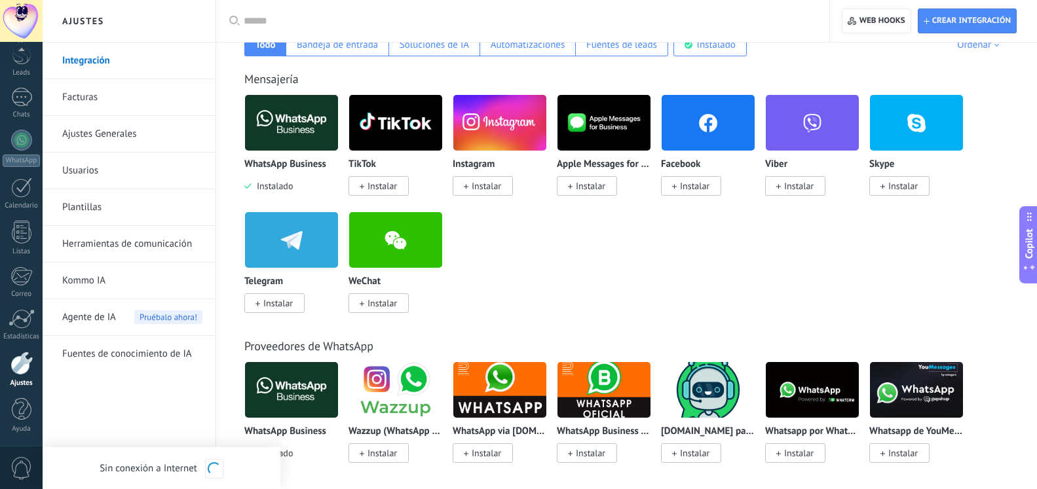
scroll to position [267, 0]
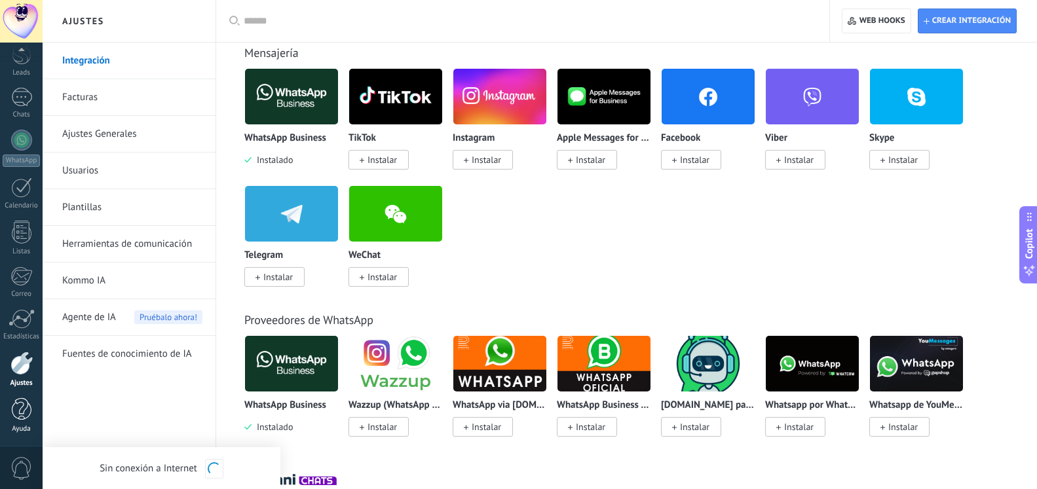
click at [21, 413] on div at bounding box center [22, 409] width 20 height 23
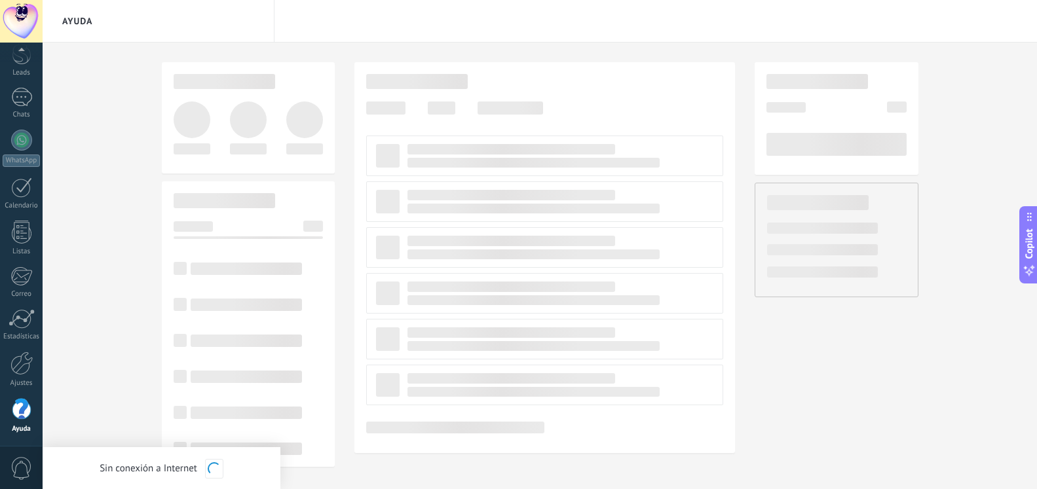
scroll to position [56, 0]
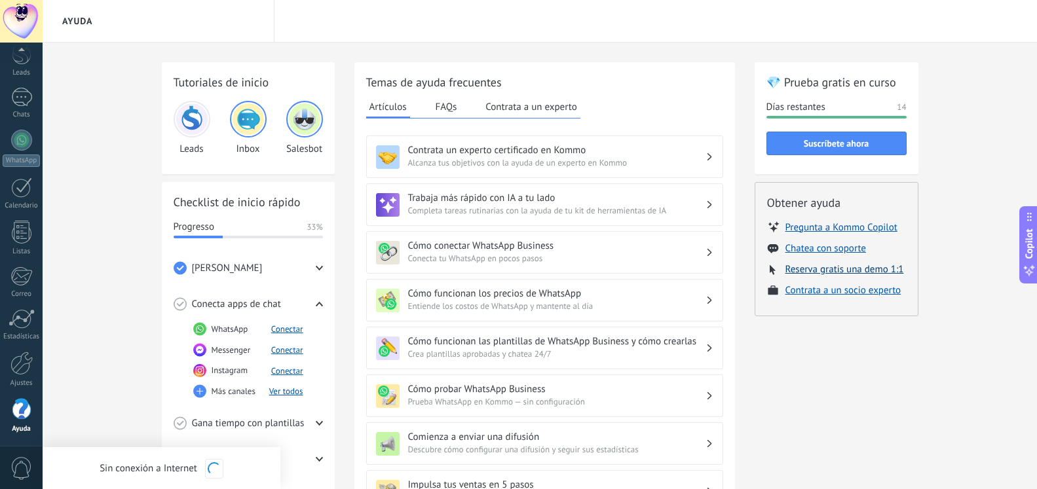
click at [835, 273] on button "Reserva gratis una demo 1:1" at bounding box center [845, 269] width 119 height 12
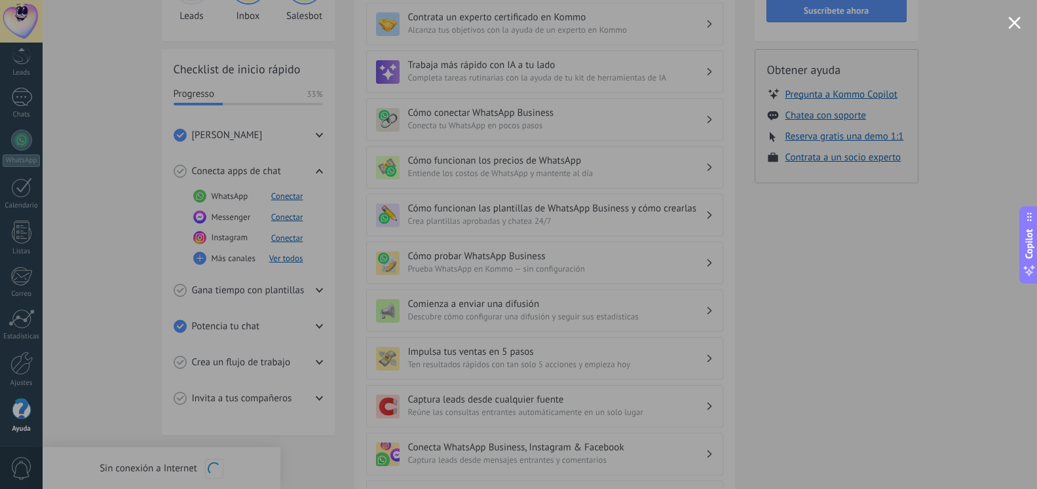
scroll to position [267, 0]
